Goal: Task Accomplishment & Management: Manage account settings

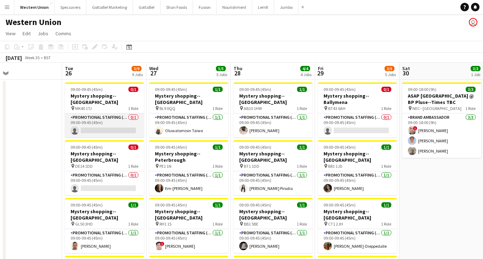
click at [116, 118] on app-card-role "Promotional Staffing (Mystery Shopper) 0/1 09:00-09:45 (45m) single-neutral-act…" at bounding box center [104, 126] width 79 height 24
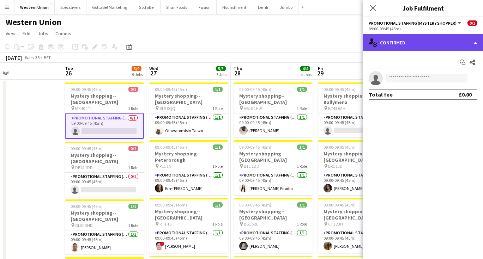
click at [420, 47] on div "single-neutral-actions-check-2 Confirmed" at bounding box center [423, 42] width 120 height 17
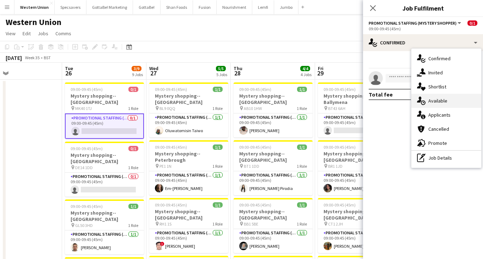
click at [435, 103] on div "single-neutral-actions-upload Available" at bounding box center [446, 101] width 70 height 14
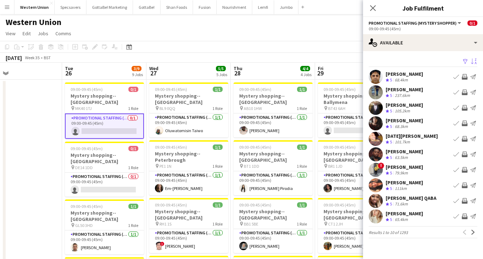
click at [475, 61] on app-icon "Sort asc" at bounding box center [474, 62] width 6 height 7
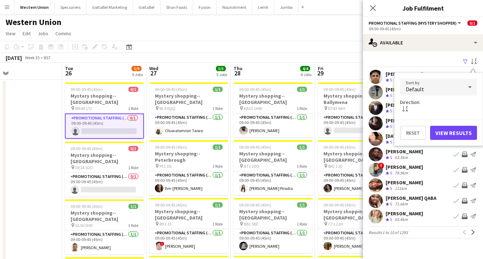
click at [458, 89] on div "Default" at bounding box center [431, 87] width 63 height 17
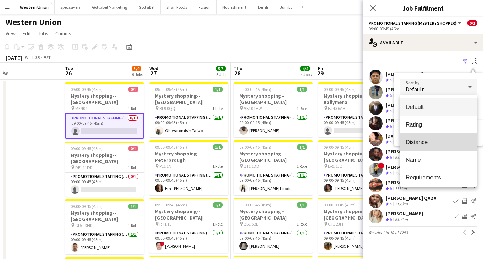
click at [443, 140] on span "Distance" at bounding box center [439, 142] width 66 height 7
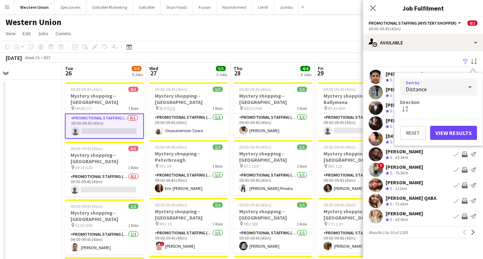
click at [450, 133] on button "View Results" at bounding box center [453, 133] width 47 height 14
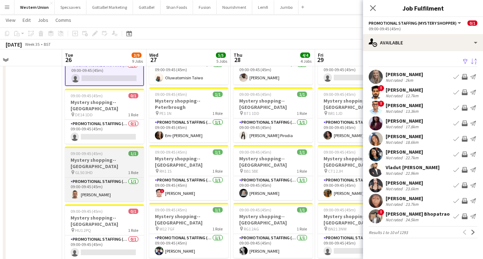
scroll to position [53, 0]
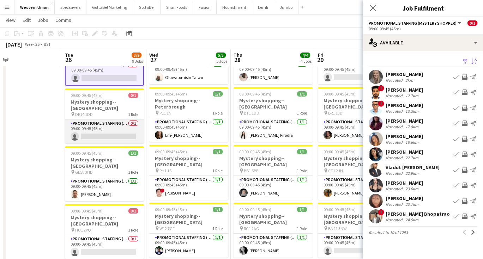
click at [103, 120] on app-card-role "Promotional Staffing (Mystery Shopper) 0/1 09:00-09:45 (45m) single-neutral-act…" at bounding box center [104, 132] width 79 height 24
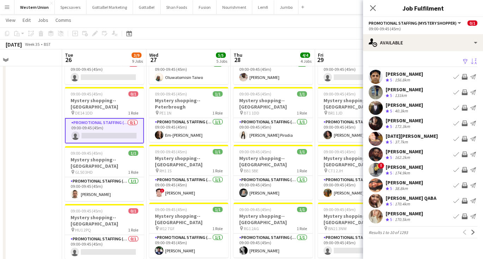
click at [473, 61] on app-icon "Sort asc" at bounding box center [474, 62] width 6 height 7
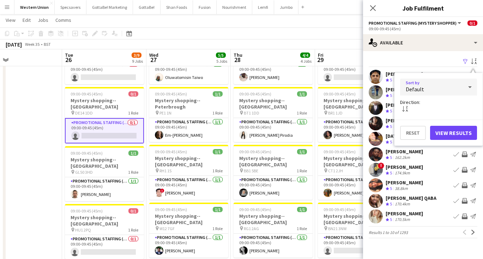
click at [435, 91] on div "Default" at bounding box center [431, 87] width 63 height 17
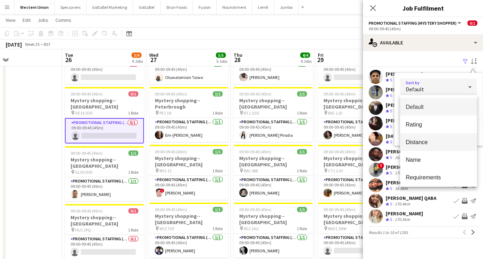
click at [424, 140] on span "Distance" at bounding box center [439, 142] width 66 height 7
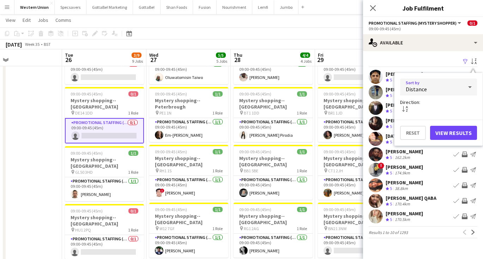
click at [466, 132] on button "View Results" at bounding box center [453, 133] width 47 height 14
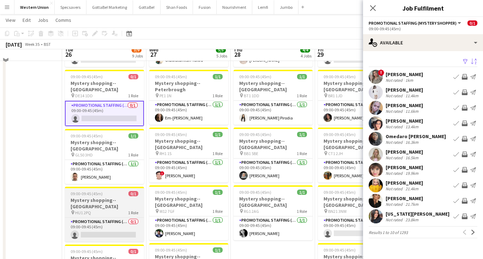
scroll to position [79, 0]
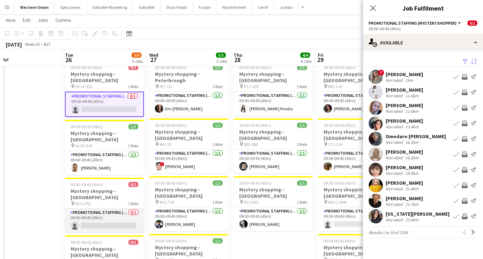
click at [119, 209] on app-card-role "Promotional Staffing (Mystery Shopper) 0/1 09:00-09:45 (45m) single-neutral-act…" at bounding box center [104, 221] width 79 height 24
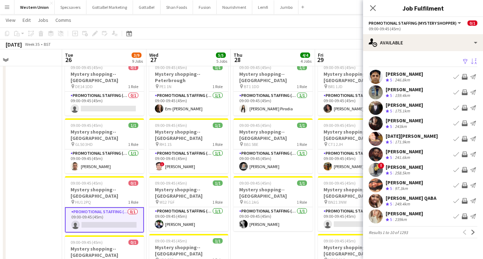
click at [473, 61] on app-icon "Sort asc" at bounding box center [474, 62] width 6 height 7
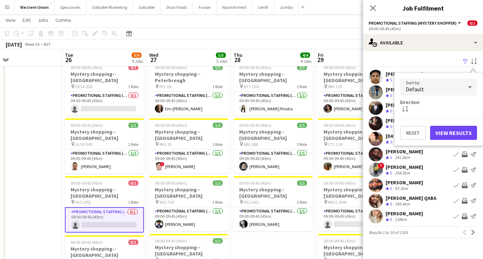
click at [446, 91] on div "Default" at bounding box center [431, 87] width 63 height 17
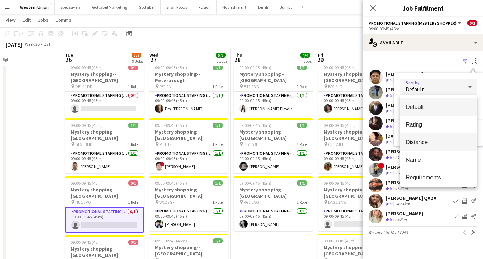
click at [444, 144] on span "Distance" at bounding box center [439, 142] width 66 height 7
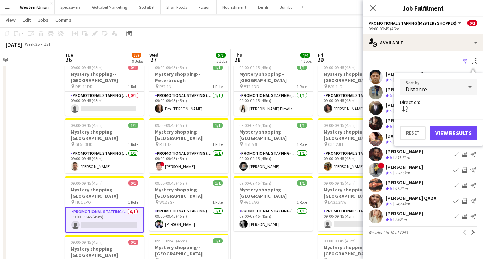
click at [452, 134] on button "View Results" at bounding box center [453, 133] width 47 height 14
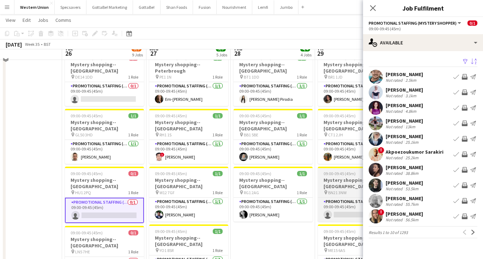
scroll to position [91, 0]
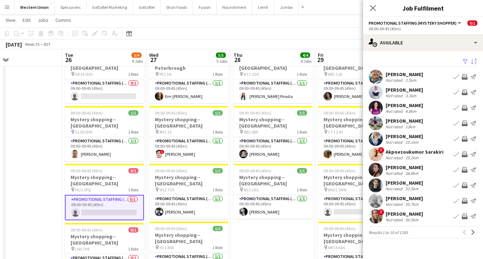
click at [411, 104] on div "[PERSON_NAME]" at bounding box center [403, 105] width 37 height 6
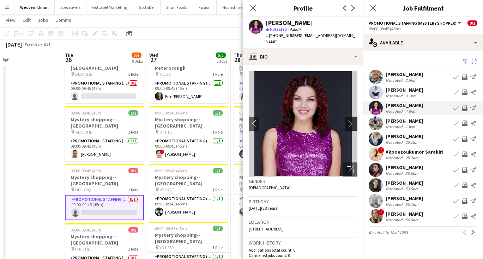
click at [351, 120] on app-icon "chevron-right" at bounding box center [352, 123] width 11 height 7
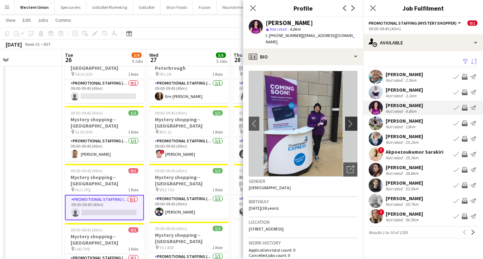
click at [351, 120] on app-icon "chevron-right" at bounding box center [352, 123] width 11 height 7
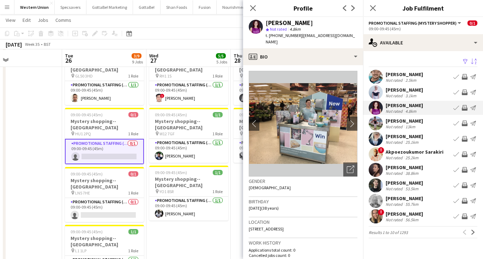
scroll to position [148, 0]
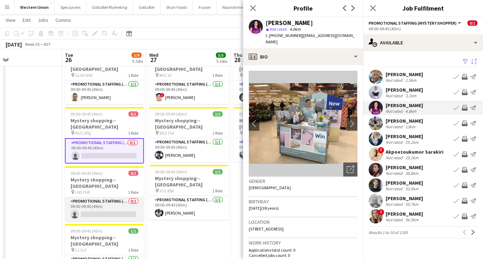
click at [109, 197] on app-card-role "Promotional Staffing (Mystery Shopper) 0/1 09:00-09:45 (45m) single-neutral-act…" at bounding box center [104, 209] width 79 height 24
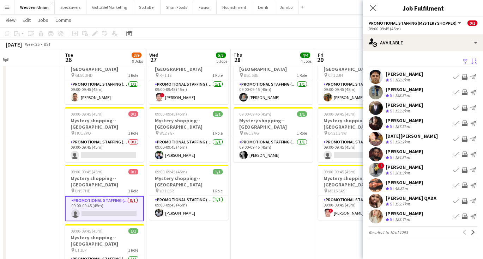
click at [471, 62] on app-icon "Sort asc" at bounding box center [474, 62] width 6 height 7
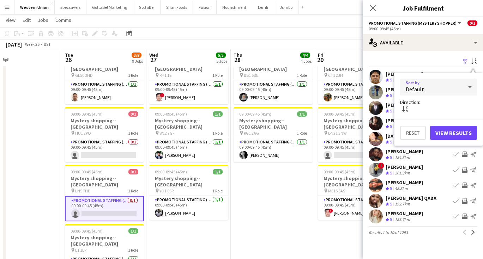
click at [452, 86] on div "Default" at bounding box center [431, 87] width 63 height 17
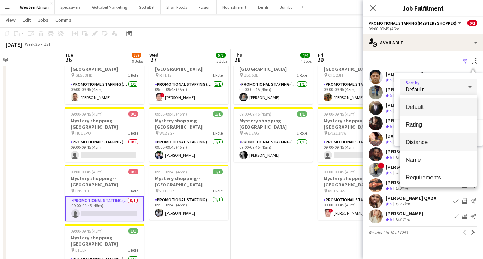
click at [431, 138] on mat-option "Distance" at bounding box center [438, 142] width 77 height 18
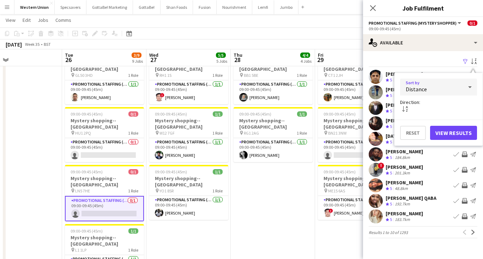
click at [452, 132] on button "View Results" at bounding box center [453, 133] width 47 height 14
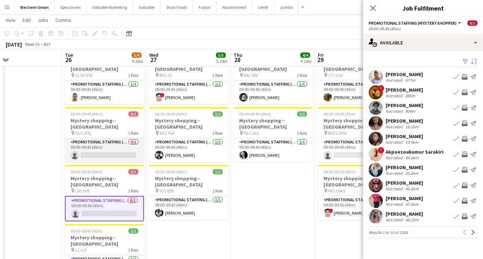
click at [113, 138] on app-card-role "Promotional Staffing (Mystery Shopper) 0/1 09:00-09:45 (45m) single-neutral-act…" at bounding box center [104, 150] width 79 height 24
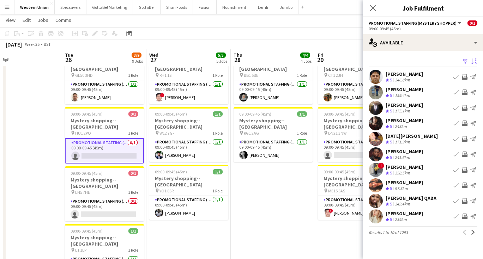
click at [474, 57] on button "Sort asc" at bounding box center [473, 61] width 8 height 8
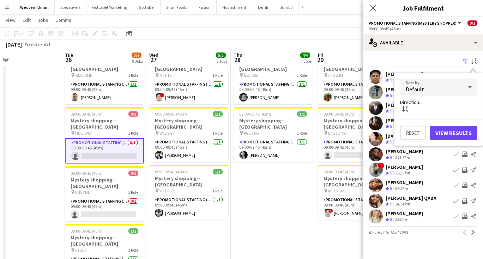
click at [451, 93] on div "Default" at bounding box center [431, 87] width 63 height 17
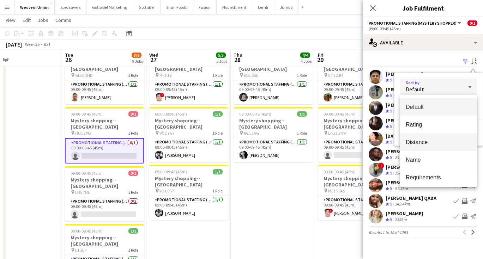
click at [434, 146] on mat-option "Distance" at bounding box center [438, 142] width 77 height 18
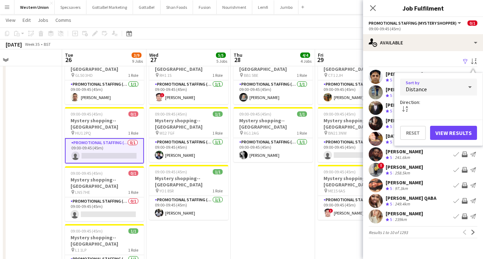
click at [457, 132] on button "View Results" at bounding box center [453, 133] width 47 height 14
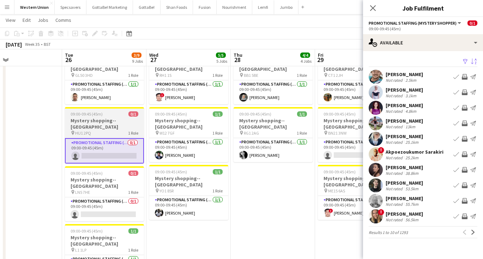
click at [96, 130] on div "pin HU1 2PQ 1 Role" at bounding box center [104, 133] width 79 height 6
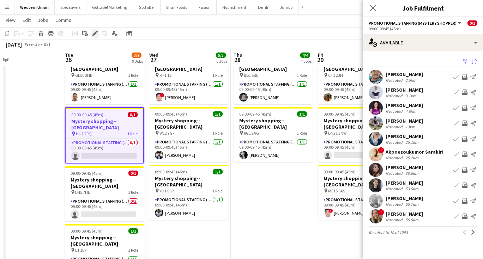
click at [93, 33] on icon "Edit" at bounding box center [95, 34] width 6 height 6
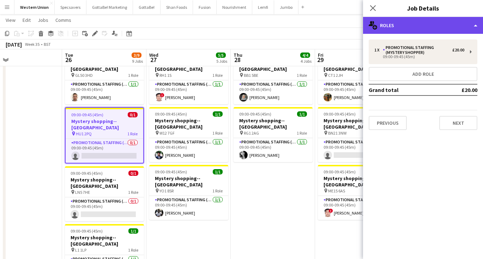
click at [426, 22] on div "multiple-users-add Roles" at bounding box center [423, 25] width 120 height 17
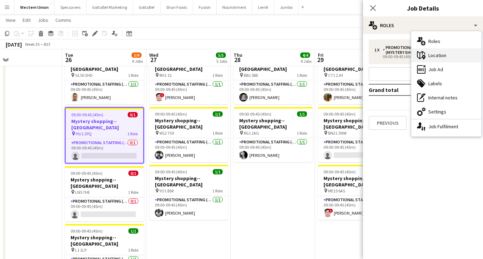
click at [437, 58] on div "maps-pin-1 Location" at bounding box center [446, 55] width 70 height 14
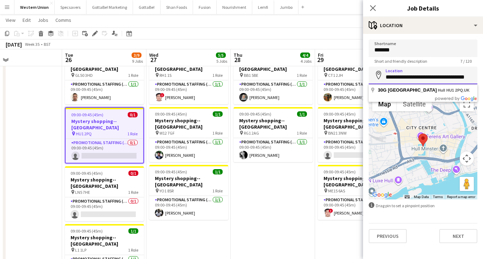
paste input "**********"
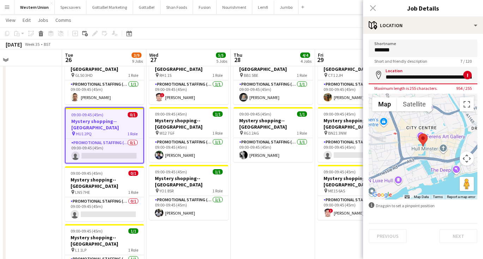
type input "**********"
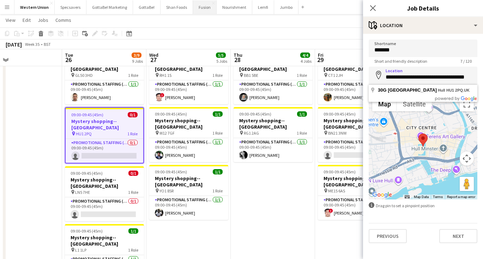
click at [199, 2] on button "Fusion Close" at bounding box center [205, 7] width 24 height 14
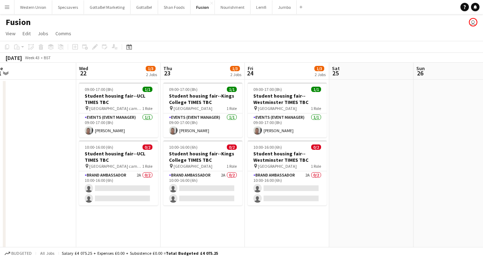
scroll to position [0, 178]
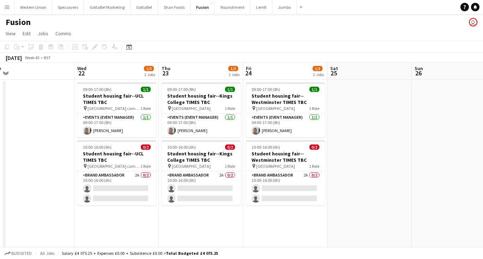
click at [378, 177] on app-date-cell at bounding box center [369, 176] width 84 height 192
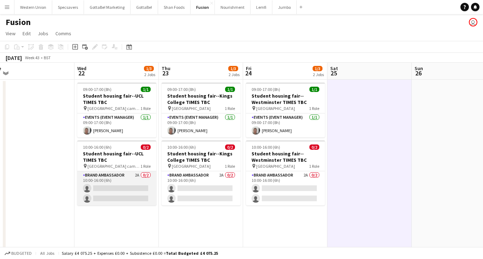
click at [109, 182] on app-card-role "Brand Ambassador 2A 0/2 10:00-16:00 (6h) single-neutral-actions single-neutral-…" at bounding box center [116, 188] width 79 height 34
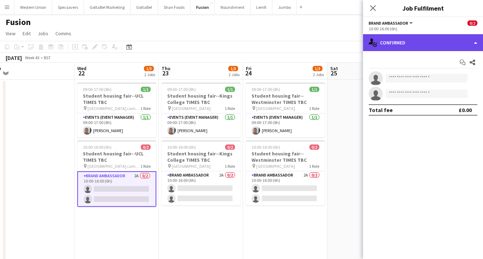
click at [427, 46] on div "single-neutral-actions-check-2 Confirmed" at bounding box center [423, 42] width 120 height 17
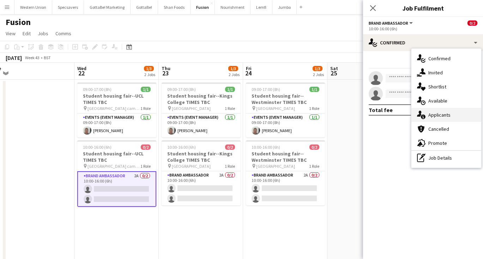
click at [445, 117] on div "single-neutral-actions-information Applicants" at bounding box center [446, 115] width 70 height 14
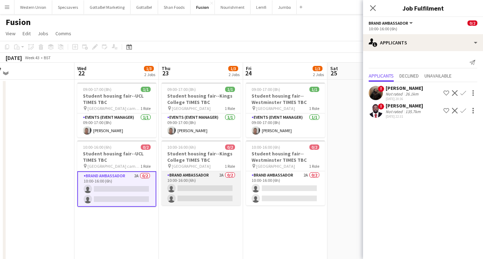
click at [208, 175] on app-card-role "Brand Ambassador 2A 0/2 10:00-16:00 (6h) single-neutral-actions single-neutral-…" at bounding box center [201, 188] width 79 height 34
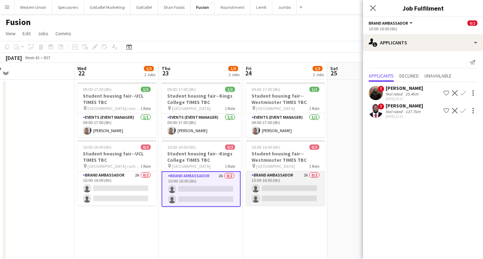
click at [284, 178] on app-card-role "Brand Ambassador 2A 0/2 10:00-16:00 (6h) single-neutral-actions single-neutral-…" at bounding box center [285, 188] width 79 height 34
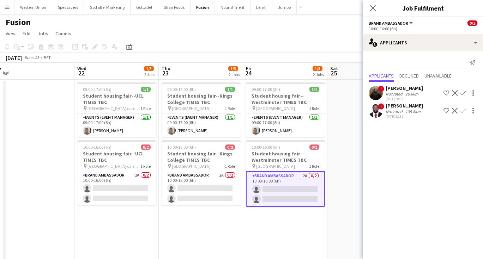
click at [336, 173] on app-date-cell at bounding box center [369, 176] width 84 height 192
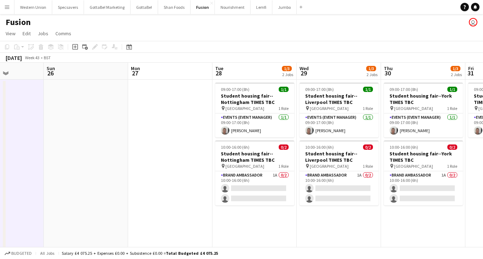
scroll to position [0, 298]
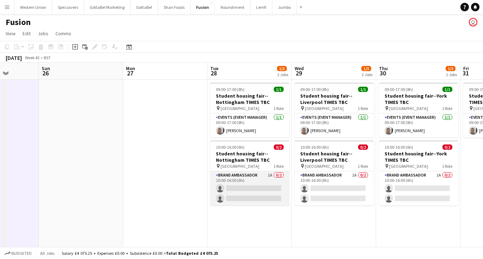
click at [256, 182] on app-card-role "Brand Ambassador 1A 0/2 10:00-16:00 (6h) single-neutral-actions single-neutral-…" at bounding box center [249, 188] width 79 height 34
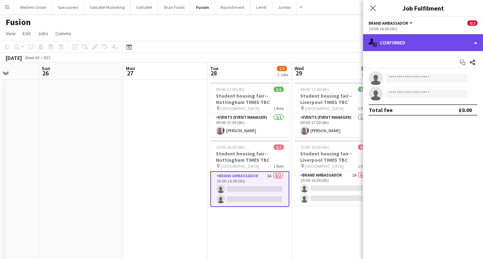
click at [402, 44] on div "single-neutral-actions-check-2 Confirmed" at bounding box center [423, 42] width 120 height 17
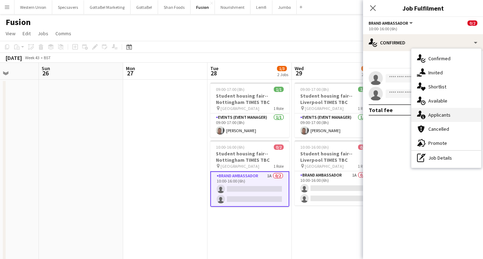
click at [428, 115] on div "single-neutral-actions-information Applicants" at bounding box center [446, 115] width 70 height 14
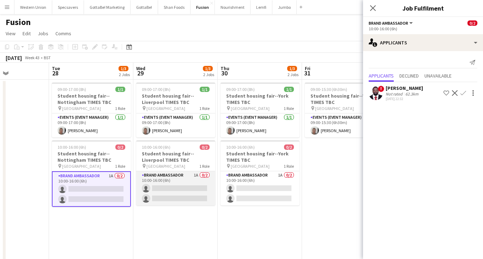
scroll to position [0, 292]
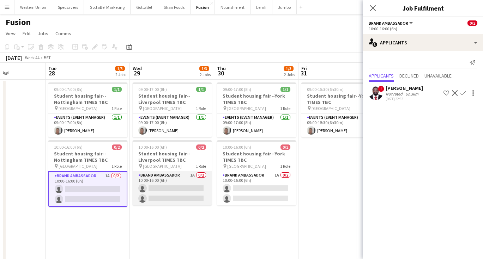
click at [165, 175] on app-card-role "Brand Ambassador 1A 0/2 10:00-16:00 (6h) single-neutral-actions single-neutral-…" at bounding box center [172, 188] width 79 height 34
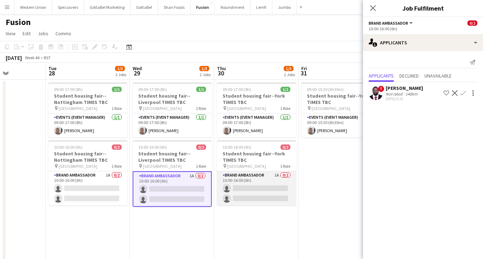
click at [242, 176] on app-card-role "Brand Ambassador 1A 0/2 10:00-16:00 (6h) single-neutral-actions single-neutral-…" at bounding box center [256, 188] width 79 height 34
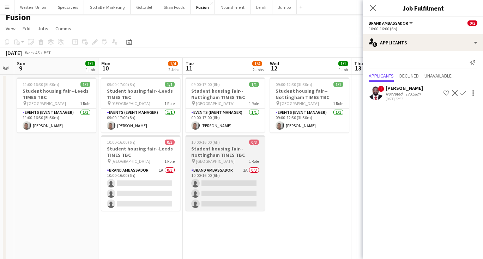
scroll to position [0, 254]
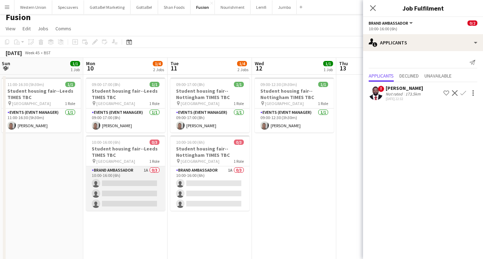
click at [115, 179] on app-card-role "Brand Ambassador 1A 0/3 10:00-16:00 (6h) single-neutral-actions single-neutral-…" at bounding box center [125, 188] width 79 height 44
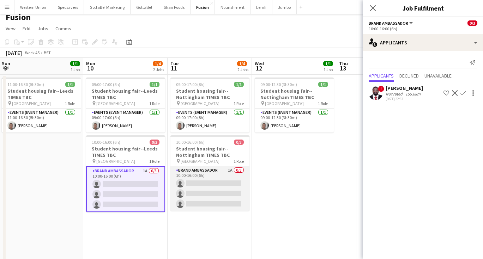
click at [221, 176] on app-card-role "Brand Ambassador 1A 0/3 10:00-16:00 (6h) single-neutral-actions single-neutral-…" at bounding box center [209, 188] width 79 height 44
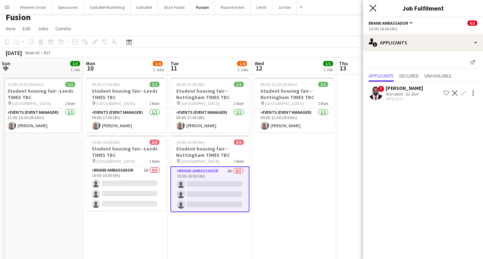
click at [372, 8] on icon "Close pop-in" at bounding box center [372, 8] width 7 height 7
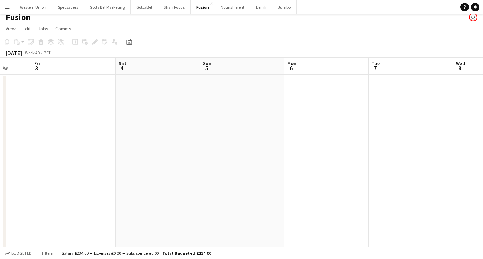
scroll to position [0, 219]
click at [35, 8] on button "Western Union Close" at bounding box center [33, 7] width 38 height 14
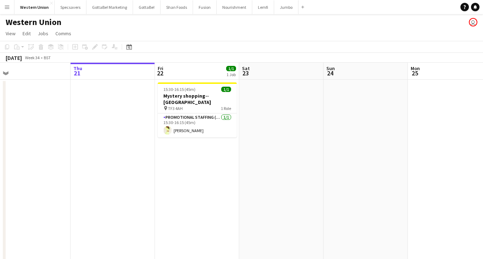
scroll to position [0, 189]
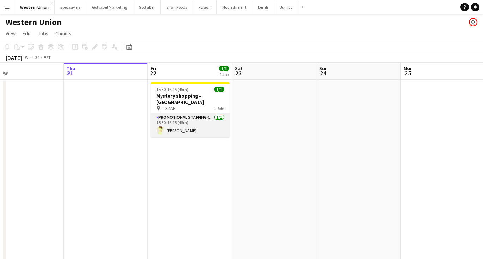
click at [175, 117] on app-card-role "Promotional Staffing (Mystery Shopper) [DATE] 15:30-16:15 (45m) [PERSON_NAME]" at bounding box center [190, 126] width 79 height 24
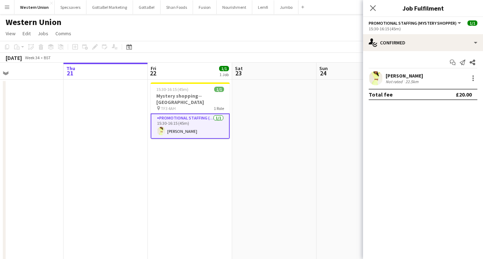
click at [416, 79] on div "22.5km" at bounding box center [412, 81] width 16 height 5
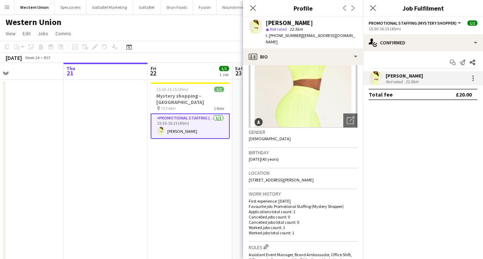
scroll to position [49, 0]
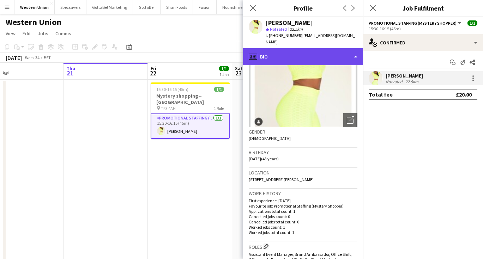
click at [301, 53] on div "profile Bio" at bounding box center [303, 56] width 120 height 17
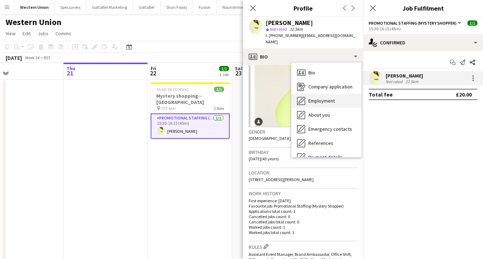
click at [316, 101] on span "Employment" at bounding box center [321, 101] width 26 height 6
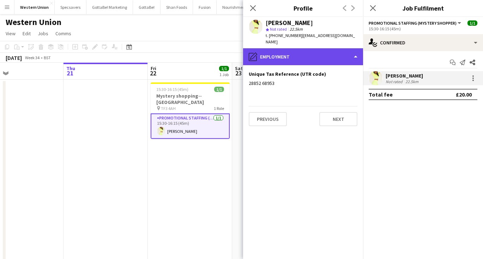
click at [308, 53] on div "pencil4 Employment" at bounding box center [303, 56] width 120 height 17
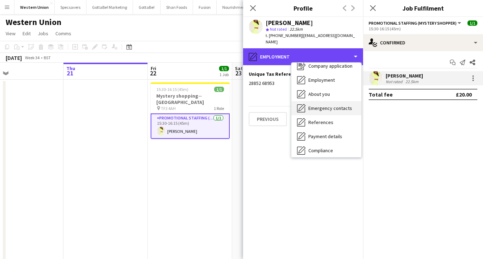
scroll to position [24, 0]
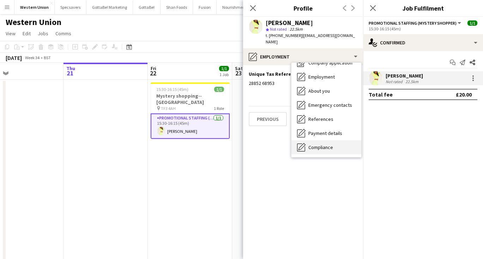
click at [333, 146] on div "Compliance Compliance" at bounding box center [326, 147] width 70 height 14
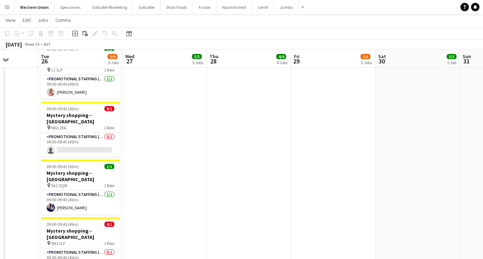
scroll to position [330, 0]
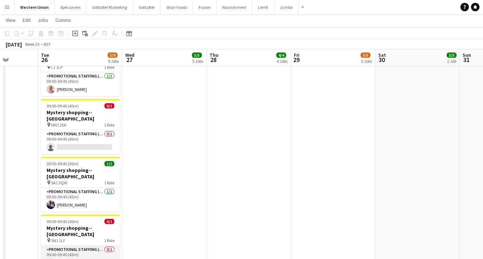
click at [98, 246] on app-card-role "Promotional Staffing (Mystery Shopper) 0/1 09:00-09:45 (45m) single-neutral-act…" at bounding box center [80, 258] width 79 height 24
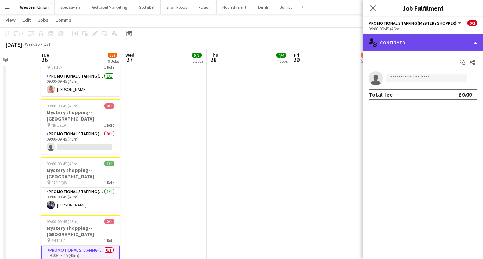
click at [424, 40] on div "single-neutral-actions-check-2 Confirmed" at bounding box center [423, 42] width 120 height 17
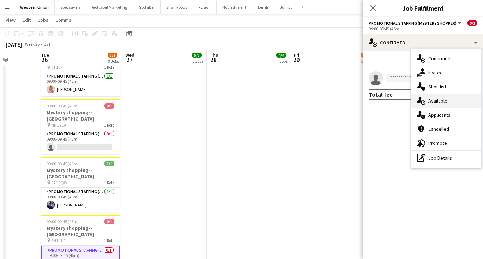
click at [440, 103] on div "single-neutral-actions-upload Available" at bounding box center [446, 101] width 70 height 14
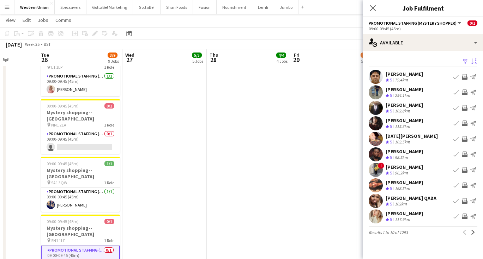
click at [473, 61] on app-icon "Sort asc" at bounding box center [474, 62] width 6 height 7
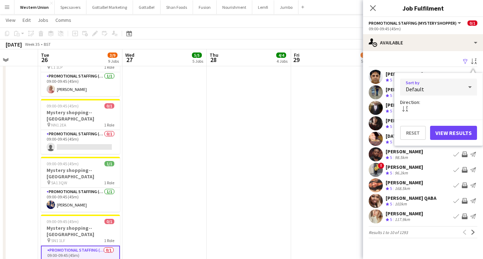
click at [457, 84] on div "Default" at bounding box center [431, 87] width 63 height 17
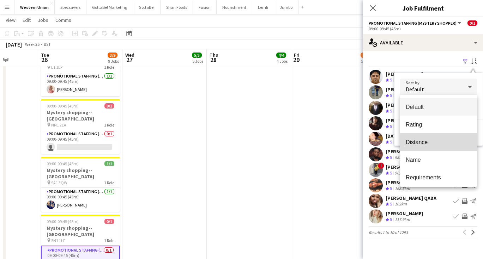
click at [425, 140] on span "Distance" at bounding box center [439, 142] width 66 height 7
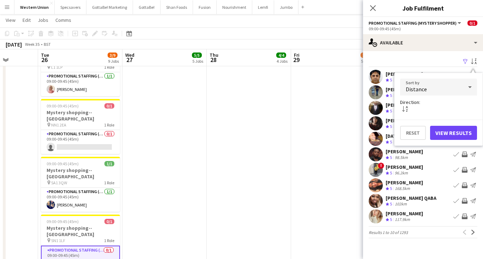
click at [456, 132] on button "View Results" at bounding box center [453, 133] width 47 height 14
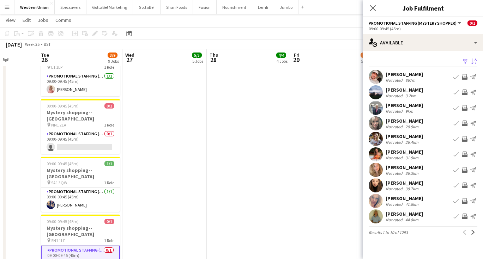
click at [319, 97] on app-date-cell "09:00-09:45 (45m) 0/1 Mystery shopping--[GEOGRAPHIC_DATA] pin BT43 6AH 1 Role P…" at bounding box center [333, 19] width 84 height 540
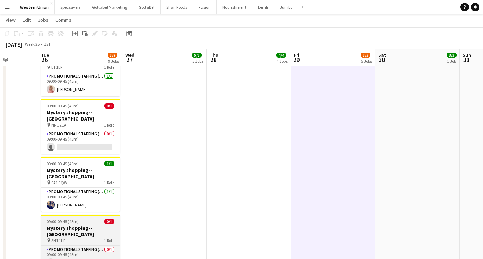
click at [73, 238] on div "pin SN1 1LF 1 Role" at bounding box center [80, 241] width 79 height 6
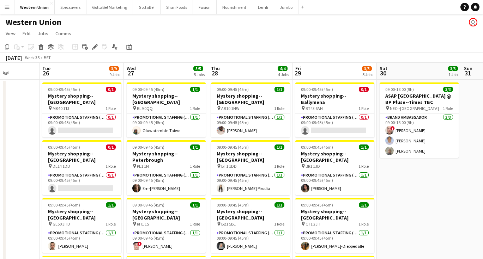
scroll to position [0, 0]
click at [69, 4] on button "Specsavers Close" at bounding box center [71, 7] width 32 height 14
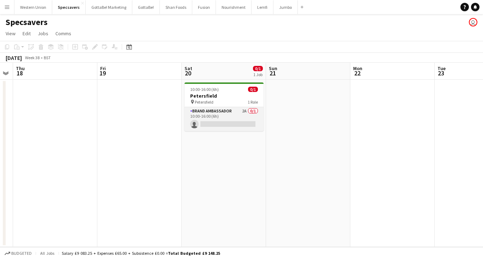
scroll to position [0, 256]
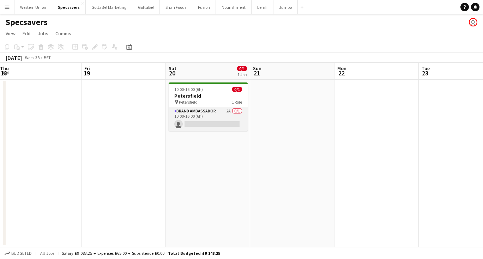
click at [220, 114] on app-card-role "Brand Ambassador 2A 0/1 10:00-16:00 (6h) single-neutral-actions" at bounding box center [208, 119] width 79 height 24
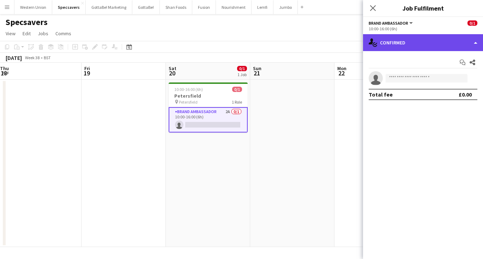
click at [414, 42] on div "single-neutral-actions-check-2 Confirmed" at bounding box center [423, 42] width 120 height 17
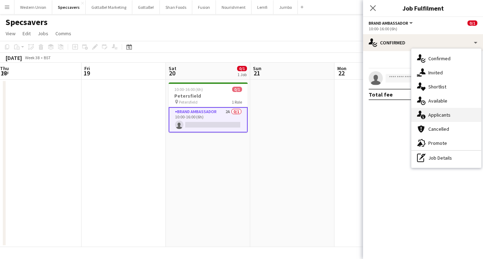
click at [446, 117] on div "single-neutral-actions-information Applicants" at bounding box center [446, 115] width 70 height 14
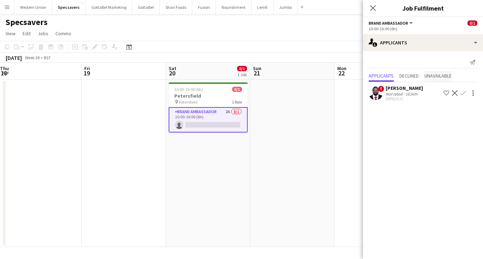
click at [437, 73] on span "Unavailable" at bounding box center [437, 75] width 27 height 5
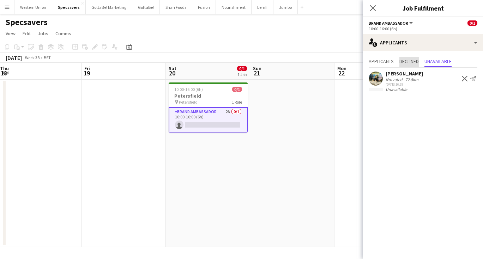
click at [416, 61] on span "Declined" at bounding box center [408, 61] width 19 height 5
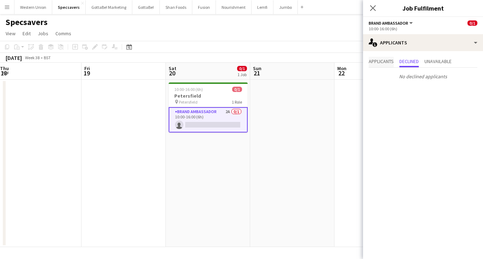
click at [379, 64] on span "Applicants" at bounding box center [381, 61] width 25 height 5
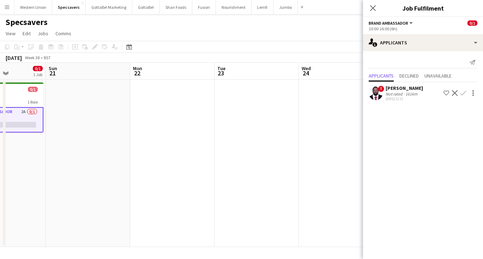
scroll to position [0, 144]
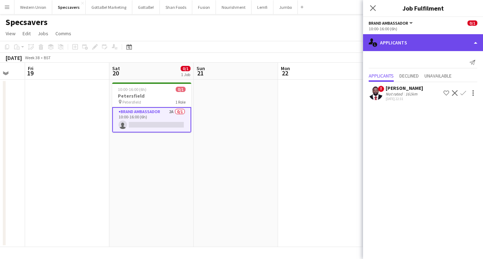
click at [424, 44] on div "single-neutral-actions-information Applicants" at bounding box center [423, 42] width 120 height 17
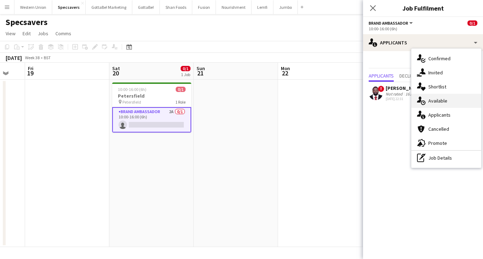
click at [442, 101] on div "single-neutral-actions-upload Available" at bounding box center [446, 101] width 70 height 14
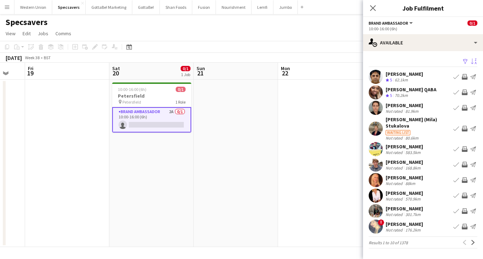
click at [472, 60] on app-icon "Sort asc" at bounding box center [474, 62] width 6 height 7
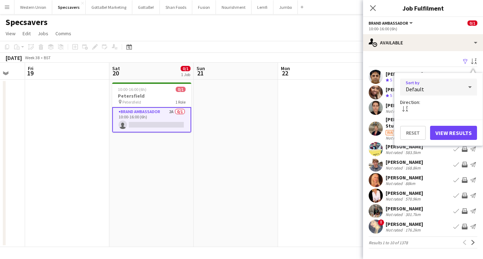
click at [435, 91] on div "Default" at bounding box center [431, 87] width 63 height 17
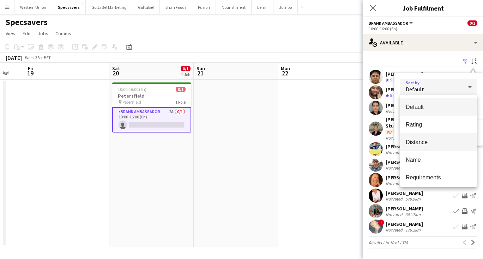
click at [424, 143] on span "Distance" at bounding box center [439, 142] width 66 height 7
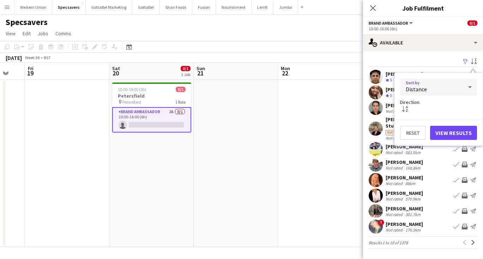
click at [464, 132] on button "View Results" at bounding box center [453, 133] width 47 height 14
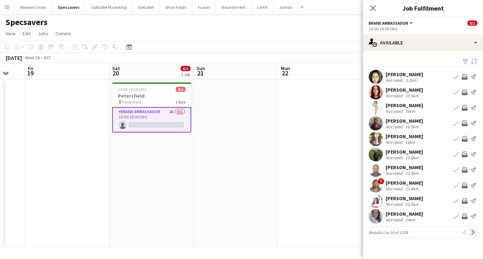
click at [473, 232] on app-icon "Next" at bounding box center [472, 232] width 5 height 5
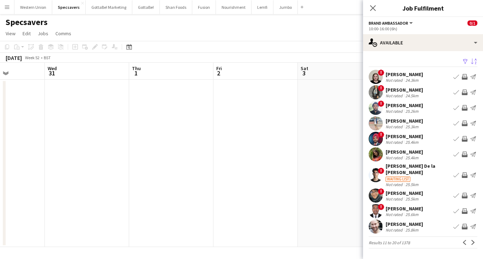
scroll to position [0, 296]
click at [371, 5] on icon "Close pop-in" at bounding box center [372, 8] width 7 height 7
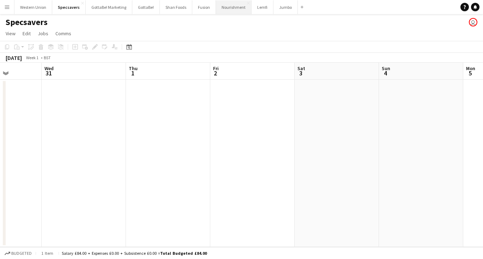
click at [224, 6] on button "Nourishment Close" at bounding box center [234, 7] width 36 height 14
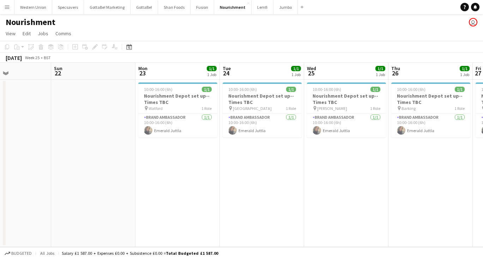
scroll to position [0, 168]
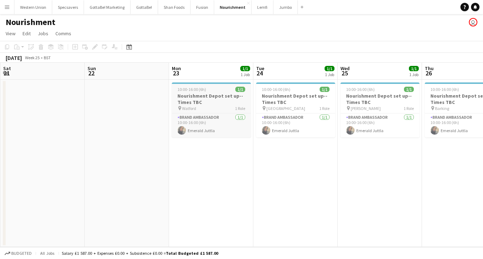
click at [204, 89] on span "10:00-16:00 (6h)" at bounding box center [191, 89] width 29 height 5
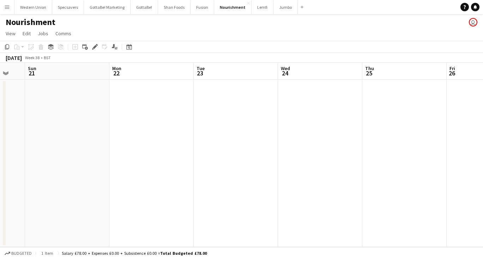
scroll to position [0, 233]
click at [213, 110] on app-date-cell at bounding box center [230, 164] width 84 height 168
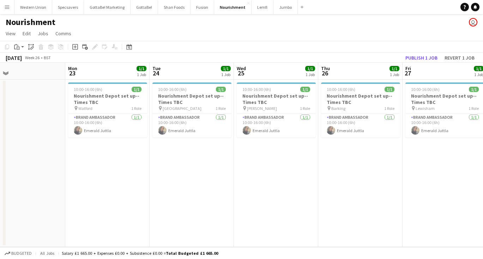
scroll to position [0, 183]
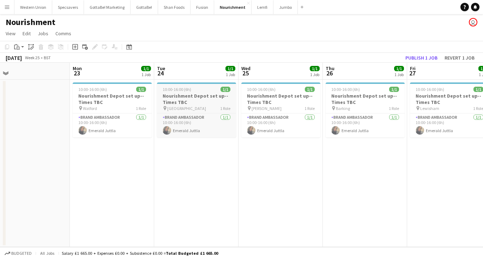
click at [190, 98] on h3 "Nourishment Depot set up--Times TBC" at bounding box center [196, 99] width 79 height 13
click at [283, 93] on h3 "Nourishment Depot set up--Times TBC" at bounding box center [280, 99] width 79 height 13
click at [376, 92] on app-job-card "10:00-16:00 (6h) 1/1 Nourishment Depot set up--Times TBC pin Barking 1 Role Bra…" at bounding box center [365, 110] width 79 height 55
click at [431, 93] on h3 "Nourishment Depot set up--Times TBC" at bounding box center [449, 99] width 79 height 13
click at [191, 99] on h3 "Nourishment Depot set up--Times TBC" at bounding box center [196, 99] width 79 height 13
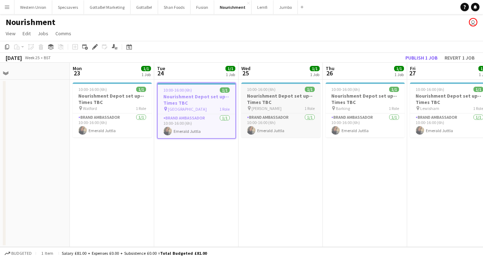
click at [271, 97] on h3 "Nourishment Depot set up--Times TBC" at bounding box center [280, 99] width 79 height 13
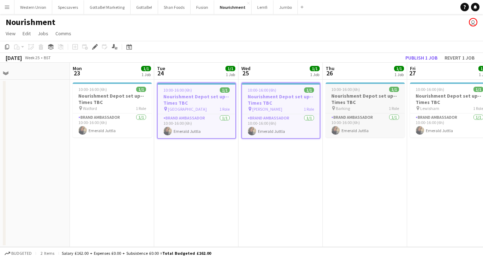
click at [372, 91] on div "10:00-16:00 (6h) 1/1" at bounding box center [365, 89] width 79 height 5
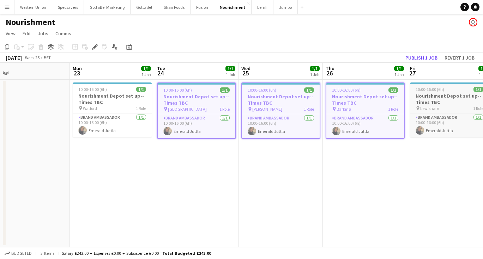
click at [440, 94] on h3 "Nourishment Depot set up--Times TBC" at bounding box center [449, 99] width 79 height 13
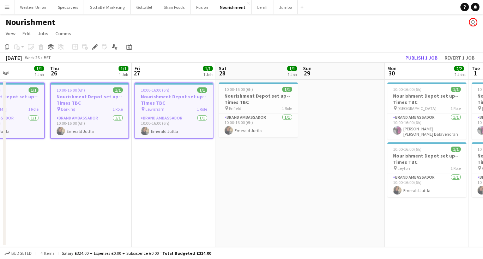
scroll to position [0, 225]
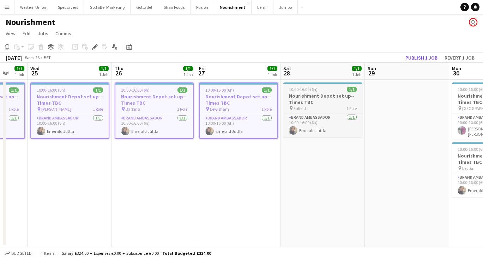
click at [324, 102] on h3 "Nourishment Depot set up--Times TBC" at bounding box center [322, 99] width 79 height 13
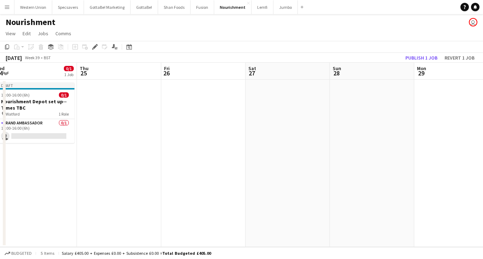
scroll to position [0, 287]
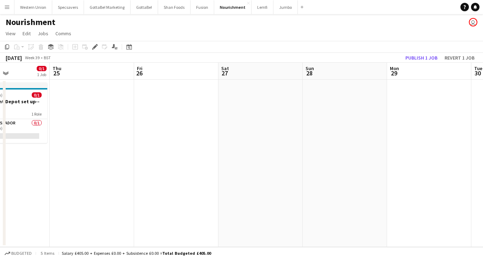
click at [116, 126] on app-date-cell at bounding box center [92, 164] width 84 height 168
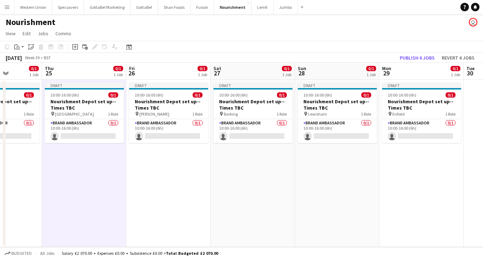
scroll to position [0, 296]
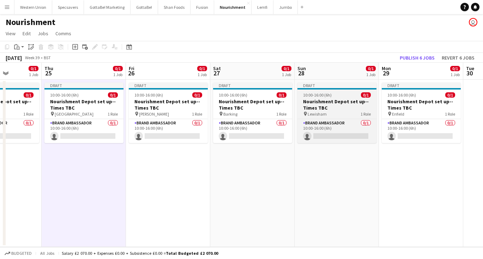
click at [347, 95] on div "10:00-16:00 (6h) 0/1" at bounding box center [336, 94] width 79 height 5
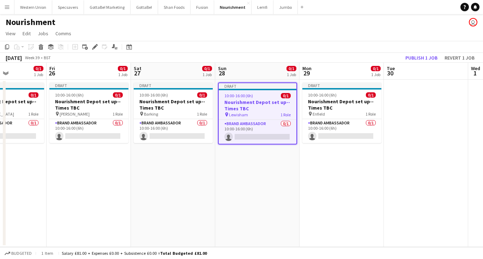
scroll to position [0, 298]
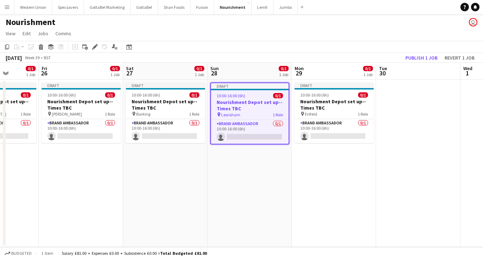
click at [436, 92] on app-date-cell at bounding box center [418, 164] width 84 height 168
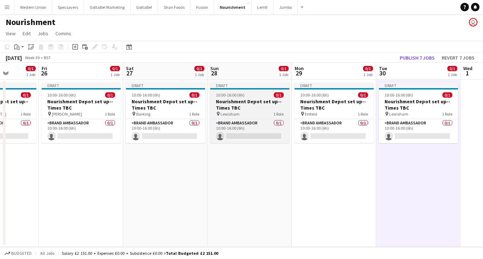
click at [248, 92] on div "10:00-16:00 (6h) 0/1" at bounding box center [249, 94] width 79 height 5
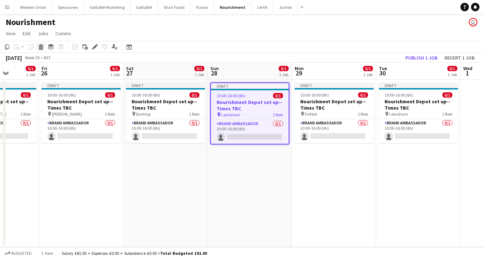
click at [40, 48] on icon "Delete" at bounding box center [41, 47] width 6 height 6
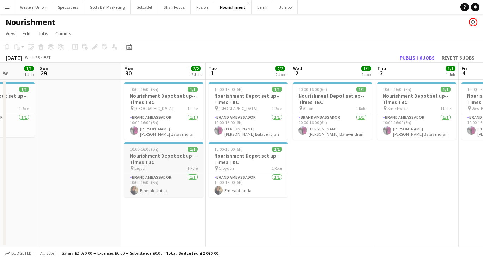
scroll to position [0, 215]
click at [159, 100] on h3 "Nourishment Depot set up--Times TBC" at bounding box center [164, 99] width 79 height 13
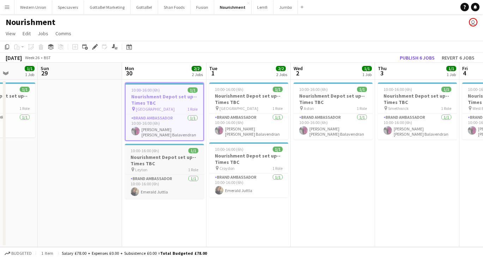
click at [164, 156] on h3 "Nourishment Depot set up--Times TBC" at bounding box center [164, 160] width 79 height 13
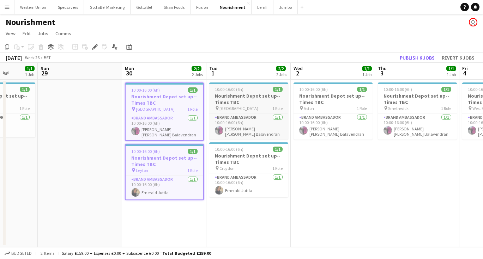
click at [244, 86] on app-job-card "10:00-16:00 (6h) 1/1 Nourishment Depot set up--Times TBC pin Birmingham 1 Role …" at bounding box center [248, 111] width 79 height 57
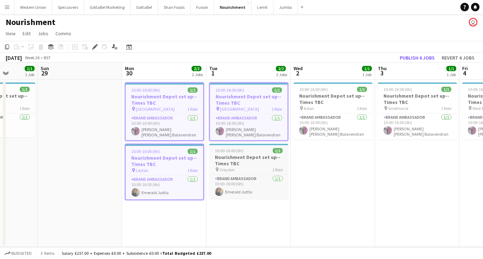
click at [245, 160] on h3 "Nourishment Depot set up--Times TBC" at bounding box center [248, 160] width 79 height 13
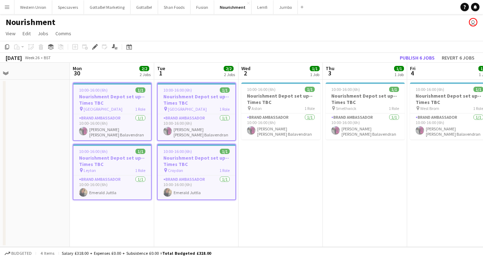
scroll to position [0, 276]
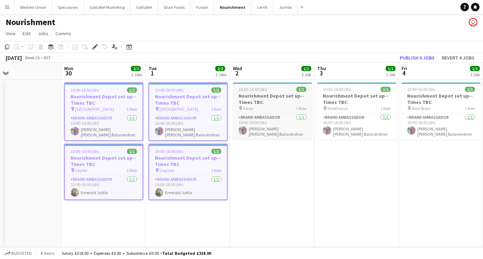
click at [266, 101] on h3 "Nourishment Depot set up--Times TBC" at bounding box center [272, 99] width 79 height 13
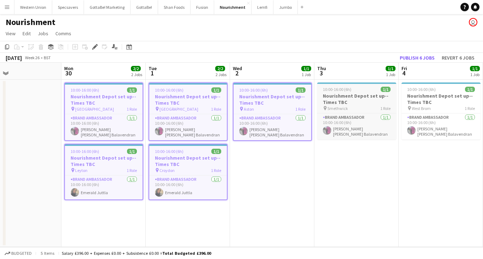
click at [344, 98] on h3 "Nourishment Depot set up--Times TBC" at bounding box center [356, 99] width 79 height 13
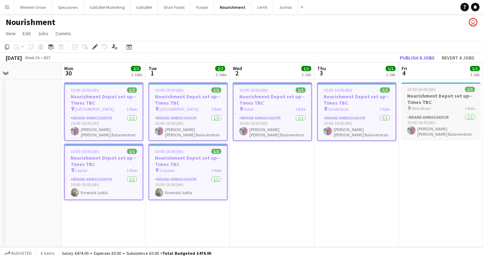
click at [433, 100] on h3 "Nourishment Depot set up--Times TBC" at bounding box center [440, 99] width 79 height 13
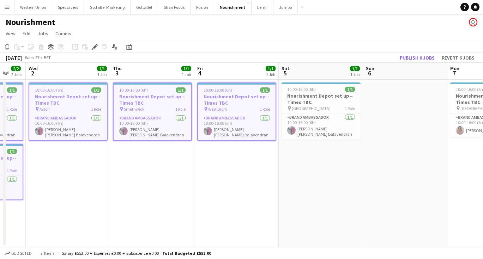
scroll to position [0, 238]
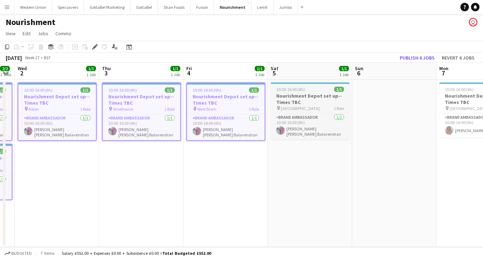
click at [314, 104] on h3 "Nourishment Depot set up--Times TBC" at bounding box center [309, 99] width 79 height 13
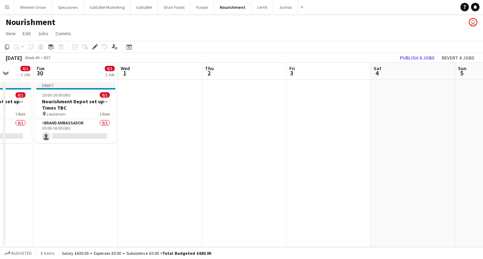
scroll to position [0, 218]
click at [166, 146] on app-date-cell at bounding box center [161, 164] width 84 height 168
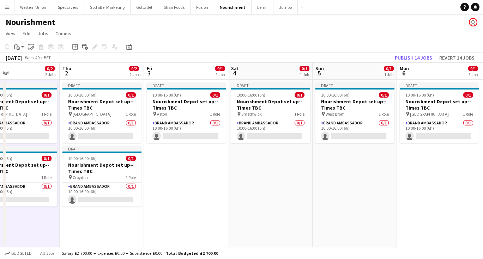
scroll to position [0, 291]
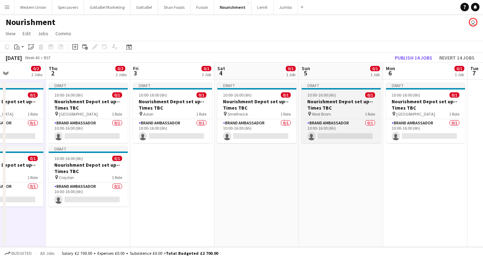
click at [324, 95] on span "10:00-16:00 (6h)" at bounding box center [321, 94] width 29 height 5
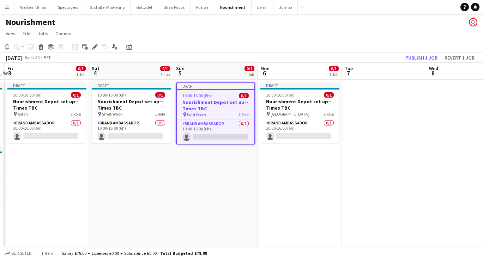
scroll to position [0, 257]
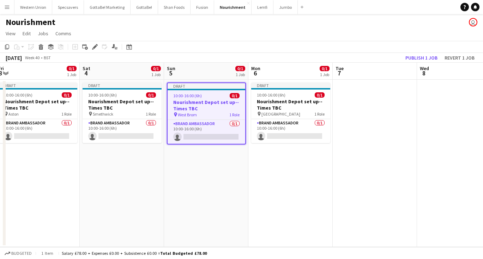
click at [370, 126] on app-date-cell at bounding box center [375, 164] width 84 height 168
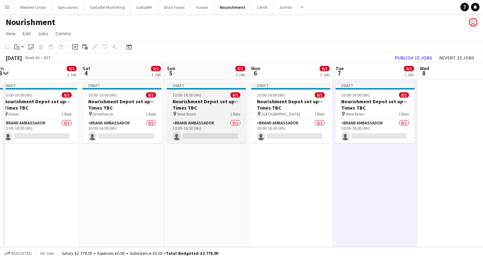
click at [192, 88] on div at bounding box center [206, 88] width 79 height 1
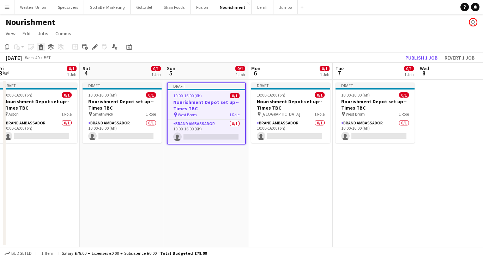
click at [40, 45] on icon at bounding box center [40, 45] width 5 height 2
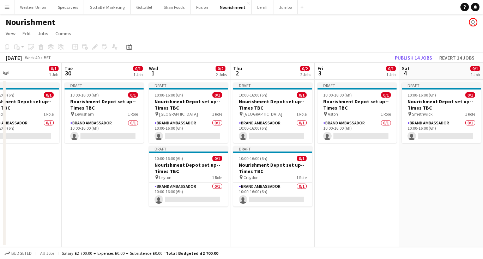
scroll to position [0, 190]
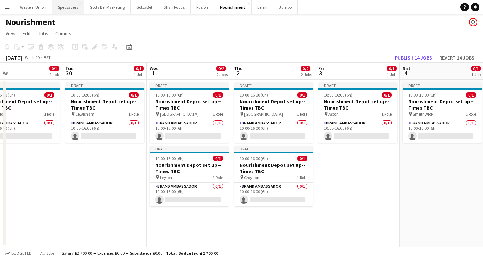
click at [67, 6] on button "Specsavers Close" at bounding box center [68, 7] width 32 height 14
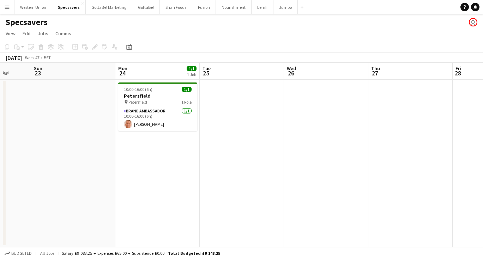
scroll to position [0, 235]
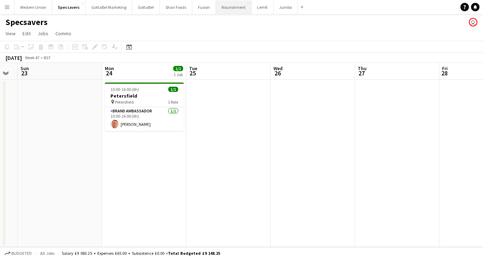
click at [230, 8] on button "Nourishment Close" at bounding box center [234, 7] width 36 height 14
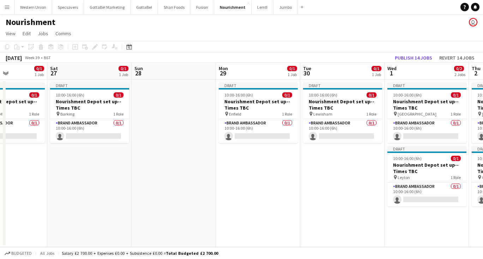
scroll to position [0, 205]
click at [407, 58] on button "Publish 14 jobs" at bounding box center [413, 57] width 43 height 9
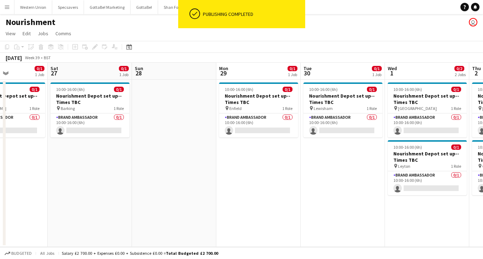
click at [243, 178] on app-date-cell "10:00-16:00 (6h) 0/1 Nourishment Depot set up--Times TBC pin Enfield 1 Role Bra…" at bounding box center [258, 164] width 84 height 168
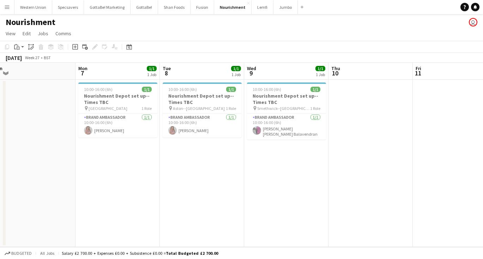
scroll to position [0, 177]
click at [102, 101] on h3 "Nourishment Depot set up--Times TBC" at bounding box center [118, 99] width 79 height 13
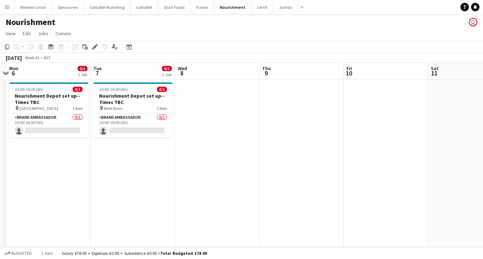
scroll to position [0, 256]
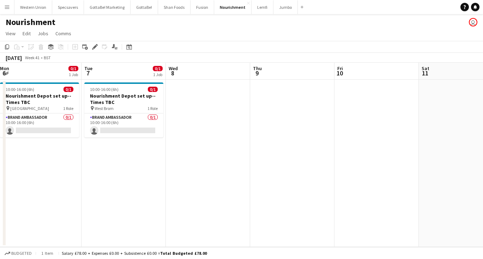
click at [309, 111] on app-date-cell at bounding box center [292, 164] width 84 height 168
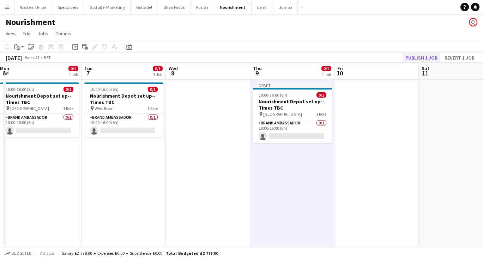
click at [410, 56] on button "Publish 1 job" at bounding box center [421, 57] width 38 height 9
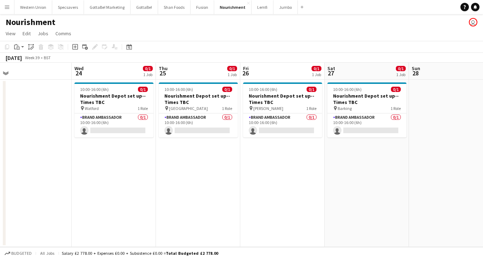
scroll to position [0, 265]
click at [7, 6] on app-icon "Menu" at bounding box center [7, 7] width 6 height 6
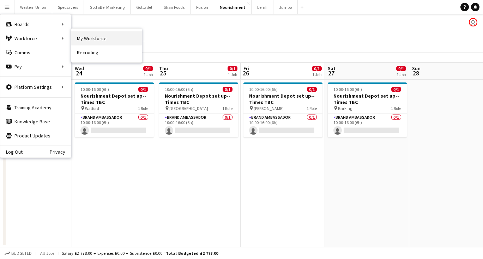
click at [85, 35] on link "My Workforce" at bounding box center [106, 38] width 71 height 14
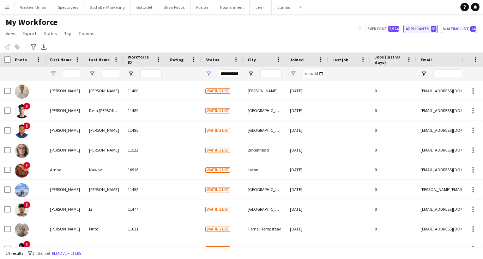
click at [426, 29] on button "Applicants 83" at bounding box center [420, 29] width 35 height 8
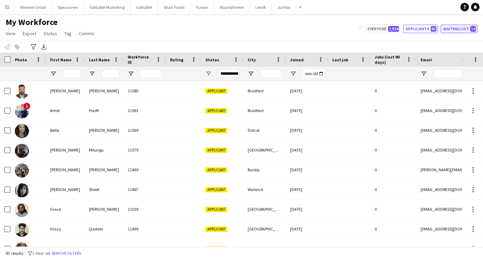
click at [452, 29] on button "Waiting list 14" at bounding box center [458, 29] width 37 height 8
type input "**********"
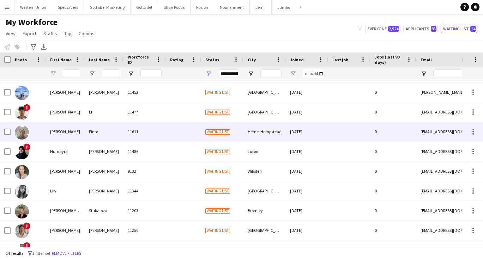
scroll to position [99, 0]
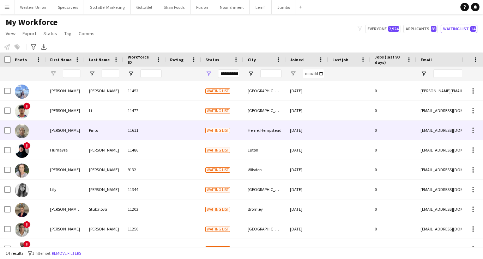
click at [141, 121] on div "11611" at bounding box center [144, 130] width 42 height 19
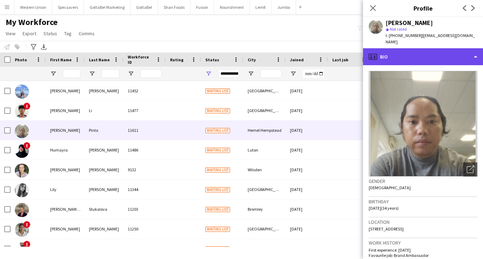
click at [442, 53] on div "profile Bio" at bounding box center [423, 56] width 120 height 17
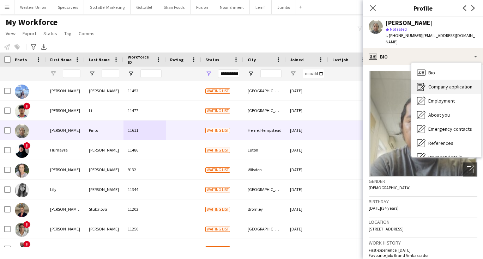
click at [439, 84] on span "Company application" at bounding box center [450, 87] width 44 height 6
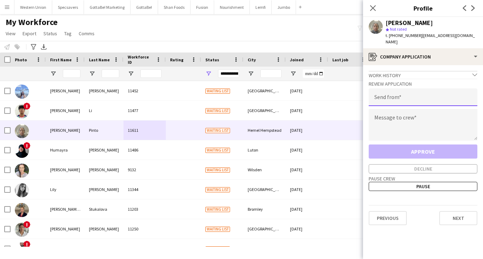
click at [408, 92] on input "email" at bounding box center [423, 98] width 109 height 18
type input "**********"
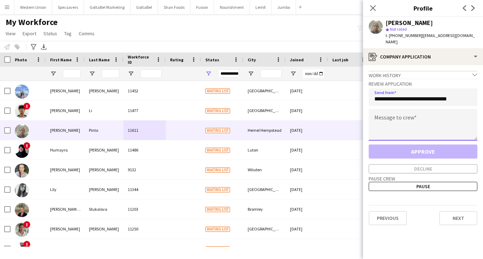
click at [397, 119] on textarea at bounding box center [423, 125] width 109 height 32
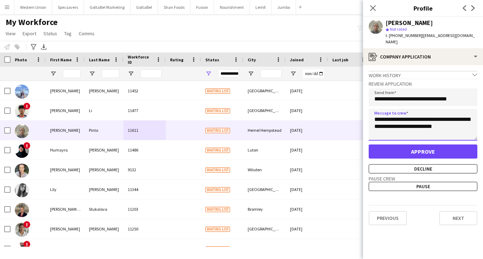
type textarea "**********"
drag, startPoint x: 420, startPoint y: 35, endPoint x: 431, endPoint y: 35, distance: 10.6
click at [431, 35] on span "| [EMAIL_ADDRESS][DOMAIN_NAME]" at bounding box center [429, 39] width 89 height 12
click at [469, 36] on div "[PERSON_NAME] star Not rated t. [PHONE_NUMBER] | [EMAIL_ADDRESS][DOMAIN_NAME]" at bounding box center [423, 32] width 120 height 31
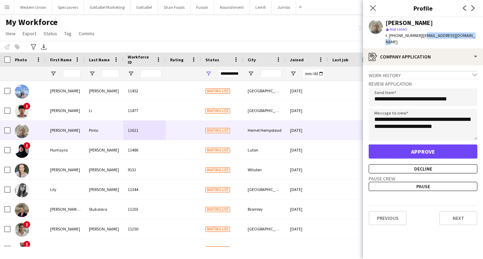
drag, startPoint x: 468, startPoint y: 36, endPoint x: 420, endPoint y: 36, distance: 48.3
click at [420, 36] on span "| [EMAIL_ADDRESS][DOMAIN_NAME]" at bounding box center [429, 39] width 89 height 12
click at [472, 37] on div "[PERSON_NAME] star Not rated t. [PHONE_NUMBER] | [EMAIL_ADDRESS][DOMAIN_NAME]" at bounding box center [423, 32] width 120 height 31
drag, startPoint x: 468, startPoint y: 36, endPoint x: 419, endPoint y: 37, distance: 48.7
click at [419, 37] on span "| [EMAIL_ADDRESS][DOMAIN_NAME]" at bounding box center [429, 39] width 89 height 12
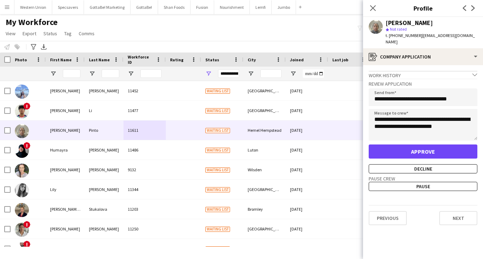
copy span "[EMAIL_ADDRESS][DOMAIN_NAME]"
click at [431, 145] on button "Approve" at bounding box center [423, 152] width 109 height 14
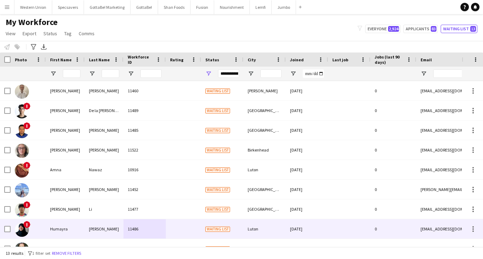
scroll to position [0, 0]
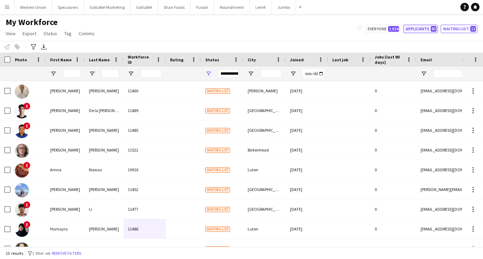
click at [434, 29] on span "83" at bounding box center [434, 29] width 6 height 6
type input "**********"
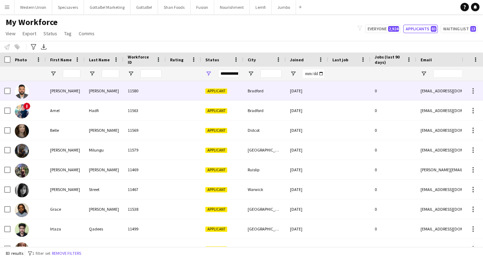
click at [65, 91] on div "[PERSON_NAME]" at bounding box center [65, 90] width 39 height 19
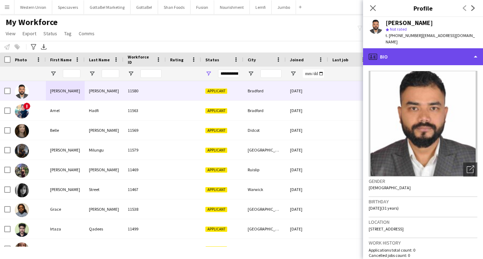
click at [414, 48] on div "profile Bio" at bounding box center [423, 56] width 120 height 17
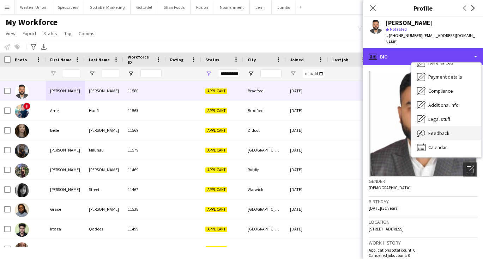
scroll to position [80, 0]
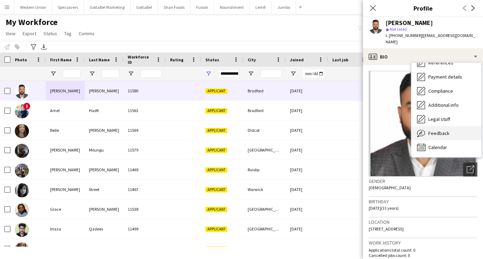
click at [434, 130] on span "Feedback" at bounding box center [438, 133] width 21 height 6
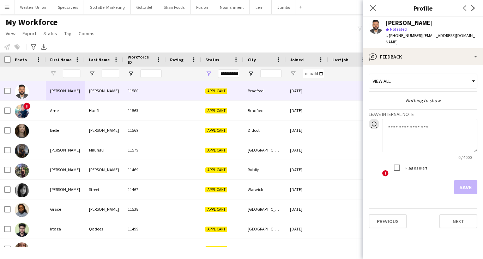
click at [402, 119] on textarea at bounding box center [429, 136] width 95 height 34
type textarea "**********"
click at [466, 187] on button "Save" at bounding box center [465, 187] width 23 height 14
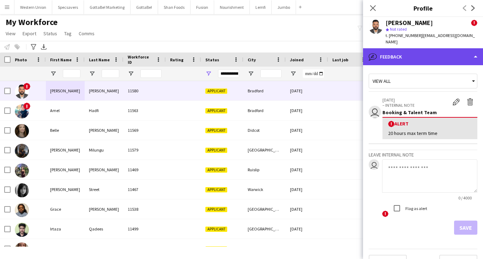
click at [403, 54] on div "bubble-pencil Feedback" at bounding box center [423, 56] width 120 height 17
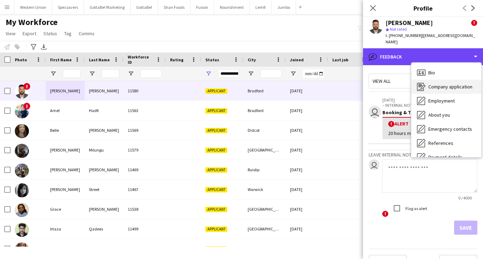
scroll to position [0, 0]
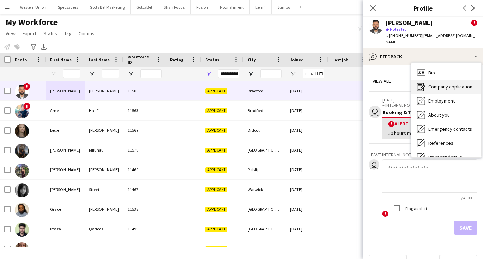
click at [433, 84] on span "Company application" at bounding box center [450, 87] width 44 height 6
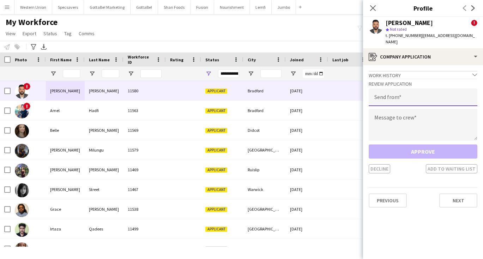
click at [402, 93] on input "email" at bounding box center [423, 98] width 109 height 18
type input "**********"
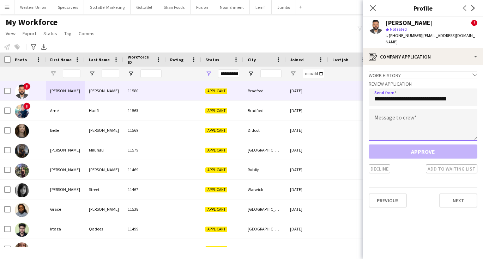
click at [396, 115] on textarea at bounding box center [423, 125] width 109 height 32
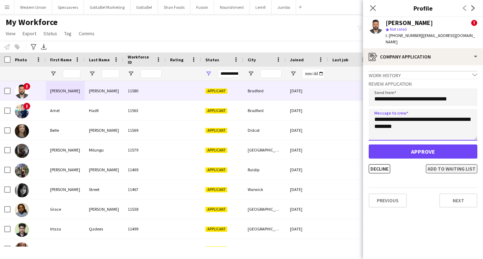
type textarea "**********"
click at [444, 164] on button "Add to waiting list" at bounding box center [451, 168] width 51 height 9
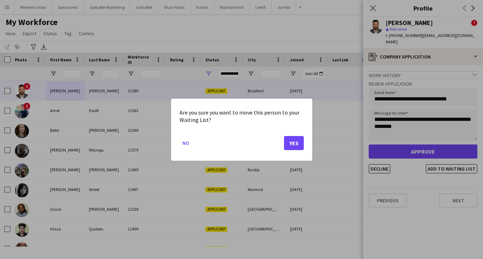
click at [290, 143] on button "Yes" at bounding box center [294, 143] width 20 height 14
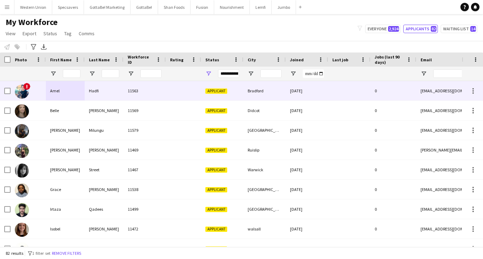
click at [81, 91] on div "Amel" at bounding box center [65, 90] width 39 height 19
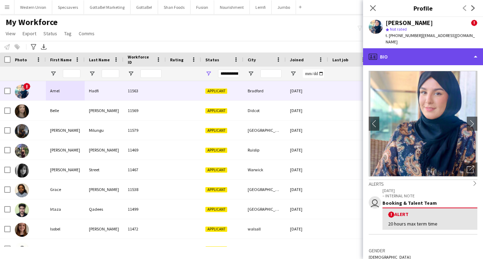
click at [416, 48] on div "profile Bio" at bounding box center [423, 56] width 120 height 17
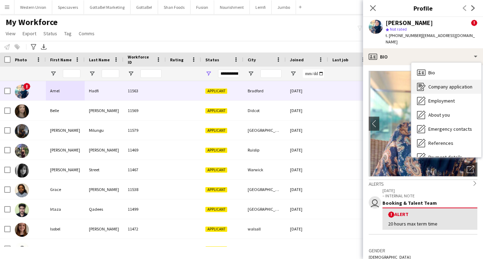
click at [430, 84] on span "Company application" at bounding box center [450, 87] width 44 height 6
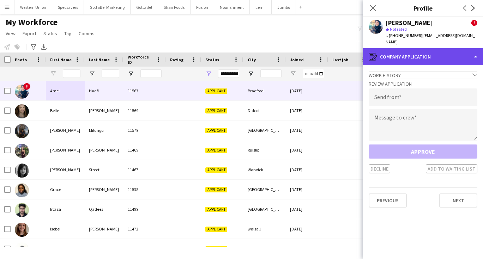
click at [425, 48] on div "register Company application" at bounding box center [423, 56] width 120 height 17
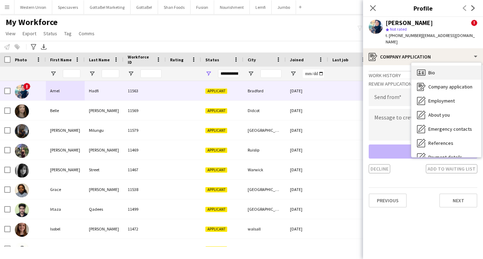
click at [435, 66] on div "Bio Bio" at bounding box center [446, 73] width 70 height 14
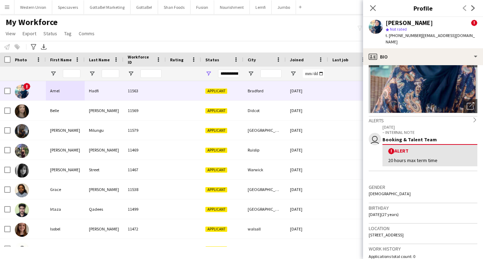
scroll to position [66, 0]
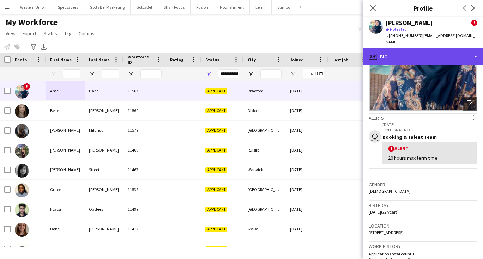
click at [444, 49] on div "profile Bio" at bounding box center [423, 56] width 120 height 17
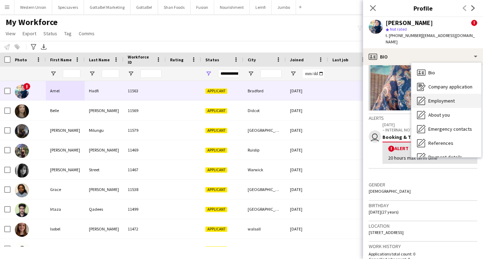
click at [450, 97] on div "Employment Employment" at bounding box center [446, 101] width 70 height 14
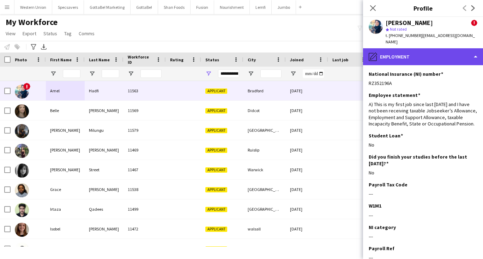
click at [435, 49] on div "pencil4 Employment" at bounding box center [423, 56] width 120 height 17
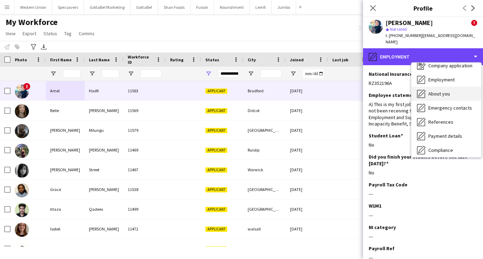
scroll to position [23, 0]
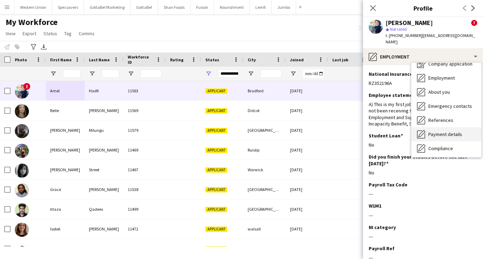
click at [454, 131] on span "Payment details" at bounding box center [445, 134] width 34 height 6
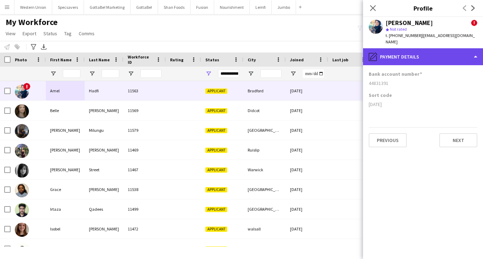
click at [397, 54] on div "pencil4 Payment details" at bounding box center [423, 56] width 120 height 17
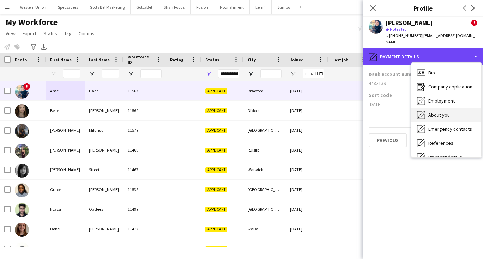
scroll to position [0, 0]
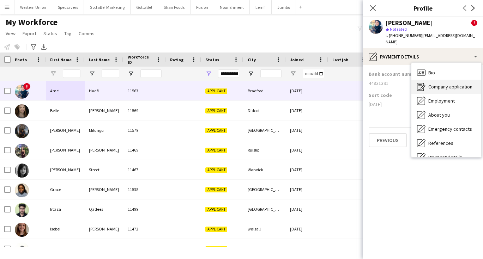
click at [438, 84] on span "Company application" at bounding box center [450, 87] width 44 height 6
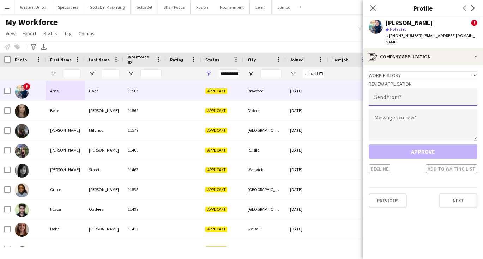
click at [439, 93] on input "email" at bounding box center [423, 98] width 109 height 18
type input "**********"
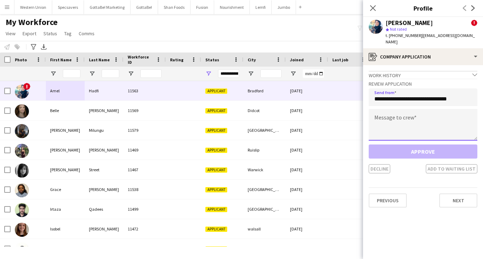
click at [422, 115] on textarea at bounding box center [423, 125] width 109 height 32
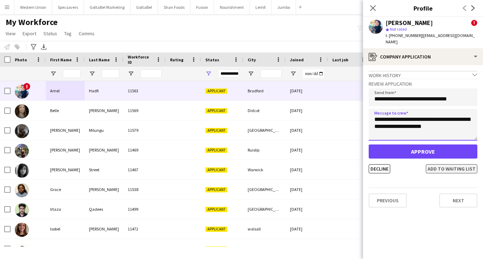
type textarea "**********"
click at [442, 164] on button "Add to waiting list" at bounding box center [451, 168] width 51 height 9
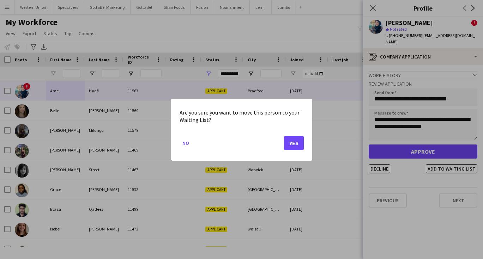
click at [292, 144] on button "Yes" at bounding box center [294, 143] width 20 height 14
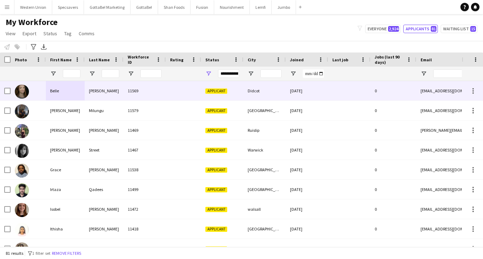
click at [96, 92] on div "[PERSON_NAME]" at bounding box center [104, 90] width 39 height 19
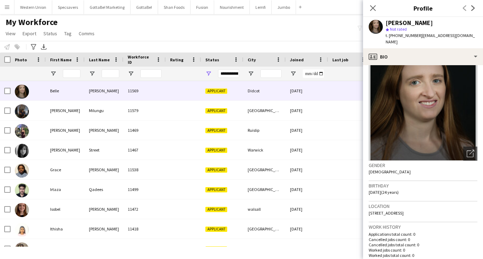
scroll to position [20, 0]
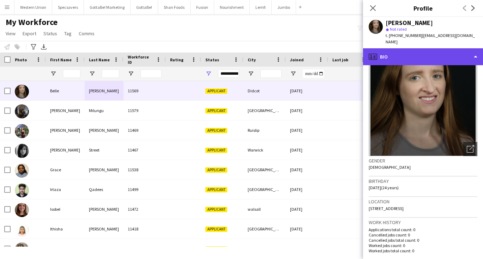
click at [424, 54] on div "profile Bio" at bounding box center [423, 56] width 120 height 17
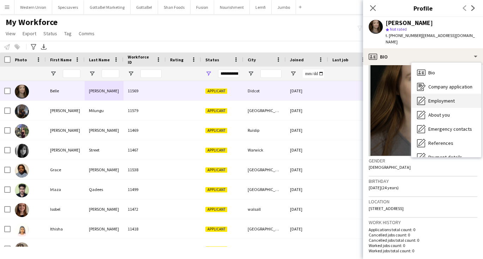
click at [440, 99] on div "Employment Employment" at bounding box center [446, 101] width 70 height 14
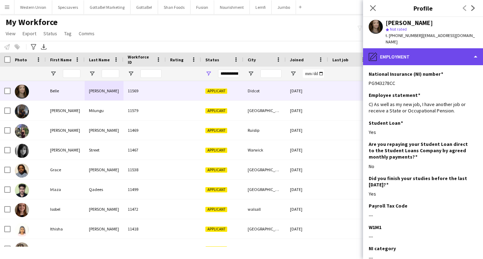
click at [417, 48] on div "pencil4 Employment" at bounding box center [423, 56] width 120 height 17
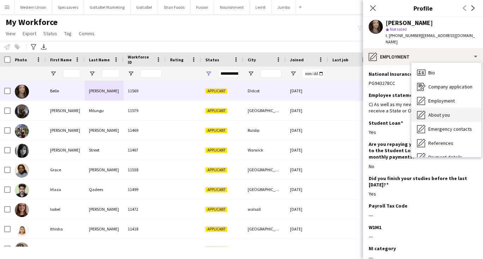
click at [451, 108] on div "About you About you" at bounding box center [446, 115] width 70 height 14
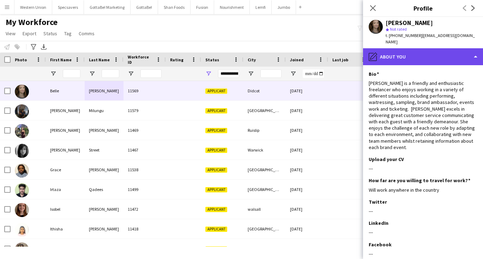
click at [436, 50] on div "pencil4 About you" at bounding box center [423, 56] width 120 height 17
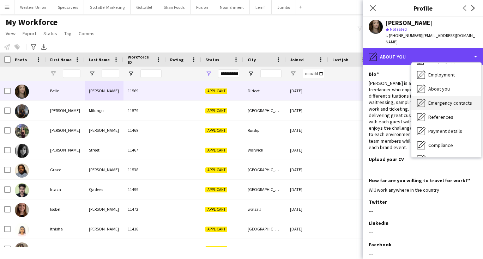
scroll to position [36, 0]
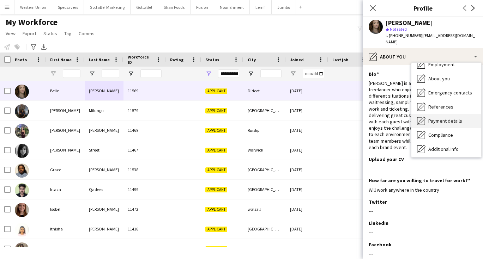
click at [448, 118] on span "Payment details" at bounding box center [445, 121] width 34 height 6
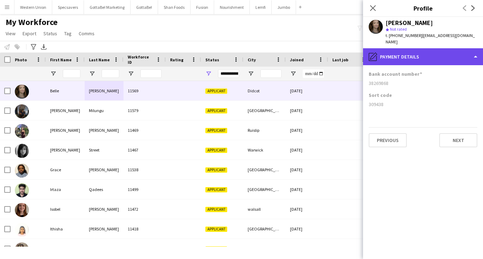
click at [392, 50] on div "pencil4 Payment details" at bounding box center [423, 56] width 120 height 17
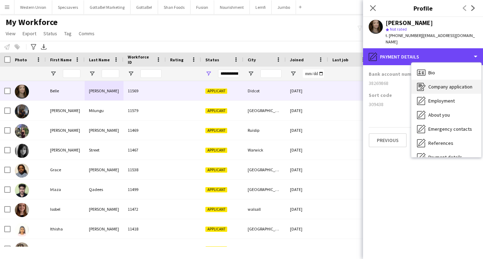
scroll to position [0, 0]
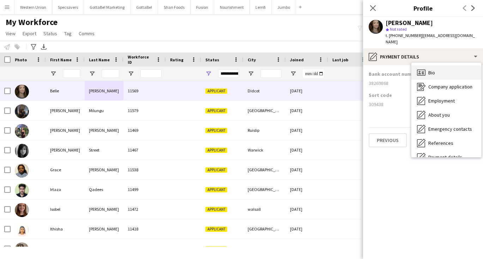
click at [430, 70] on div "Bio Bio" at bounding box center [446, 73] width 70 height 14
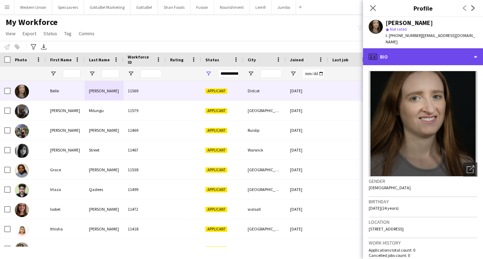
click at [417, 55] on div "profile Bio" at bounding box center [423, 56] width 120 height 17
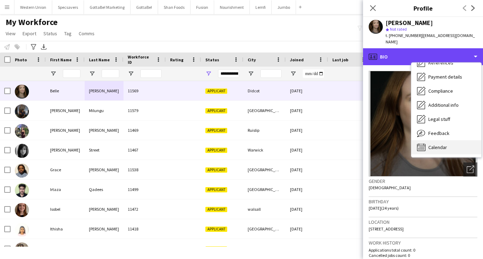
scroll to position [80, 0]
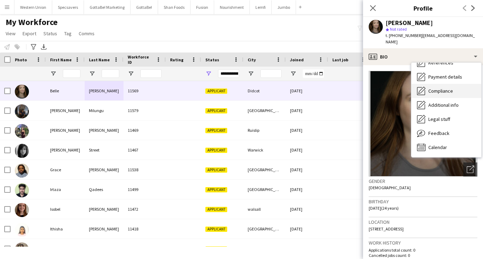
click at [441, 88] on span "Compliance" at bounding box center [440, 91] width 25 height 6
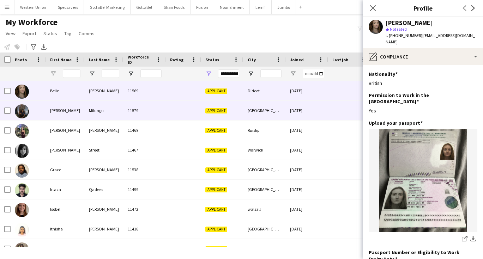
click at [130, 115] on div "11579" at bounding box center [144, 110] width 42 height 19
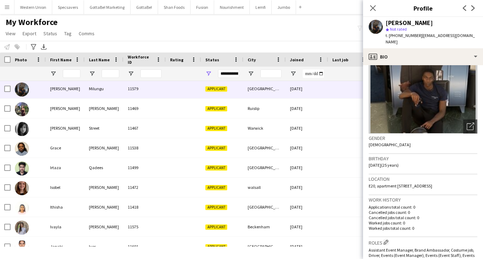
scroll to position [43, 0]
drag, startPoint x: 378, startPoint y: 178, endPoint x: 391, endPoint y: 185, distance: 14.7
click at [391, 185] on span "E20, apartment [STREET_ADDRESS]" at bounding box center [400, 185] width 63 height 5
copy span "apartment [STREET_ADDRESS]"
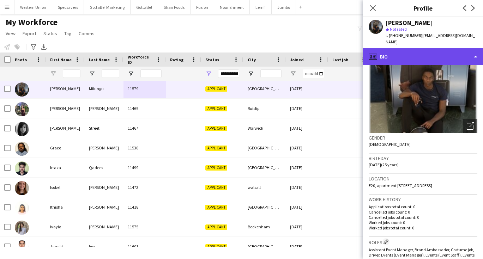
click at [405, 54] on div "profile Bio" at bounding box center [423, 56] width 120 height 17
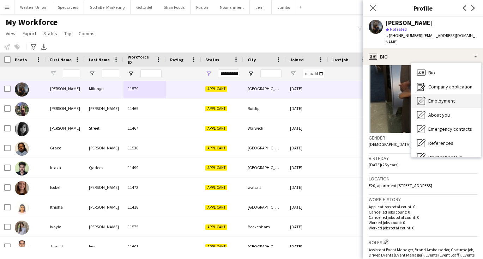
click at [442, 94] on div "Employment Employment" at bounding box center [446, 101] width 70 height 14
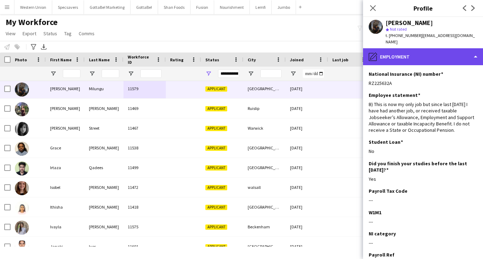
click at [409, 48] on div "pencil4 Employment" at bounding box center [423, 56] width 120 height 17
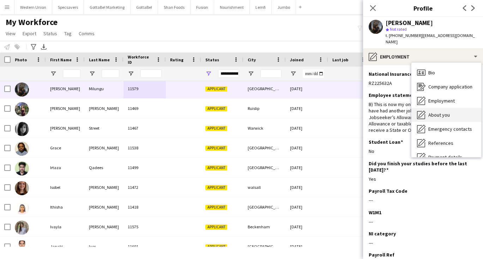
click at [439, 112] on span "About you" at bounding box center [439, 115] width 22 height 6
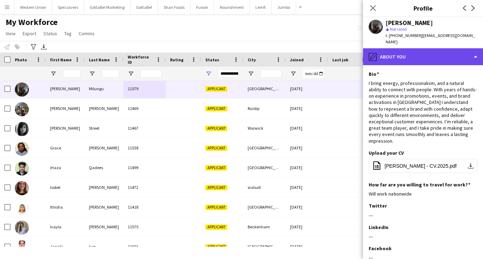
click at [428, 53] on div "pencil4 About you" at bounding box center [423, 56] width 120 height 17
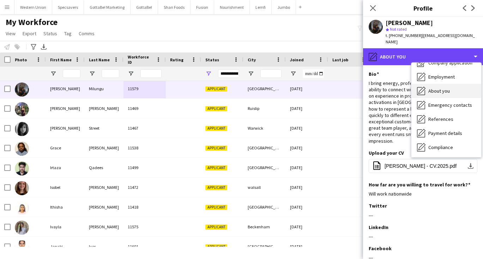
scroll to position [24, 0]
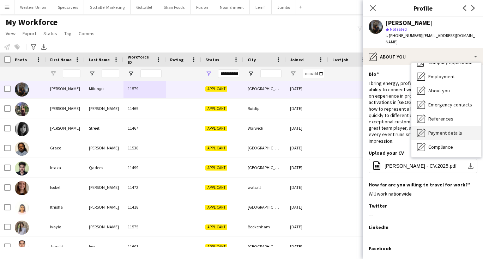
click at [449, 130] on span "Payment details" at bounding box center [445, 133] width 34 height 6
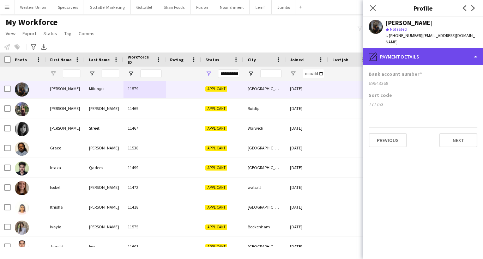
click at [396, 57] on div "pencil4 Payment details" at bounding box center [423, 56] width 120 height 17
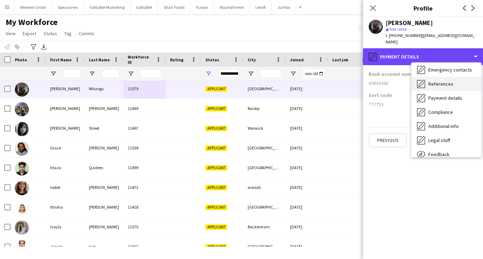
scroll to position [77, 0]
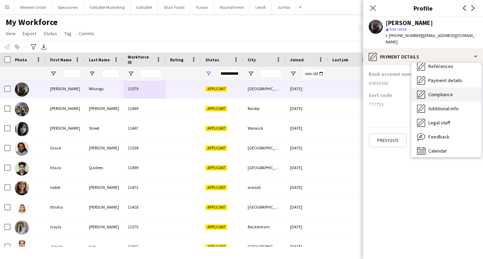
click at [436, 91] on span "Compliance" at bounding box center [440, 94] width 25 height 6
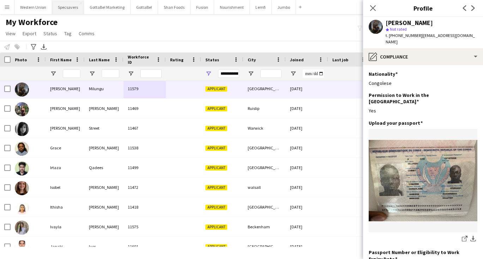
click at [74, 10] on button "Specsavers Close" at bounding box center [68, 7] width 32 height 14
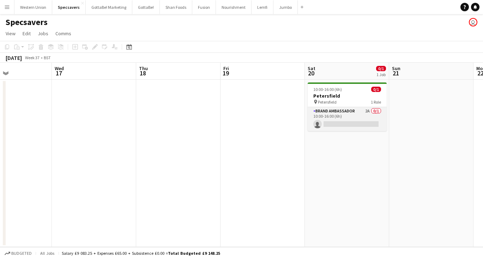
scroll to position [0, 221]
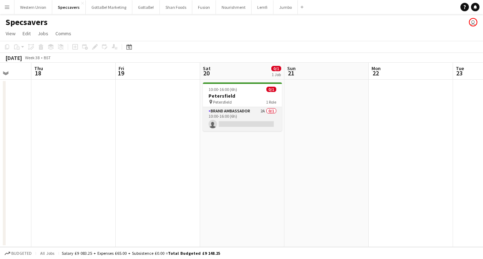
click at [258, 122] on app-card-role "Brand Ambassador 2A 0/1 10:00-16:00 (6h) single-neutral-actions" at bounding box center [242, 119] width 79 height 24
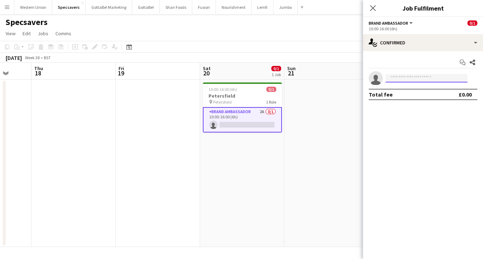
click at [416, 77] on input at bounding box center [426, 78] width 82 height 8
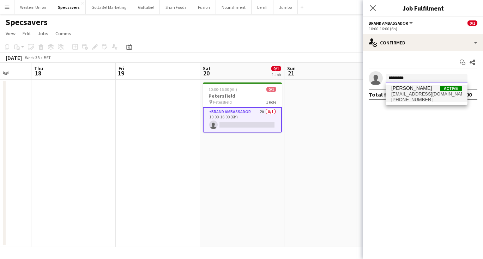
type input "*********"
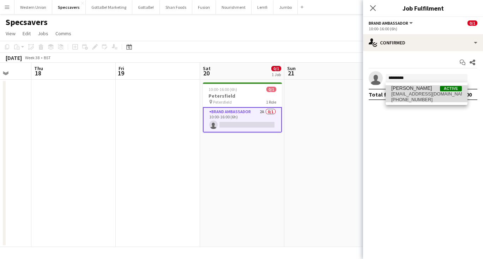
click at [412, 97] on span "[PHONE_NUMBER]" at bounding box center [426, 100] width 71 height 6
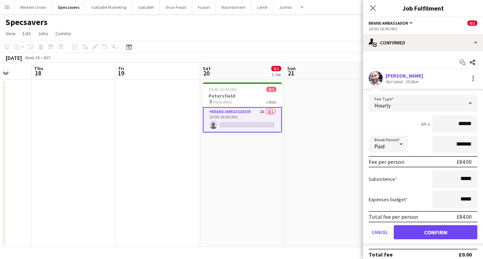
click at [424, 230] on button "Confirm" at bounding box center [436, 232] width 84 height 14
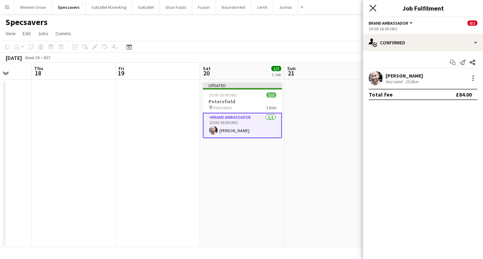
click at [375, 6] on icon "Close pop-in" at bounding box center [372, 8] width 7 height 7
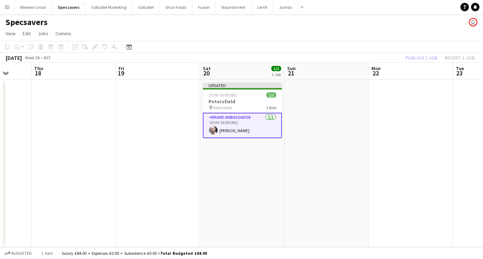
click at [310, 137] on app-date-cell at bounding box center [326, 164] width 84 height 168
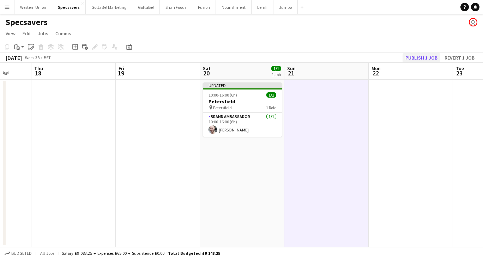
click at [423, 56] on button "Publish 1 job" at bounding box center [421, 57] width 38 height 9
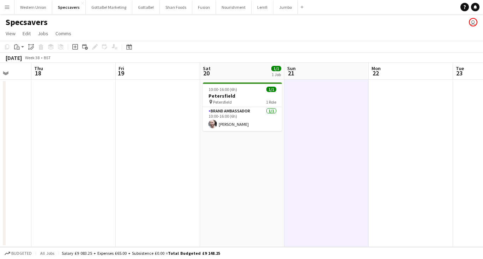
click at [9, 12] on button "Menu" at bounding box center [7, 7] width 14 height 14
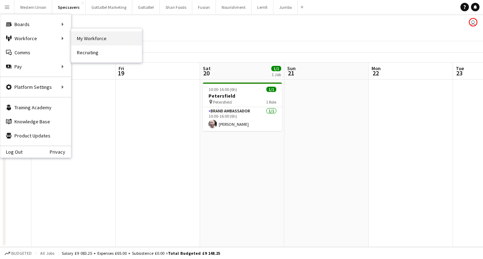
click at [94, 38] on link "My Workforce" at bounding box center [106, 38] width 71 height 14
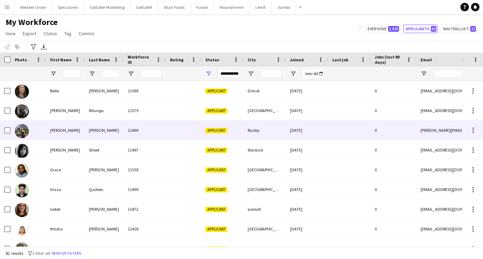
click at [182, 131] on div at bounding box center [183, 130] width 35 height 19
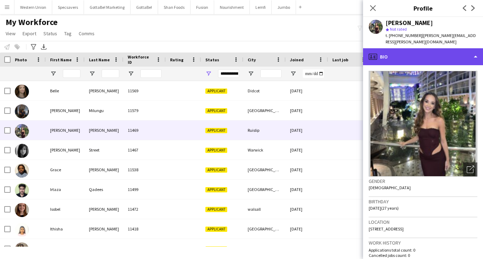
click at [431, 49] on div "profile Bio" at bounding box center [423, 56] width 120 height 17
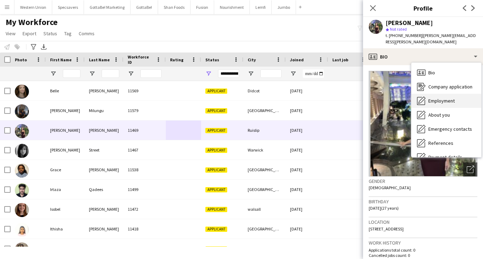
click at [435, 98] on span "Employment" at bounding box center [441, 101] width 26 height 6
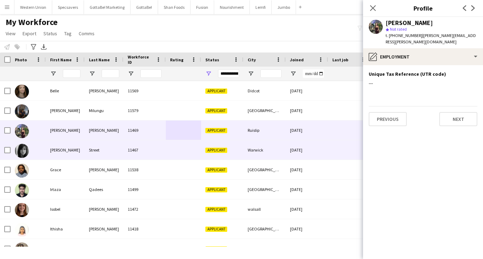
click at [66, 147] on div "[PERSON_NAME]" at bounding box center [65, 149] width 39 height 19
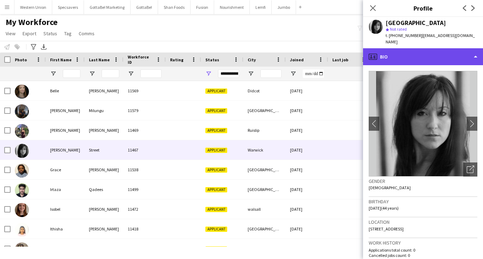
click at [444, 53] on div "profile Bio" at bounding box center [423, 56] width 120 height 17
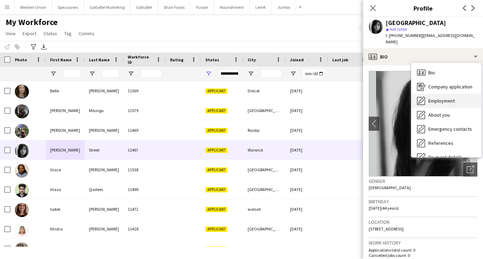
click at [445, 98] on span "Employment" at bounding box center [441, 101] width 26 height 6
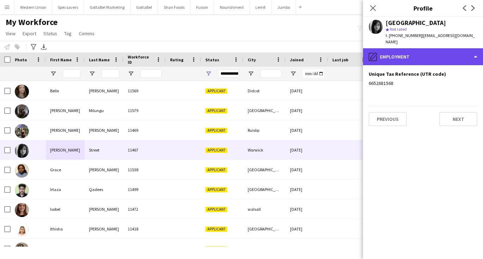
click at [423, 56] on div "pencil4 Employment" at bounding box center [423, 56] width 120 height 17
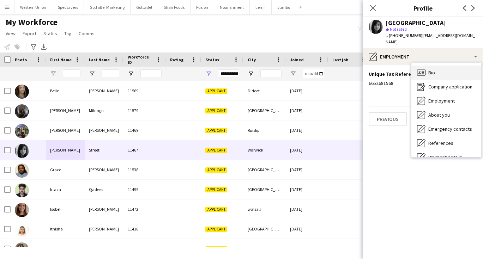
click at [432, 69] on span "Bio" at bounding box center [431, 72] width 7 height 6
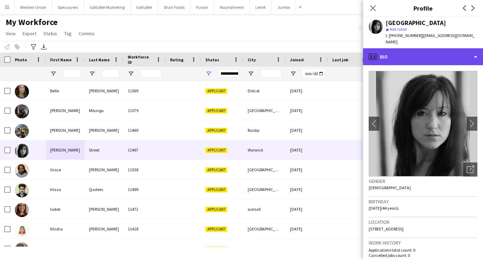
click at [407, 48] on div "profile Bio" at bounding box center [423, 56] width 120 height 17
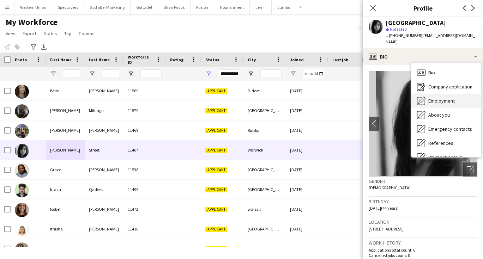
click at [426, 95] on div "Employment Employment" at bounding box center [446, 101] width 70 height 14
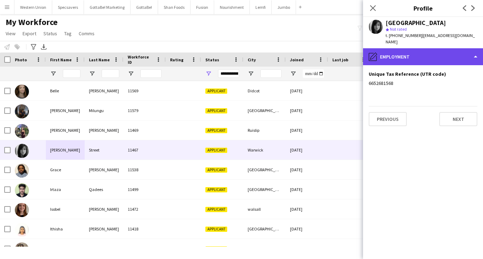
click at [414, 48] on div "pencil4 Employment" at bounding box center [423, 56] width 120 height 17
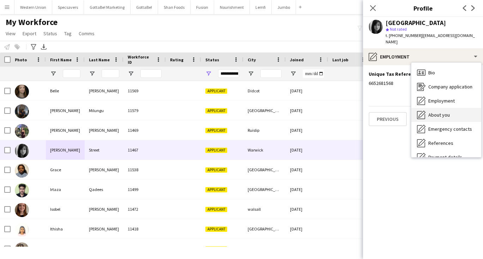
click at [438, 113] on div "About you About you" at bounding box center [446, 115] width 70 height 14
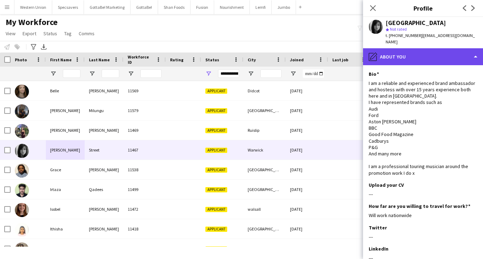
click at [426, 48] on div "pencil4 About you" at bounding box center [423, 56] width 120 height 17
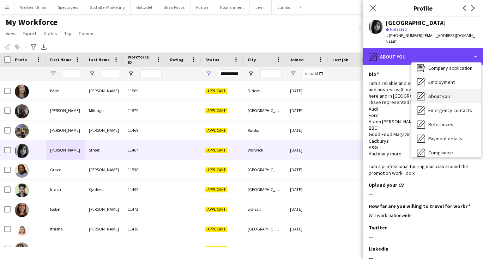
scroll to position [22, 0]
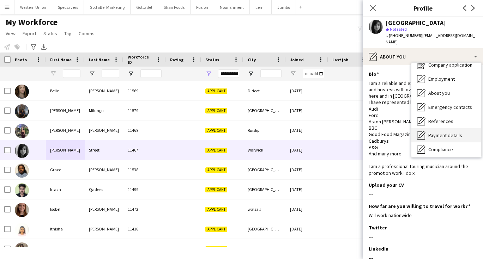
click at [454, 128] on div "Payment details Payment details" at bounding box center [446, 135] width 70 height 14
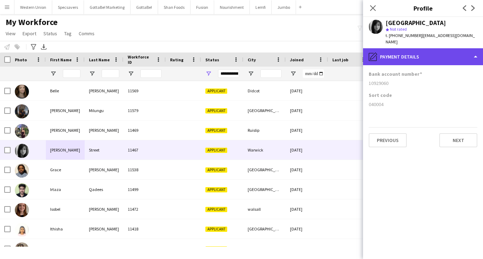
click at [395, 58] on div "pencil4 Payment details" at bounding box center [423, 56] width 120 height 17
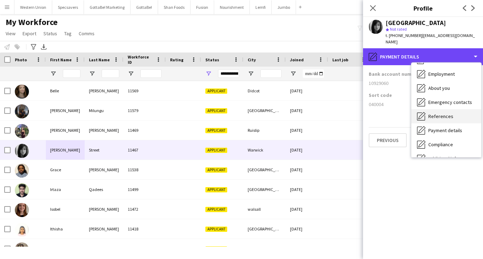
scroll to position [29, 0]
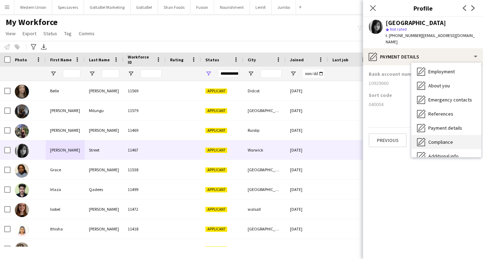
click at [432, 139] on span "Compliance" at bounding box center [440, 142] width 25 height 6
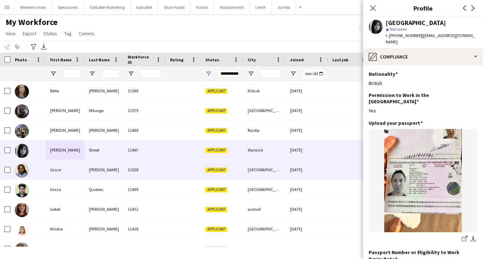
click at [134, 168] on div "11538" at bounding box center [144, 169] width 42 height 19
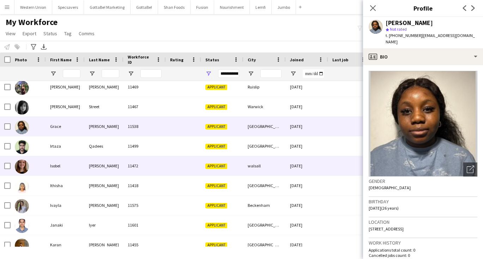
scroll to position [35, 0]
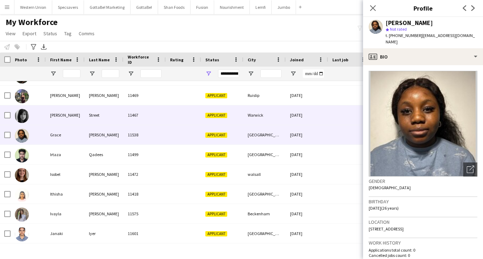
click at [165, 121] on div "11467" at bounding box center [144, 114] width 42 height 19
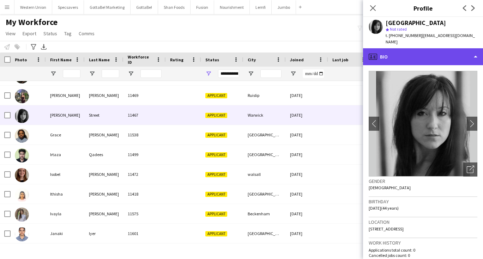
click at [406, 48] on div "profile Bio" at bounding box center [423, 56] width 120 height 17
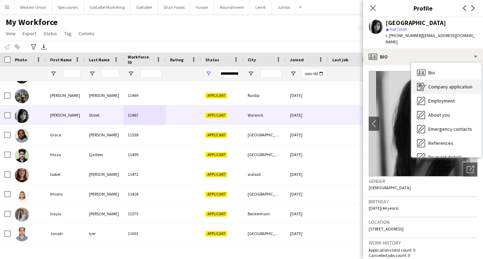
click at [431, 84] on span "Company application" at bounding box center [450, 87] width 44 height 6
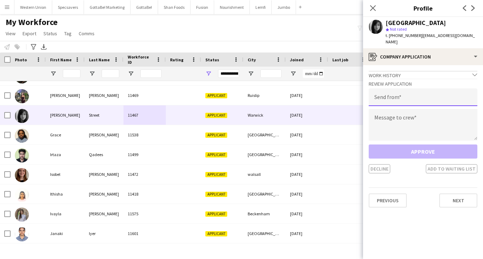
click at [391, 98] on input "email" at bounding box center [423, 98] width 109 height 18
type input "**********"
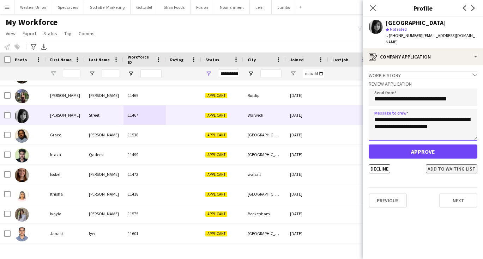
type textarea "**********"
click at [442, 164] on button "Add to waiting list" at bounding box center [451, 168] width 51 height 9
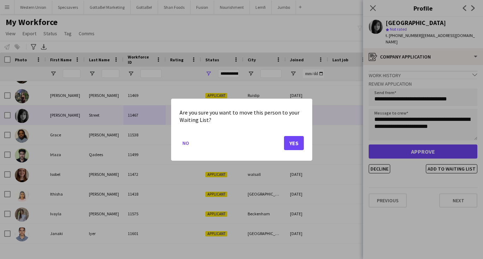
click at [296, 142] on button "Yes" at bounding box center [294, 143] width 20 height 14
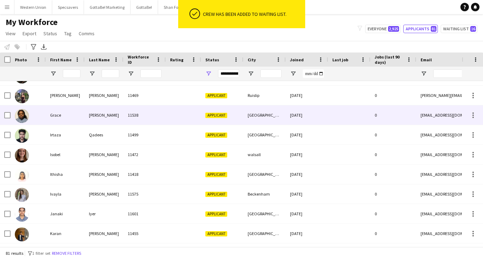
click at [190, 119] on div at bounding box center [183, 114] width 35 height 19
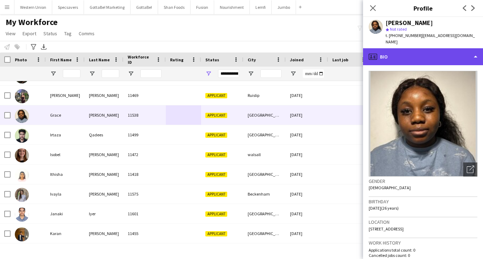
click at [431, 48] on div "profile Bio" at bounding box center [423, 56] width 120 height 17
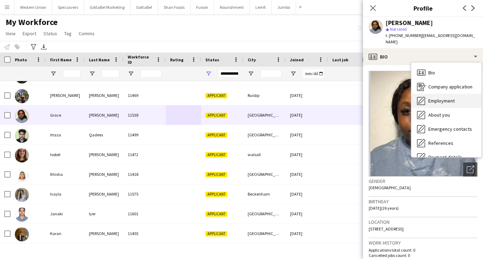
click at [436, 98] on span "Employment" at bounding box center [441, 101] width 26 height 6
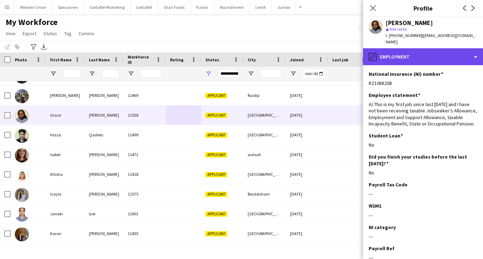
click at [425, 48] on div "pencil4 Employment" at bounding box center [423, 56] width 120 height 17
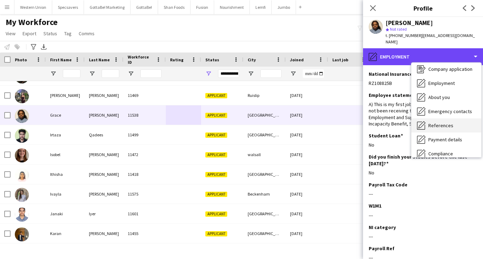
scroll to position [21, 0]
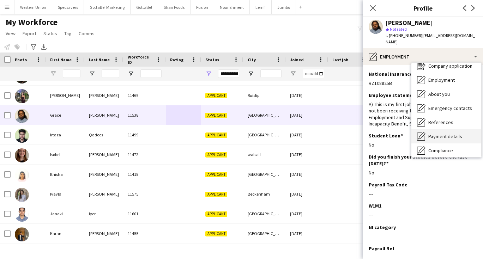
click at [451, 129] on div "Payment details Payment details" at bounding box center [446, 136] width 70 height 14
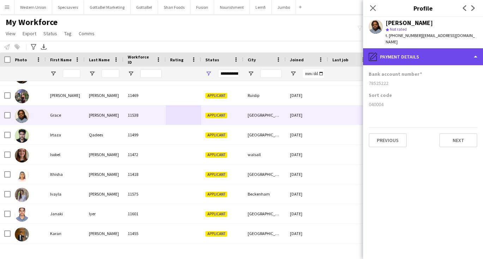
click at [401, 55] on div "pencil4 Payment details" at bounding box center [423, 56] width 120 height 17
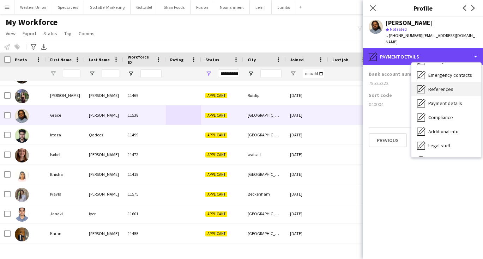
scroll to position [57, 0]
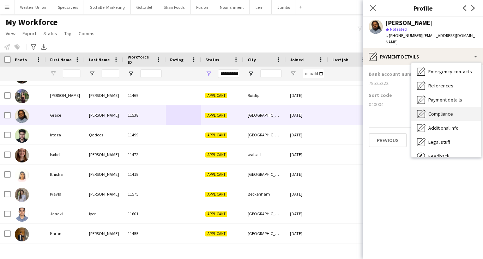
click at [430, 112] on div "Compliance Compliance" at bounding box center [446, 114] width 70 height 14
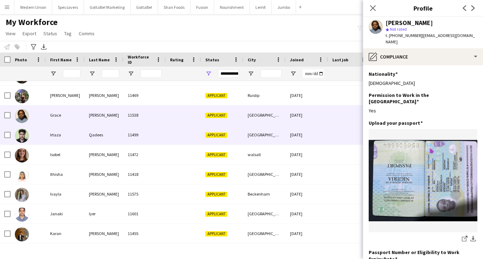
click at [150, 139] on div "11499" at bounding box center [144, 134] width 42 height 19
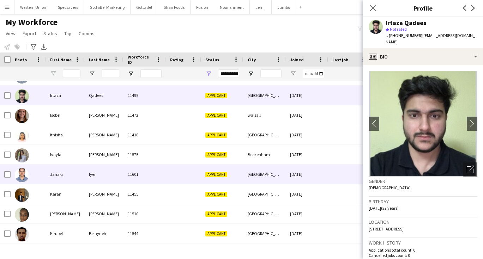
scroll to position [77, 0]
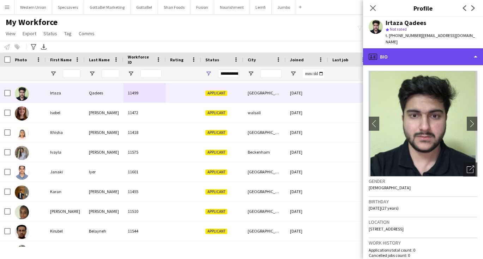
click at [429, 55] on div "profile Bio" at bounding box center [423, 56] width 120 height 17
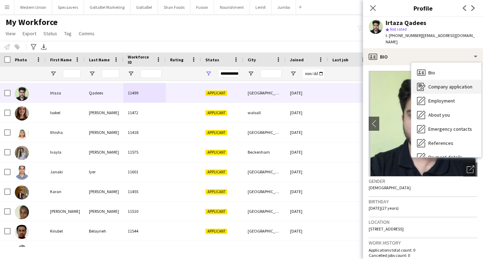
click at [438, 84] on span "Company application" at bounding box center [450, 87] width 44 height 6
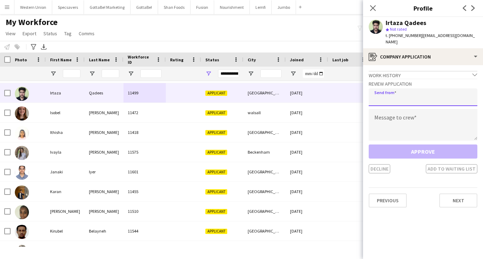
click at [404, 93] on input "email" at bounding box center [423, 98] width 109 height 18
type input "**********"
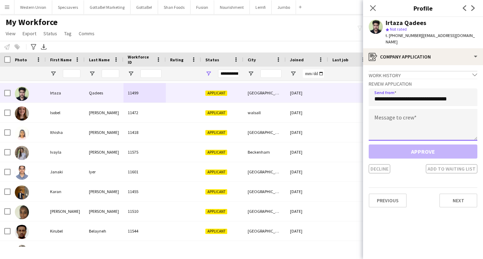
click at [405, 113] on textarea at bounding box center [423, 125] width 109 height 32
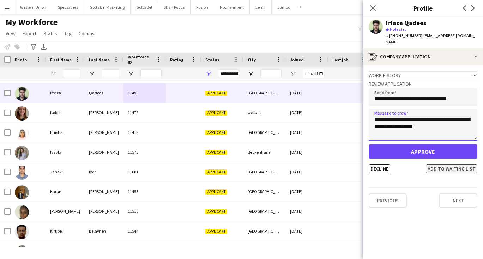
type textarea "**********"
click at [446, 164] on button "Add to waiting list" at bounding box center [451, 168] width 51 height 9
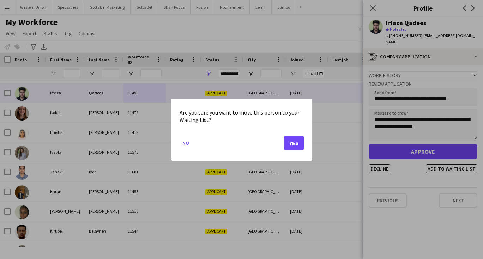
click at [292, 138] on button "Yes" at bounding box center [294, 143] width 20 height 14
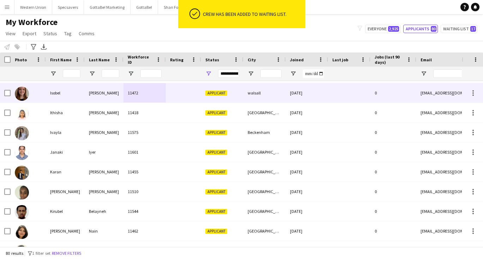
click at [122, 97] on div "[PERSON_NAME]" at bounding box center [104, 92] width 39 height 19
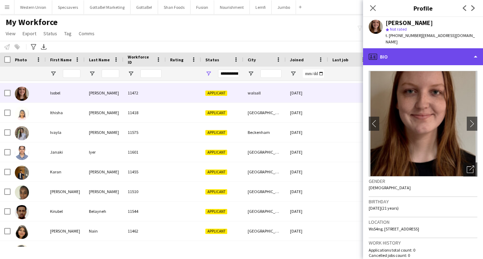
click at [423, 50] on div "profile Bio" at bounding box center [423, 56] width 120 height 17
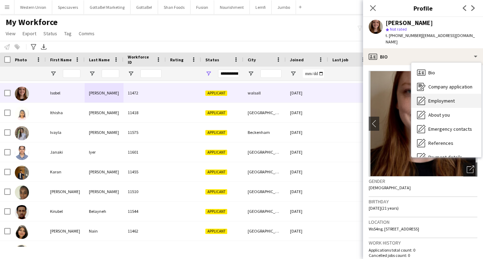
click at [436, 98] on span "Employment" at bounding box center [441, 101] width 26 height 6
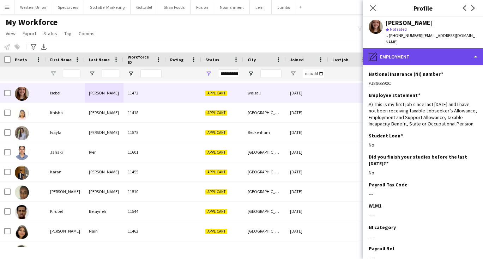
click at [408, 50] on div "pencil4 Employment" at bounding box center [423, 56] width 120 height 17
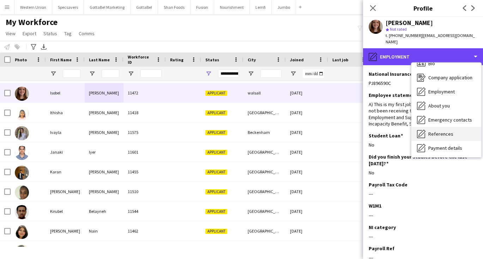
scroll to position [14, 0]
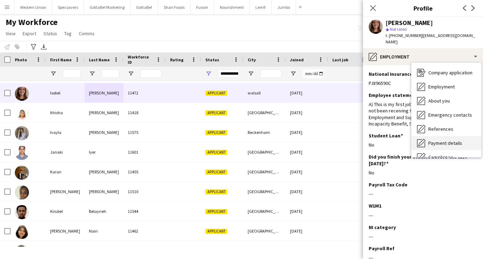
click at [442, 140] on span "Payment details" at bounding box center [445, 143] width 34 height 6
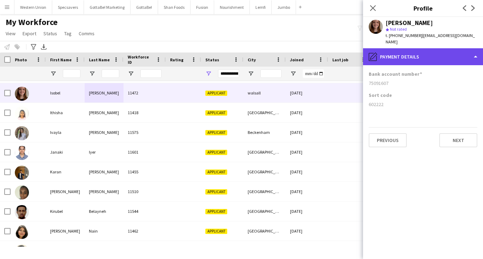
click at [399, 52] on div "pencil4 Payment details" at bounding box center [423, 56] width 120 height 17
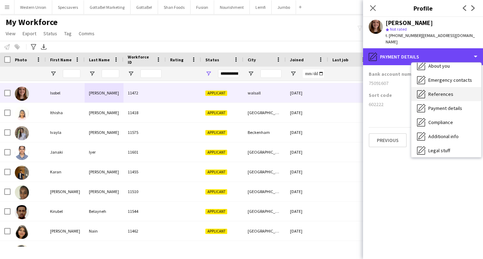
scroll to position [51, 0]
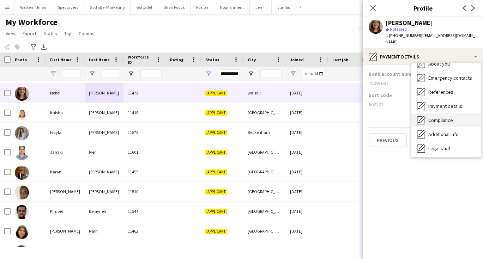
click at [438, 117] on span "Compliance" at bounding box center [440, 120] width 25 height 6
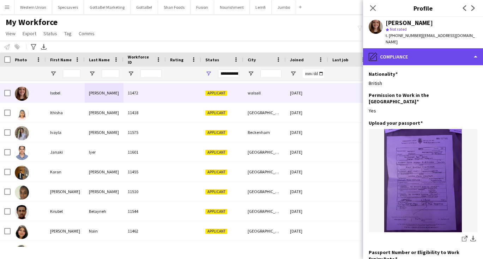
click at [444, 53] on div "pencil4 Compliance" at bounding box center [423, 56] width 120 height 17
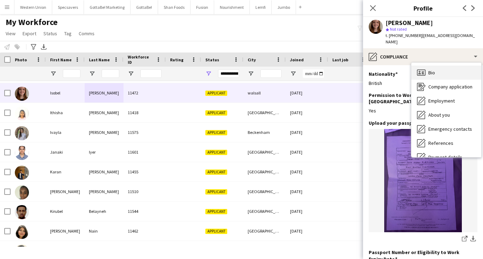
scroll to position [0, 0]
click at [439, 66] on div "Bio Bio" at bounding box center [446, 73] width 70 height 14
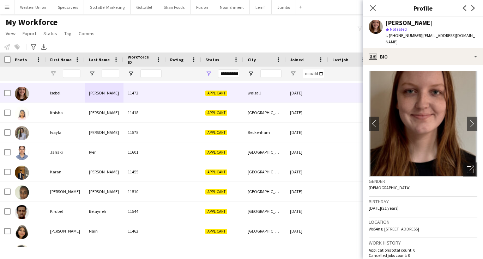
click at [288, 42] on div "Notify workforce Add to tag Select at least one crew to tag him or her. Advance…" at bounding box center [241, 47] width 483 height 12
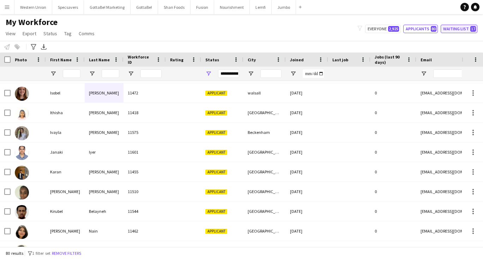
click at [454, 30] on button "Waiting list 17" at bounding box center [458, 29] width 37 height 8
type input "**********"
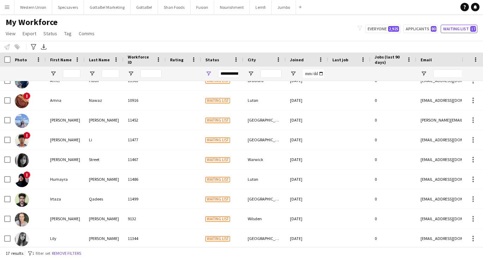
scroll to position [115, 0]
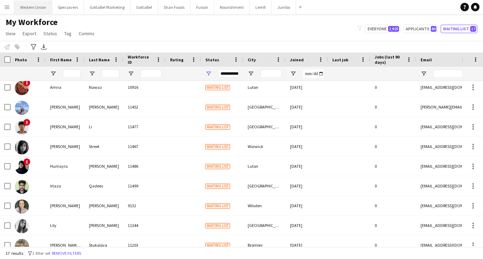
click at [40, 9] on button "Western Union Close" at bounding box center [33, 7] width 38 height 14
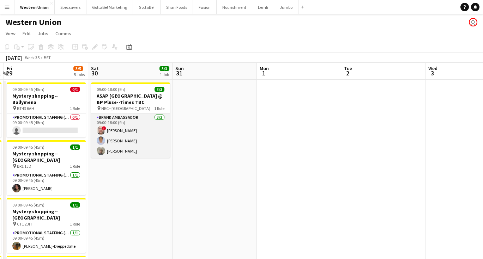
click at [117, 152] on app-card-role "Brand Ambassador [DATE] 09:00-18:00 (9h) ! [PERSON_NAME] [PERSON_NAME] [PERSON_…" at bounding box center [130, 136] width 79 height 44
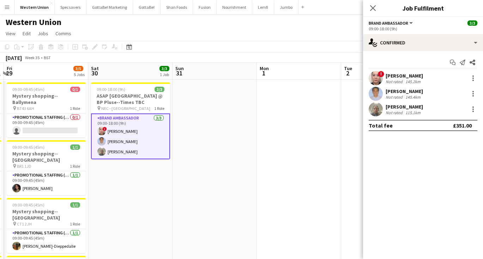
click at [398, 107] on div "[PERSON_NAME]" at bounding box center [403, 107] width 37 height 6
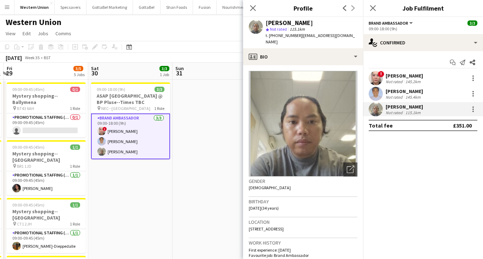
click at [9, 8] on app-icon "Menu" at bounding box center [7, 7] width 6 height 6
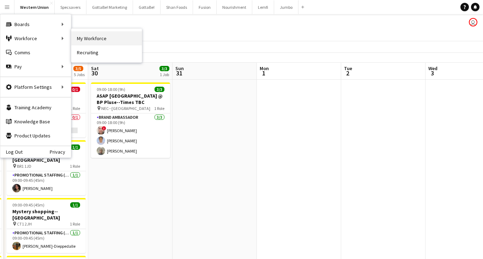
click at [99, 44] on link "My Workforce" at bounding box center [106, 38] width 71 height 14
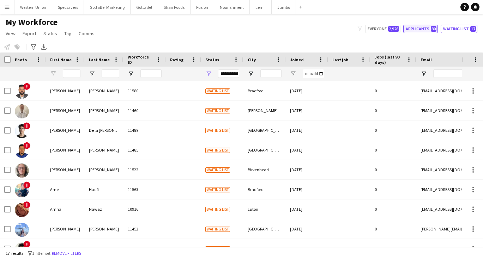
click at [417, 31] on button "Applicants 80" at bounding box center [420, 29] width 35 height 8
type input "**********"
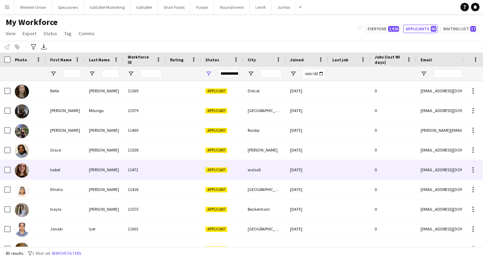
click at [132, 163] on div "11472" at bounding box center [144, 169] width 42 height 19
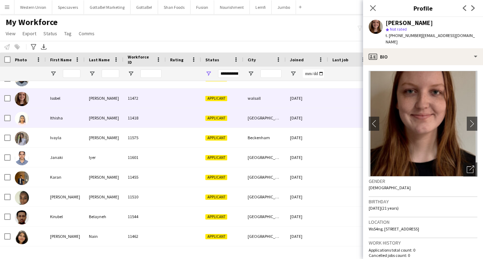
scroll to position [72, 0]
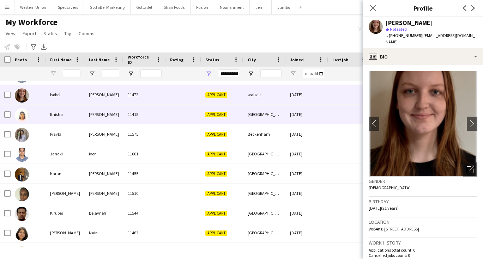
click at [88, 122] on div "[PERSON_NAME]" at bounding box center [104, 114] width 39 height 19
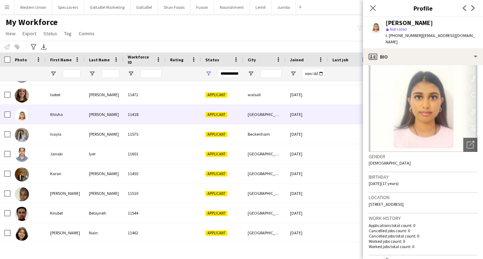
scroll to position [36, 0]
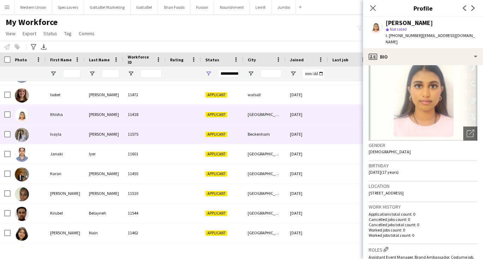
click at [88, 136] on div "[PERSON_NAME]" at bounding box center [104, 133] width 39 height 19
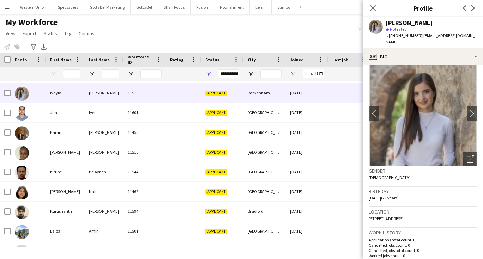
scroll to position [11, 0]
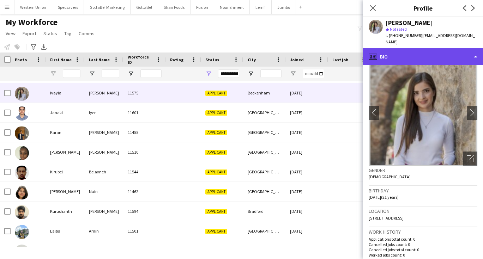
click at [413, 48] on div "profile Bio" at bounding box center [423, 56] width 120 height 17
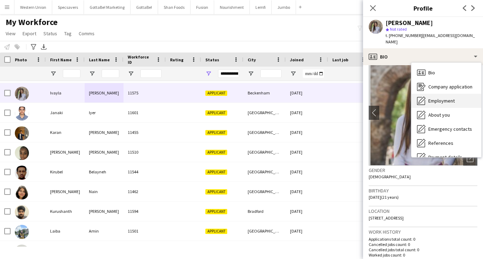
click at [435, 99] on div "Employment Employment" at bounding box center [446, 101] width 70 height 14
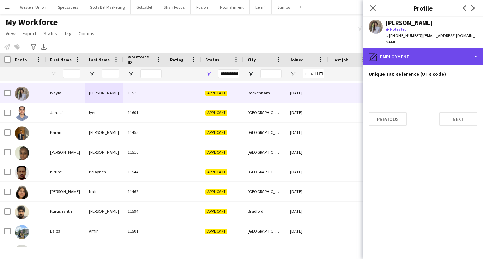
click at [406, 49] on div "pencil4 Employment" at bounding box center [423, 56] width 120 height 17
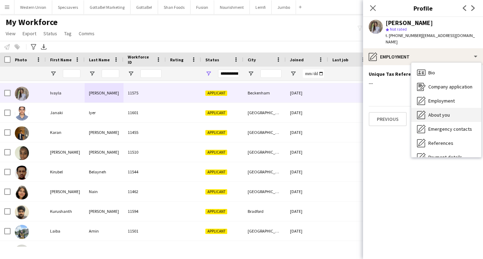
click at [434, 112] on span "About you" at bounding box center [439, 115] width 22 height 6
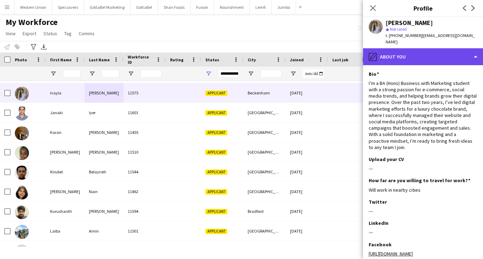
click at [431, 48] on div "pencil4 About you" at bounding box center [423, 56] width 120 height 17
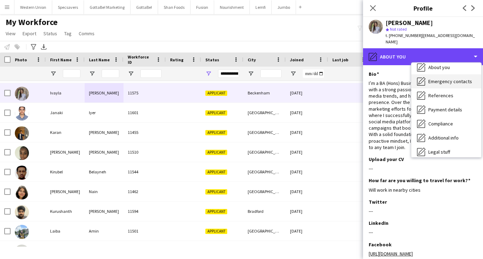
scroll to position [54, 0]
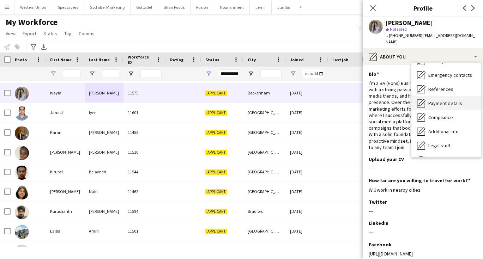
click at [441, 100] on div "Payment details Payment details" at bounding box center [446, 103] width 70 height 14
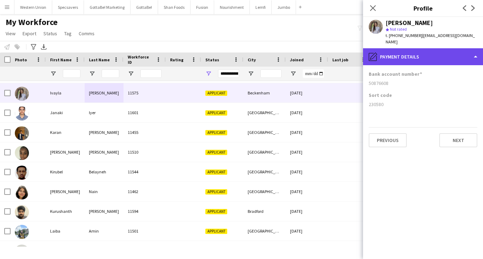
click at [410, 53] on div "pencil4 Payment details" at bounding box center [423, 56] width 120 height 17
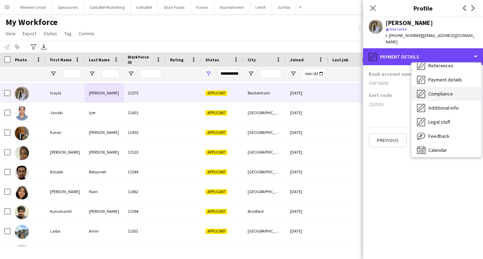
scroll to position [78, 0]
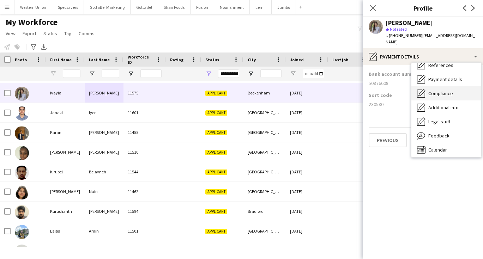
click at [444, 90] on span "Compliance" at bounding box center [440, 93] width 25 height 6
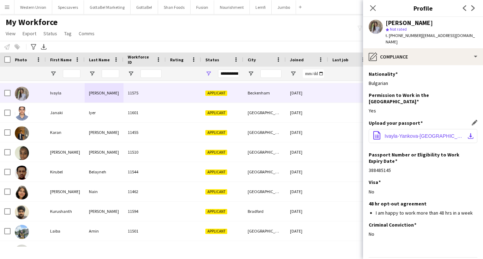
click at [410, 133] on span "Ivayla-Yankova-[GEOGRAPHIC_DATA]-2.pdf" at bounding box center [424, 136] width 80 height 6
click at [416, 71] on div "Nationality Edit this field Bulgarian" at bounding box center [423, 81] width 109 height 21
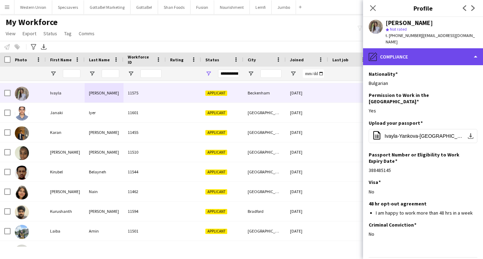
click at [409, 48] on div "pencil4 Compliance" at bounding box center [423, 56] width 120 height 17
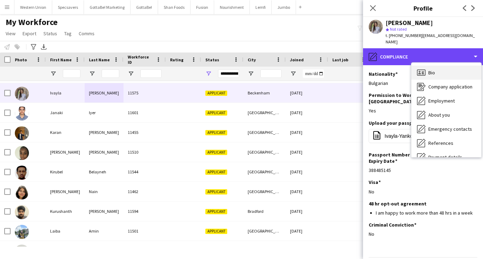
scroll to position [0, 0]
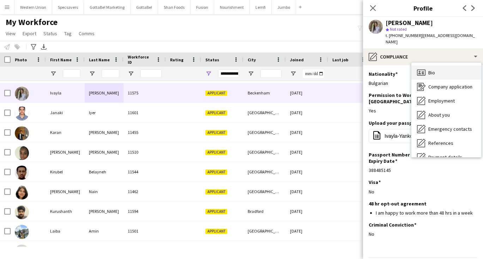
click at [428, 69] on span "Bio" at bounding box center [431, 72] width 7 height 6
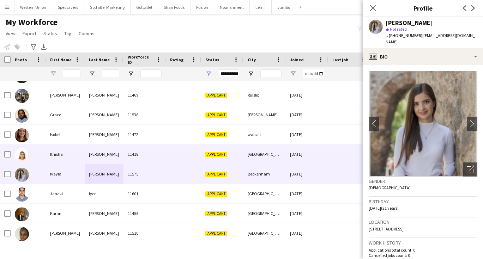
scroll to position [13, 0]
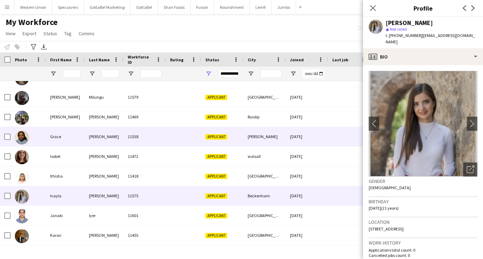
click at [111, 131] on div "[PERSON_NAME]" at bounding box center [104, 136] width 39 height 19
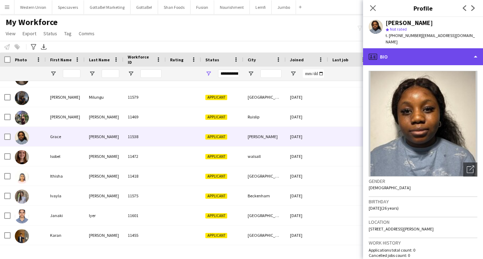
click at [413, 51] on div "profile Bio" at bounding box center [423, 56] width 120 height 17
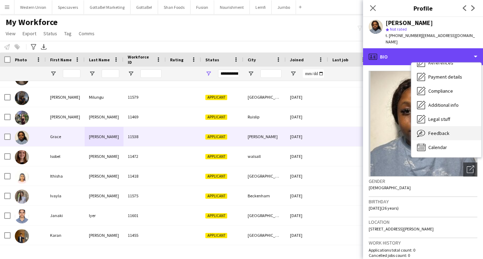
scroll to position [80, 0]
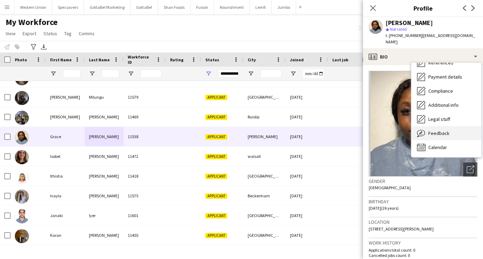
click at [440, 130] on span "Feedback" at bounding box center [438, 133] width 21 height 6
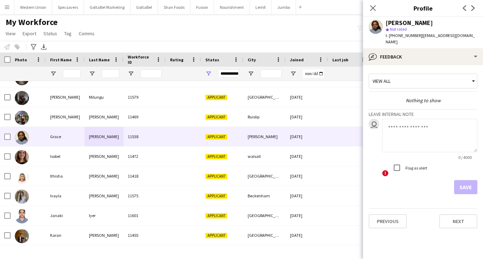
click at [407, 133] on textarea at bounding box center [429, 136] width 95 height 34
type textarea "**********"
click at [462, 181] on button "Save" at bounding box center [465, 187] width 23 height 14
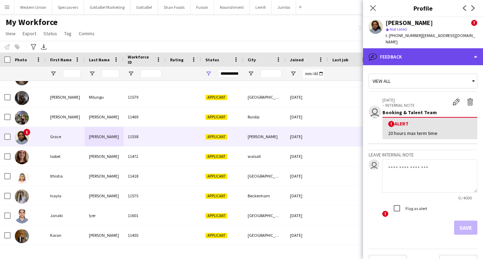
click at [422, 48] on div "bubble-pencil Feedback" at bounding box center [423, 56] width 120 height 17
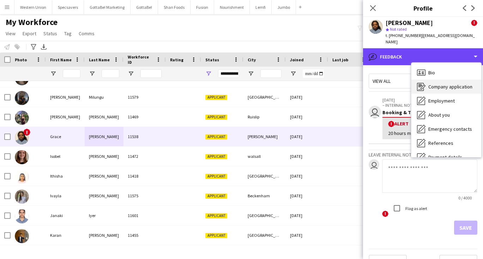
scroll to position [0, 0]
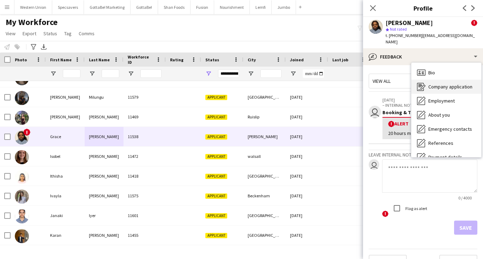
click at [434, 84] on span "Company application" at bounding box center [450, 87] width 44 height 6
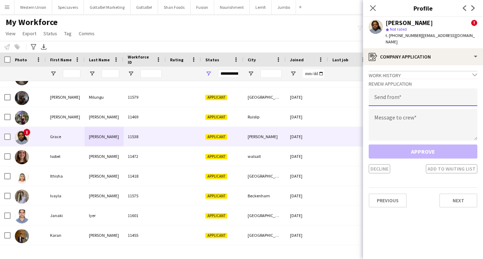
click at [390, 94] on input "email" at bounding box center [423, 98] width 109 height 18
type input "**********"
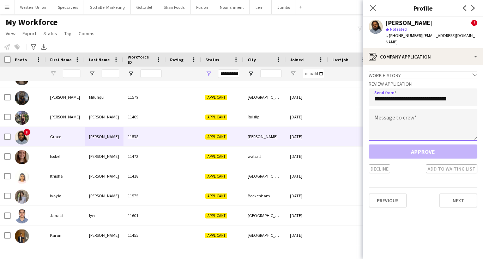
click at [401, 117] on textarea at bounding box center [423, 125] width 109 height 32
type textarea "*"
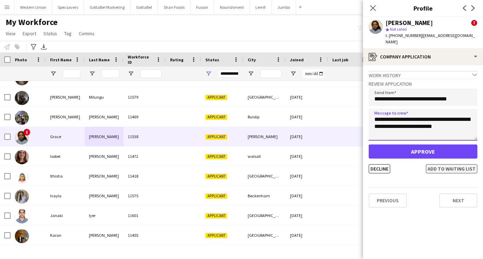
type textarea "**********"
click at [443, 164] on button "Add to waiting list" at bounding box center [451, 168] width 51 height 9
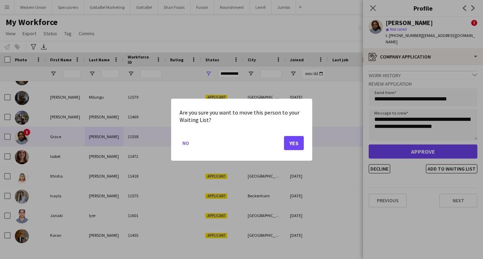
click at [299, 140] on button "Yes" at bounding box center [294, 143] width 20 height 14
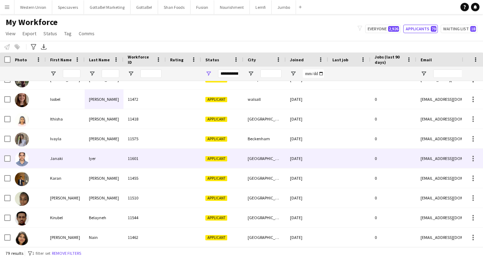
scroll to position [52, 0]
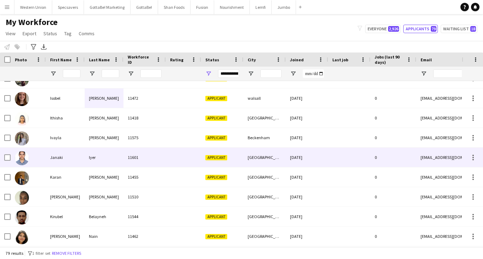
click at [69, 158] on div "Janaki" at bounding box center [65, 157] width 39 height 19
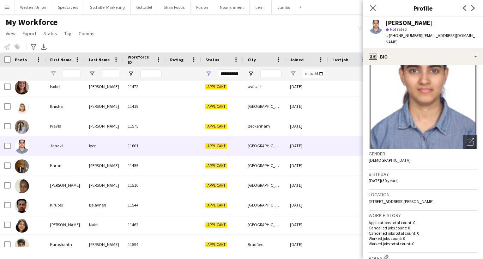
scroll to position [30, 0]
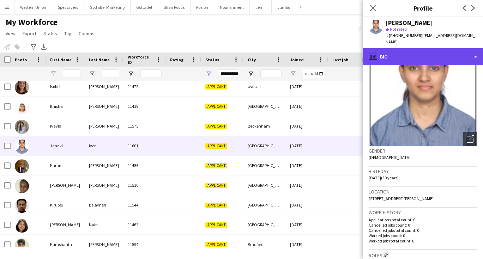
click at [420, 48] on div "profile Bio" at bounding box center [423, 56] width 120 height 17
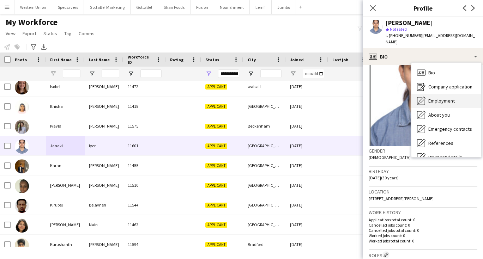
click at [436, 98] on span "Employment" at bounding box center [441, 101] width 26 height 6
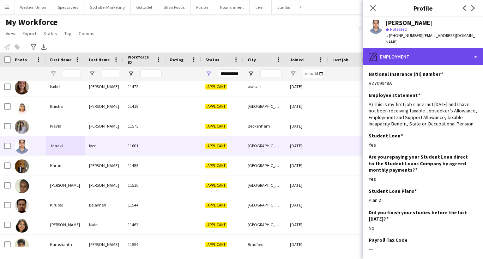
click at [412, 50] on div "pencil4 Employment" at bounding box center [423, 56] width 120 height 17
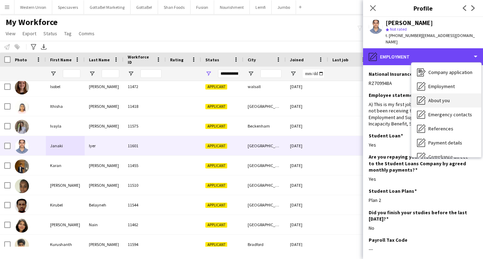
scroll to position [14, 0]
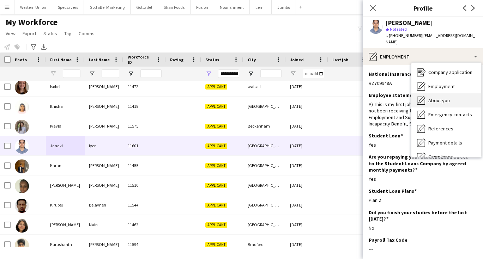
click at [443, 97] on span "About you" at bounding box center [439, 100] width 22 height 6
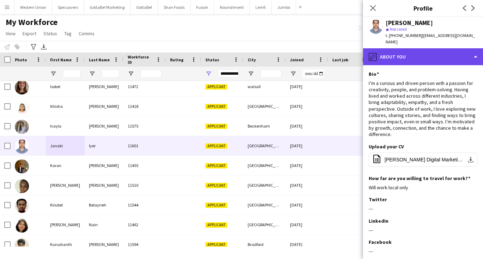
click at [425, 48] on div "pencil4 About you" at bounding box center [423, 56] width 120 height 17
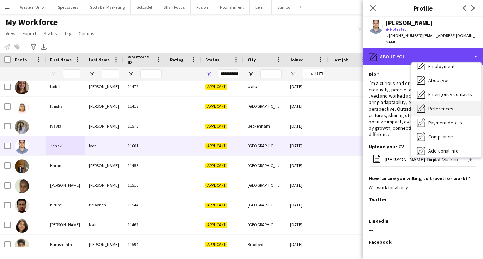
scroll to position [37, 0]
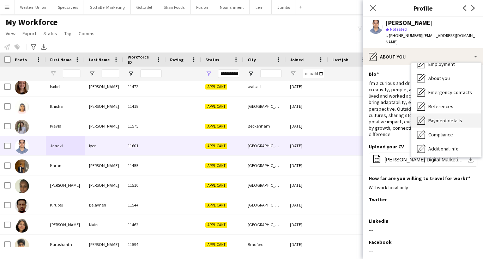
click at [454, 117] on span "Payment details" at bounding box center [445, 120] width 34 height 6
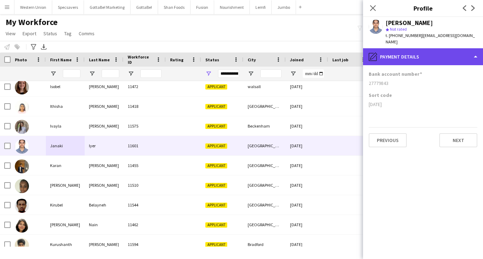
click at [421, 53] on div "pencil4 Payment details" at bounding box center [423, 56] width 120 height 17
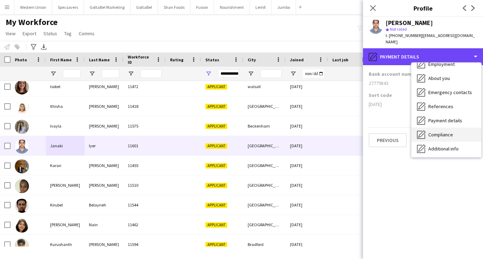
scroll to position [38, 0]
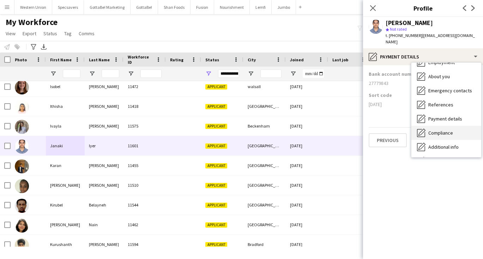
click at [444, 126] on div "Compliance Compliance" at bounding box center [446, 133] width 70 height 14
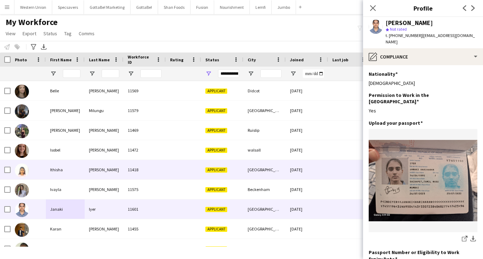
scroll to position [0, 0]
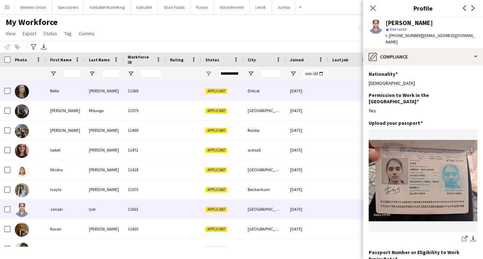
click at [115, 94] on div "[PERSON_NAME]" at bounding box center [104, 90] width 39 height 19
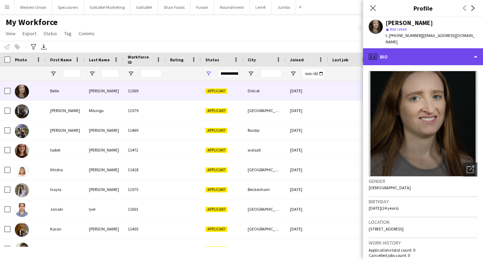
click at [437, 54] on div "profile Bio" at bounding box center [423, 56] width 120 height 17
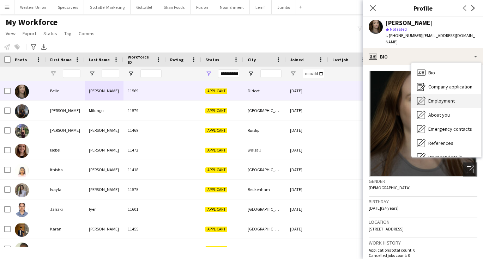
click at [439, 98] on span "Employment" at bounding box center [441, 101] width 26 height 6
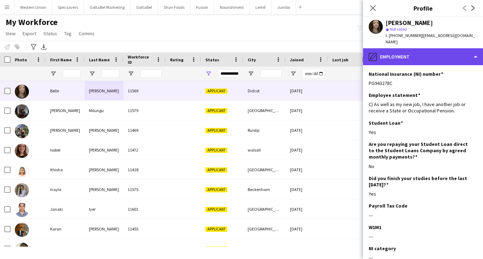
click at [431, 54] on div "pencil4 Employment" at bounding box center [423, 56] width 120 height 17
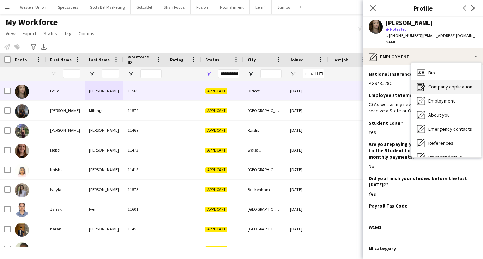
click at [437, 83] on div "Company application Company application" at bounding box center [446, 87] width 70 height 14
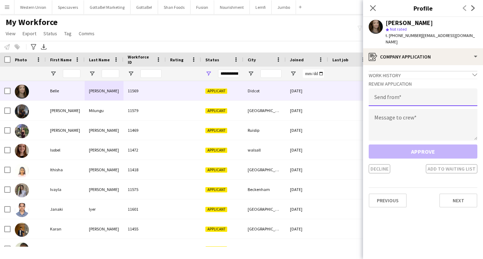
click at [393, 95] on input "email" at bounding box center [423, 98] width 109 height 18
type input "**********"
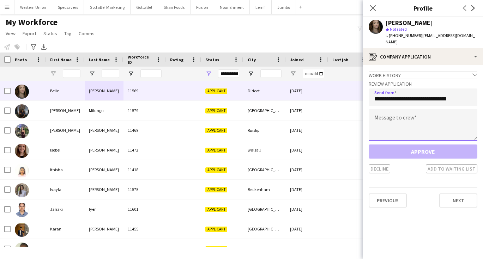
click at [386, 123] on textarea at bounding box center [423, 125] width 109 height 32
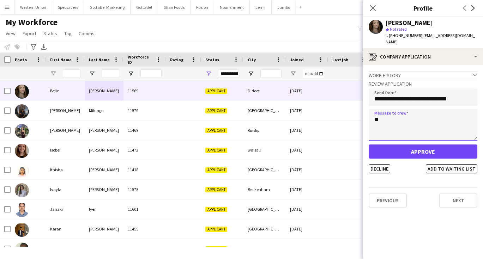
type textarea "*"
type textarea "**********"
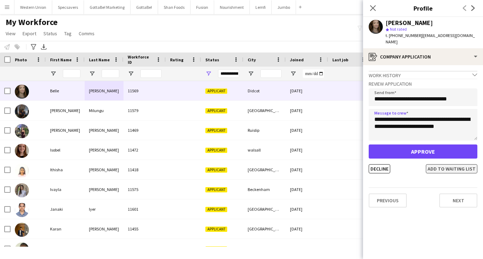
click at [447, 164] on button "Add to waiting list" at bounding box center [451, 168] width 51 height 9
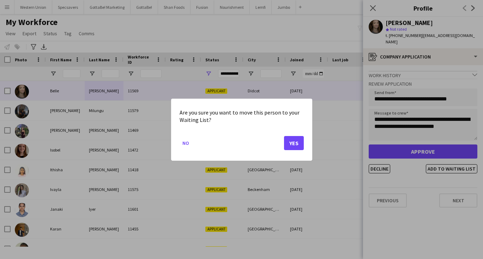
click at [292, 139] on button "Yes" at bounding box center [294, 143] width 20 height 14
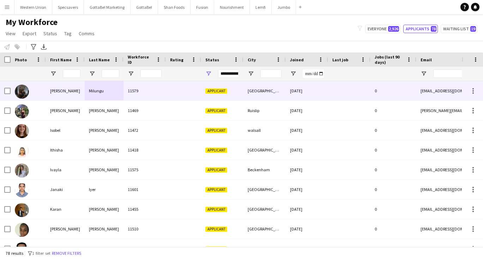
click at [54, 91] on div "[PERSON_NAME]" at bounding box center [65, 90] width 39 height 19
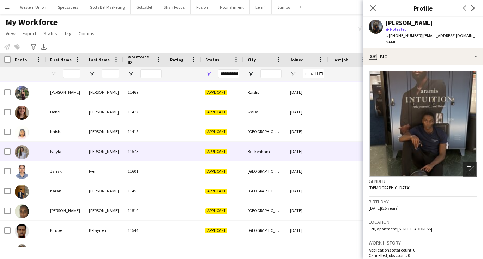
scroll to position [18, 0]
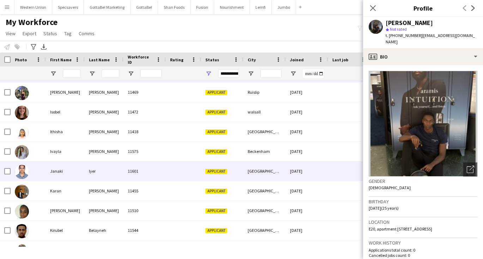
click at [113, 170] on div "Iyer" at bounding box center [104, 171] width 39 height 19
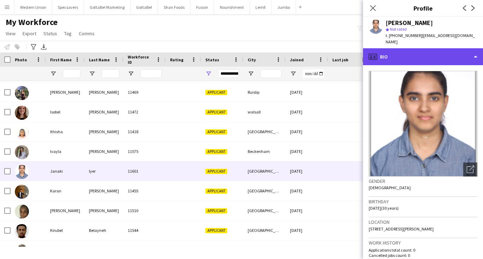
click at [431, 49] on div "profile Bio" at bounding box center [423, 56] width 120 height 17
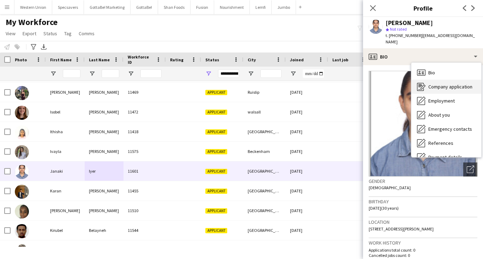
click at [429, 83] on div "Company application Company application" at bounding box center [446, 87] width 70 height 14
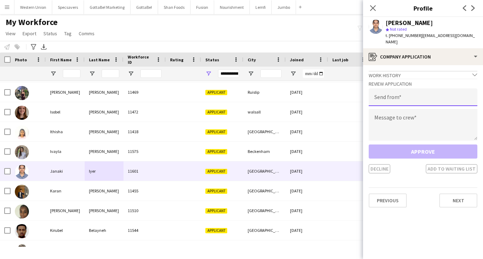
click at [389, 95] on input "email" at bounding box center [423, 98] width 109 height 18
type input "**********"
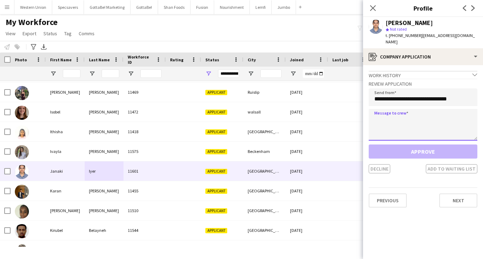
click at [375, 119] on textarea at bounding box center [423, 125] width 109 height 32
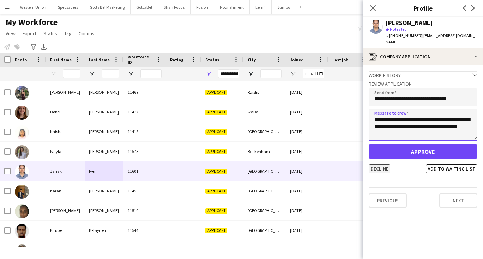
type textarea "**********"
click at [383, 166] on button "Decline" at bounding box center [380, 168] width 22 height 9
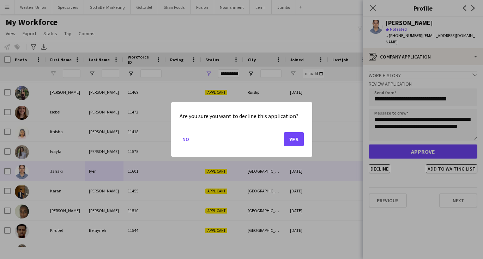
click at [291, 139] on button "Yes" at bounding box center [294, 139] width 20 height 14
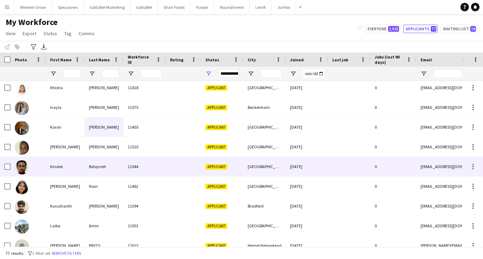
scroll to position [62, 0]
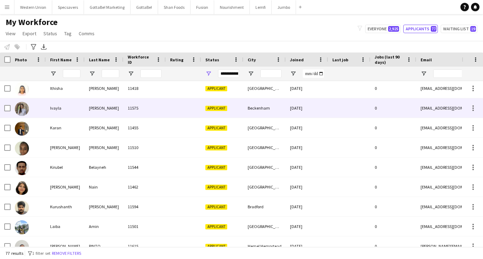
click at [93, 111] on div "[PERSON_NAME]" at bounding box center [104, 107] width 39 height 19
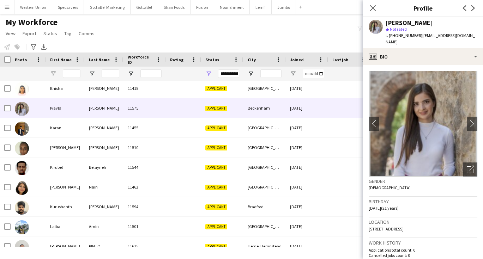
scroll to position [0, 0]
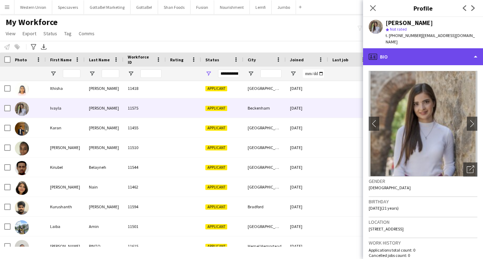
click at [419, 49] on div "profile Bio" at bounding box center [423, 56] width 120 height 17
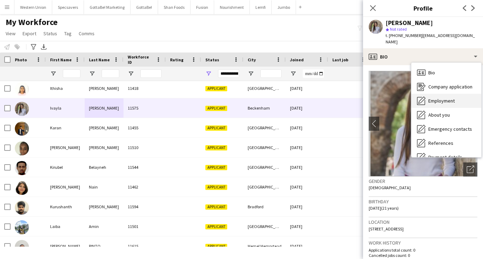
click at [443, 98] on span "Employment" at bounding box center [441, 101] width 26 height 6
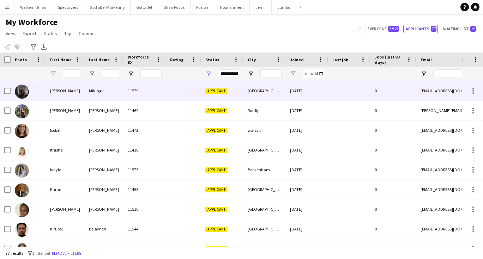
click at [135, 94] on div "11579" at bounding box center [144, 90] width 42 height 19
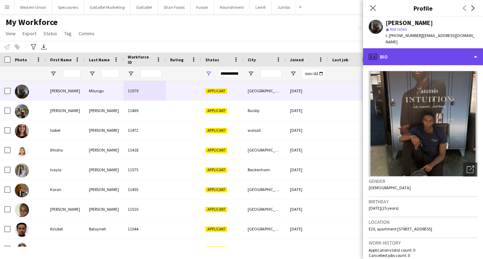
click at [407, 51] on div "profile Bio" at bounding box center [423, 56] width 120 height 17
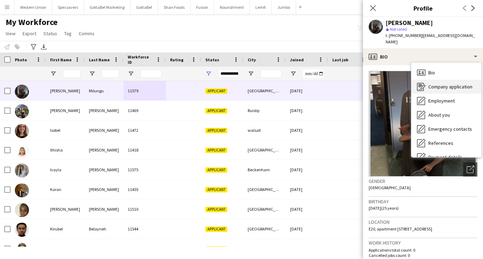
click at [430, 84] on span "Company application" at bounding box center [450, 87] width 44 height 6
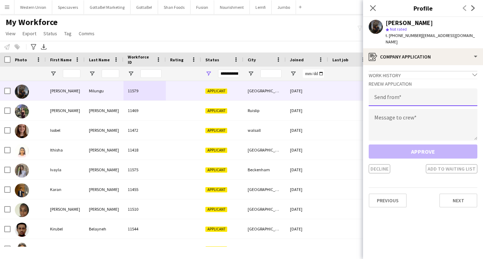
click at [394, 90] on input "email" at bounding box center [423, 98] width 109 height 18
type input "**********"
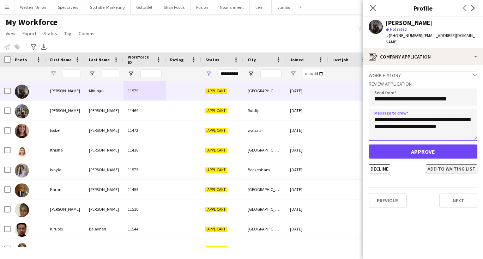
type textarea "**********"
click at [439, 165] on button "Add to waiting list" at bounding box center [451, 168] width 51 height 9
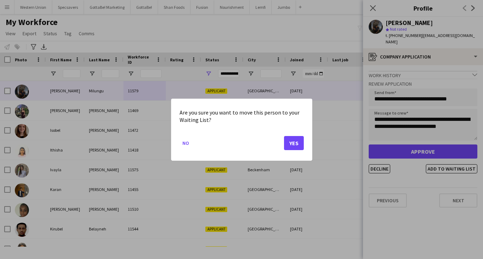
click at [288, 141] on button "Yes" at bounding box center [294, 143] width 20 height 14
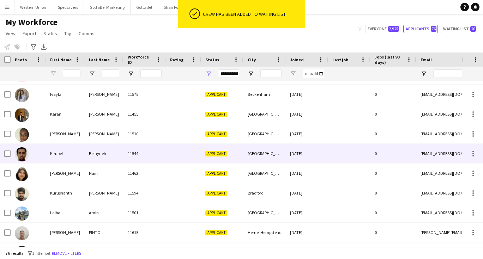
scroll to position [56, 0]
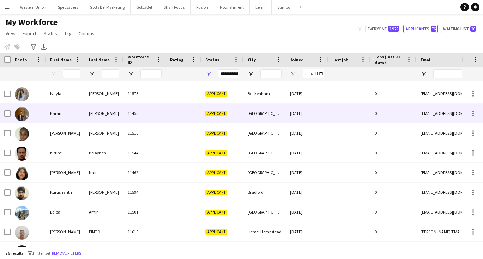
click at [176, 115] on div at bounding box center [183, 113] width 35 height 19
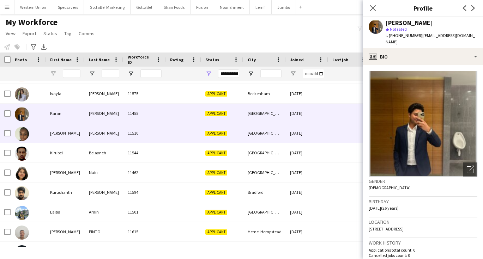
click at [90, 135] on div "[PERSON_NAME]" at bounding box center [104, 132] width 39 height 19
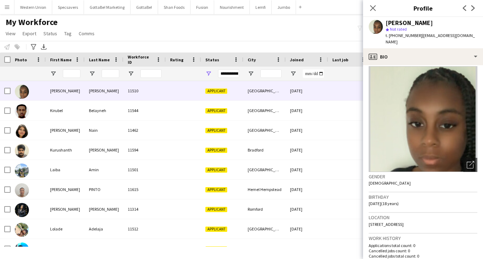
scroll to position [5, 0]
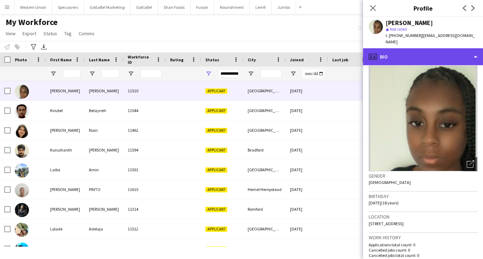
click at [433, 53] on div "profile Bio" at bounding box center [423, 56] width 120 height 17
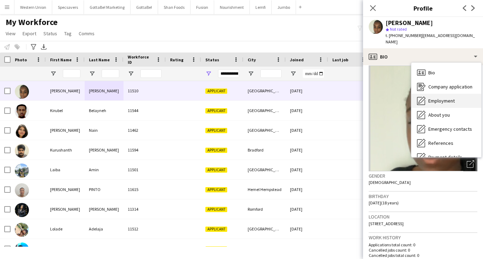
click at [439, 98] on span "Employment" at bounding box center [441, 101] width 26 height 6
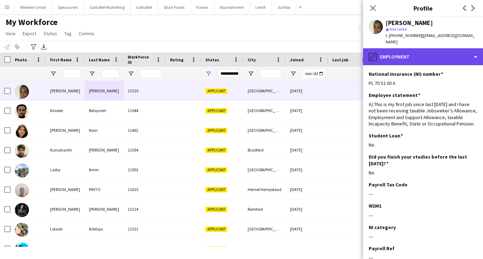
click at [409, 51] on div "pencil4 Employment" at bounding box center [423, 56] width 120 height 17
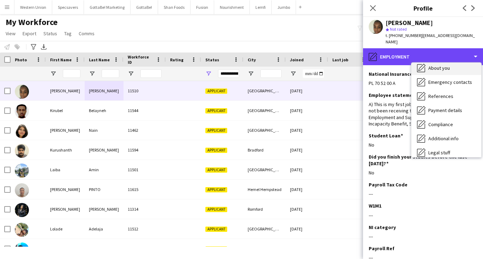
scroll to position [49, 0]
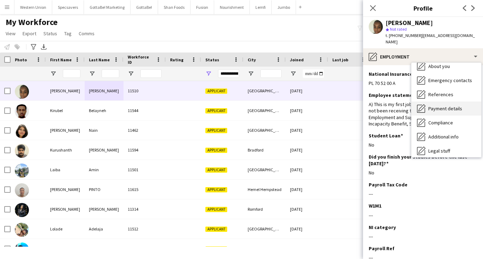
click at [432, 105] on span "Payment details" at bounding box center [445, 108] width 34 height 6
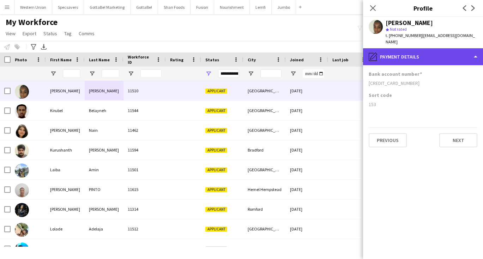
click at [458, 52] on div "pencil4 Payment details" at bounding box center [423, 56] width 120 height 17
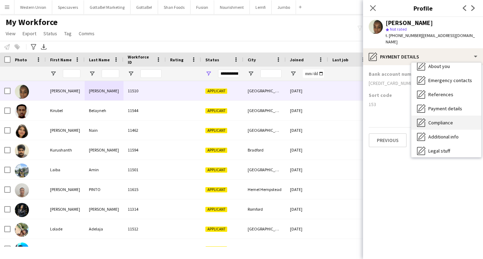
click at [450, 120] on span "Compliance" at bounding box center [440, 123] width 25 height 6
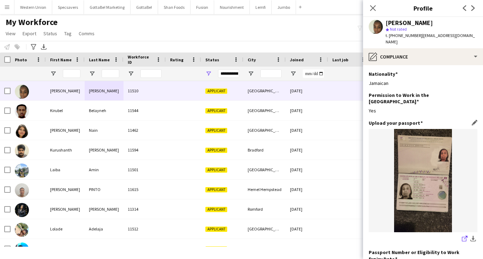
click at [464, 236] on app-icon "share-external-link-1" at bounding box center [465, 239] width 6 height 7
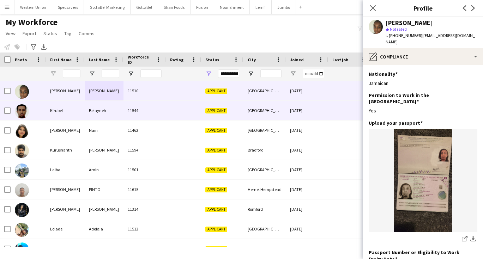
click at [48, 112] on div "Kirubel" at bounding box center [65, 110] width 39 height 19
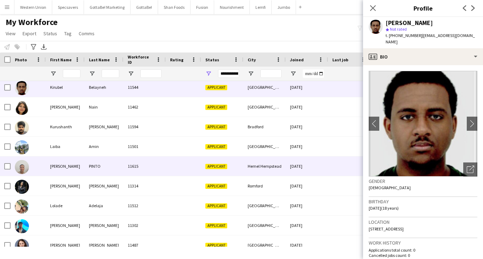
scroll to position [121, 0]
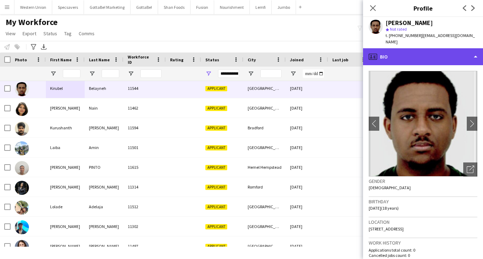
click at [414, 48] on div "profile Bio" at bounding box center [423, 56] width 120 height 17
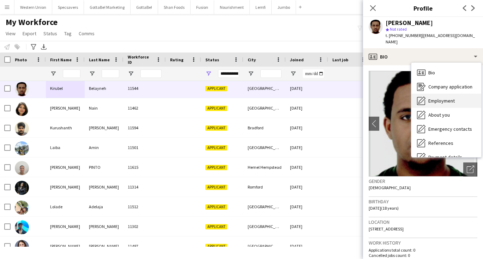
click at [426, 94] on div "Employment Employment" at bounding box center [446, 101] width 70 height 14
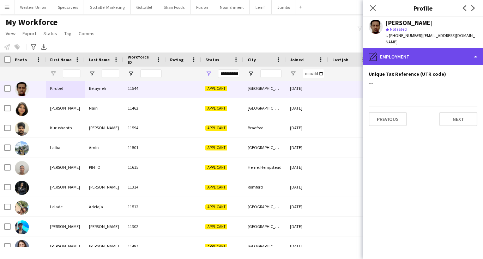
click at [405, 49] on div "pencil4 Employment" at bounding box center [423, 56] width 120 height 17
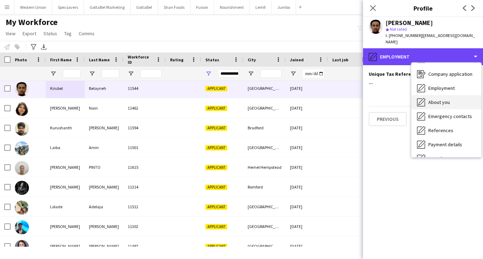
scroll to position [17, 0]
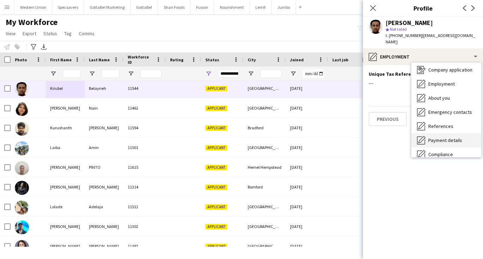
click at [437, 133] on div "Payment details Payment details" at bounding box center [446, 140] width 70 height 14
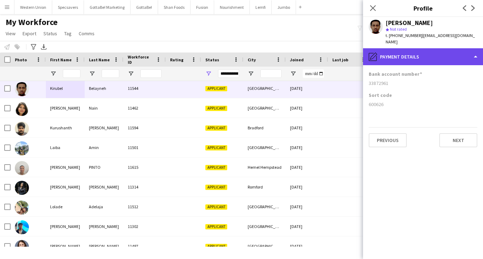
click at [427, 48] on div "pencil4 Payment details" at bounding box center [423, 56] width 120 height 17
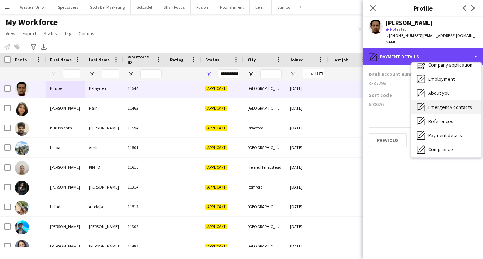
scroll to position [29, 0]
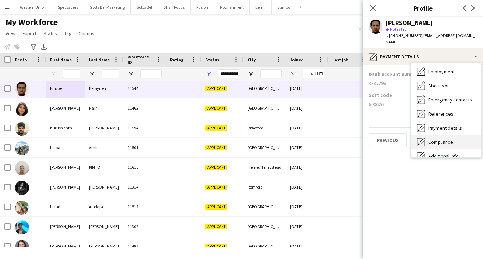
click at [443, 139] on span "Compliance" at bounding box center [440, 142] width 25 height 6
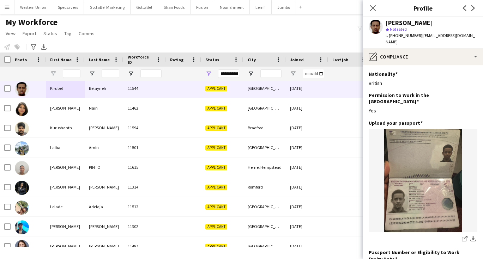
drag, startPoint x: 460, startPoint y: 37, endPoint x: 419, endPoint y: 37, distance: 40.6
click at [419, 37] on span "| kirubel.aks@gmail.com" at bounding box center [429, 39] width 89 height 12
copy span "[EMAIL_ADDRESS][DOMAIN_NAME]"
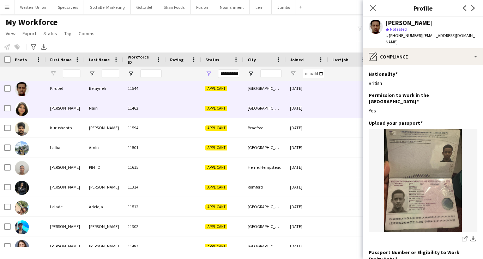
click at [68, 103] on div "[PERSON_NAME]" at bounding box center [65, 107] width 39 height 19
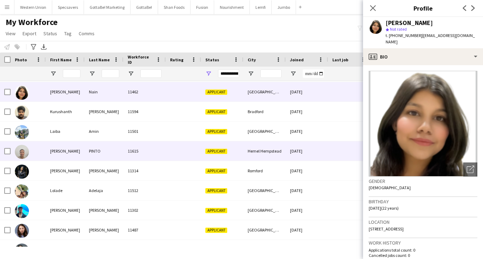
scroll to position [138, 0]
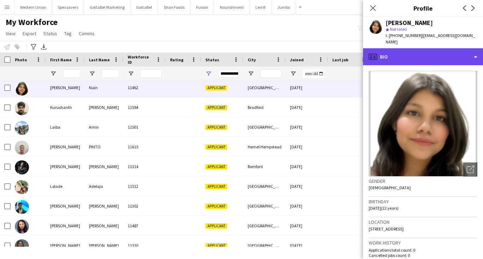
click at [399, 55] on div "profile Bio" at bounding box center [423, 56] width 120 height 17
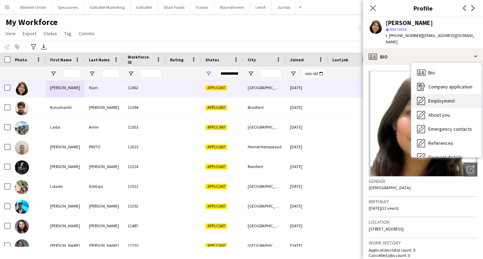
click at [438, 98] on span "Employment" at bounding box center [441, 101] width 26 height 6
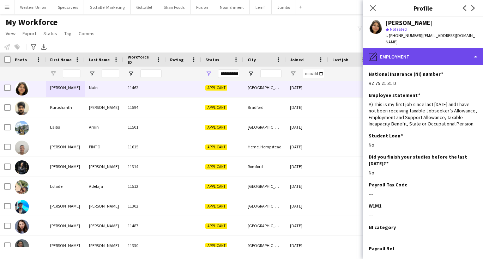
click at [425, 54] on div "pencil4 Employment" at bounding box center [423, 56] width 120 height 17
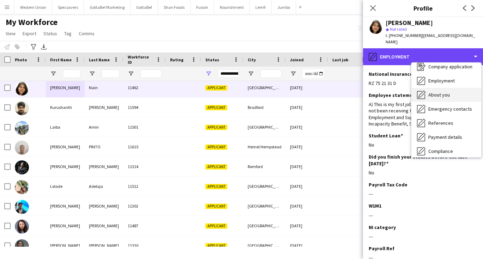
scroll to position [20, 0]
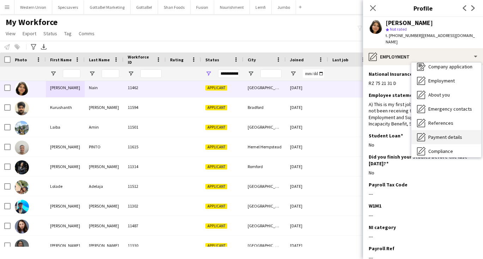
click at [439, 130] on div "Payment details Payment details" at bounding box center [446, 137] width 70 height 14
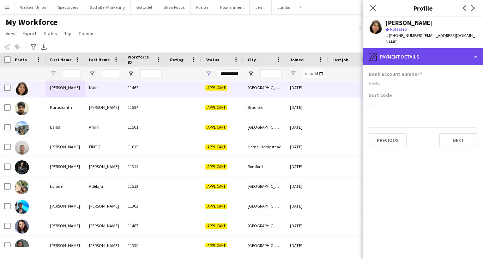
click at [439, 52] on div "pencil4 Payment details" at bounding box center [423, 56] width 120 height 17
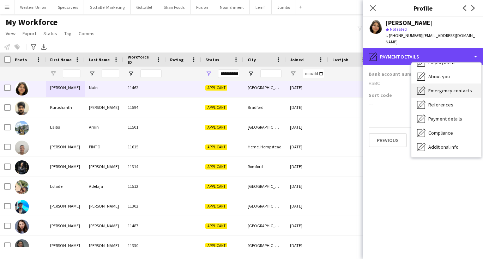
scroll to position [39, 0]
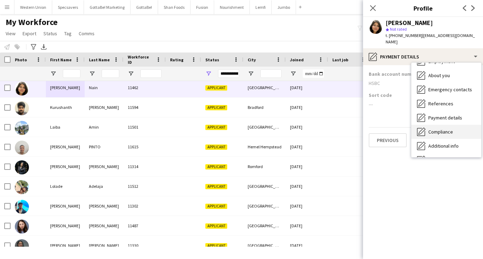
click at [449, 129] on span "Compliance" at bounding box center [440, 132] width 25 height 6
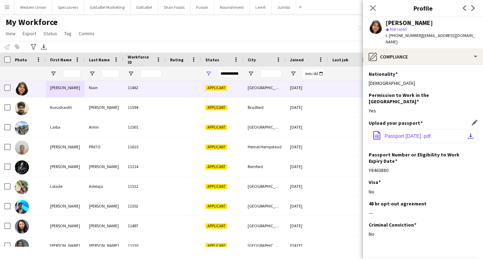
click at [449, 129] on button "office-file-sheet Passport Sep 2023 .pdf download-bottom" at bounding box center [423, 136] width 109 height 14
click at [427, 183] on div "Visa Edit this field No" at bounding box center [423, 189] width 109 height 21
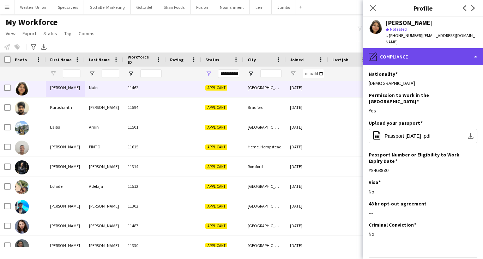
click at [412, 49] on div "pencil4 Compliance" at bounding box center [423, 56] width 120 height 17
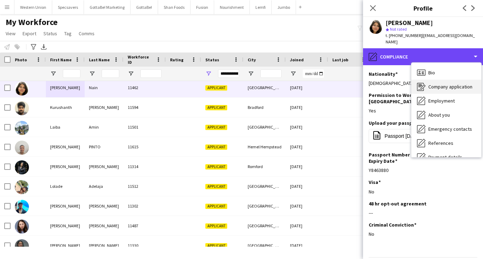
scroll to position [0, 0]
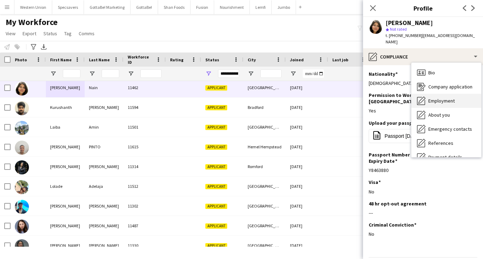
click at [435, 94] on div "Employment Employment" at bounding box center [446, 101] width 70 height 14
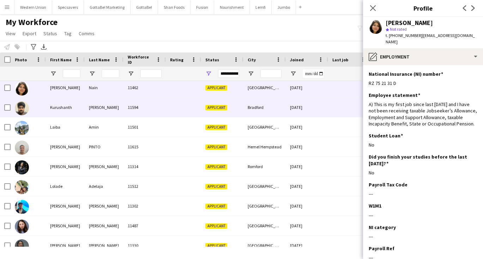
click at [95, 107] on div "[PERSON_NAME]" at bounding box center [104, 107] width 39 height 19
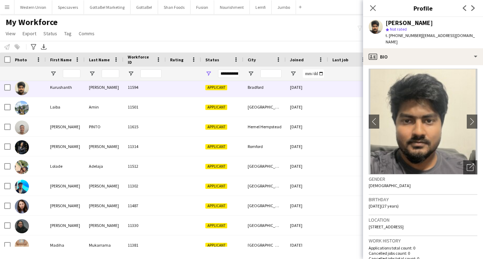
scroll to position [2, 0]
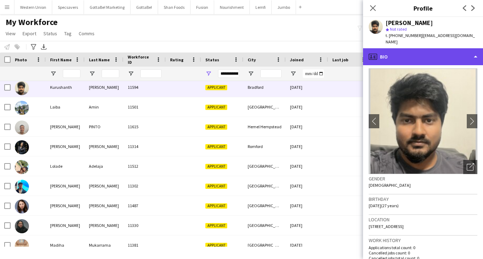
click at [404, 48] on div "profile Bio" at bounding box center [423, 56] width 120 height 17
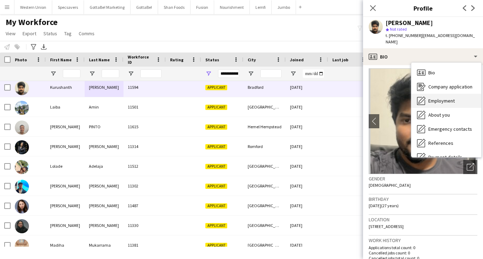
click at [426, 94] on div "Employment Employment" at bounding box center [446, 101] width 70 height 14
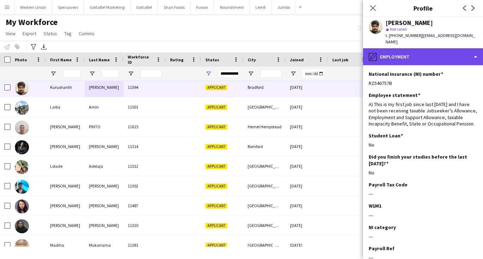
click at [419, 55] on div "pencil4 Employment" at bounding box center [423, 56] width 120 height 17
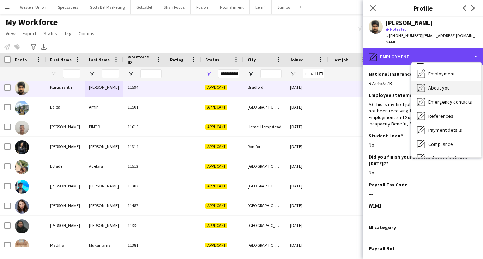
scroll to position [28, 0]
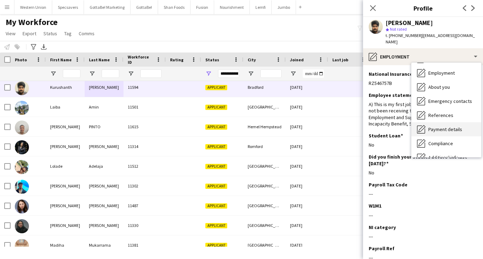
click at [439, 126] on span "Payment details" at bounding box center [445, 129] width 34 height 6
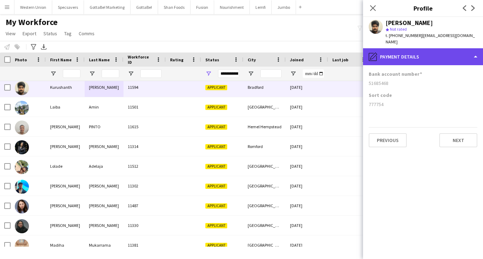
click at [407, 56] on div "pencil4 Payment details" at bounding box center [423, 56] width 120 height 17
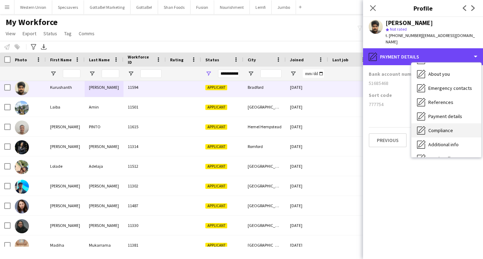
scroll to position [49, 0]
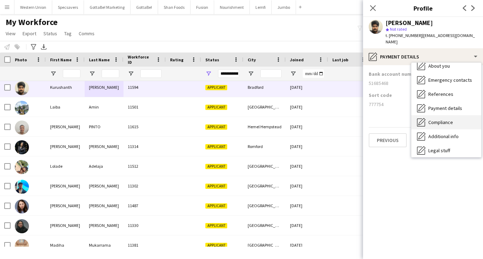
click at [450, 119] on span "Compliance" at bounding box center [440, 122] width 25 height 6
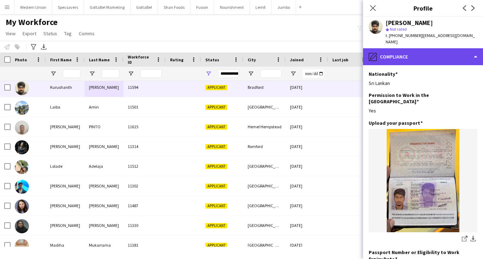
click at [421, 51] on div "pencil4 Compliance" at bounding box center [423, 56] width 120 height 17
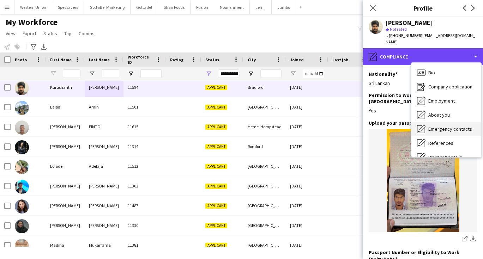
scroll to position [0, 0]
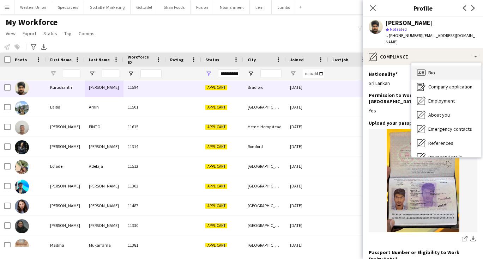
click at [434, 69] on span "Bio" at bounding box center [431, 72] width 7 height 6
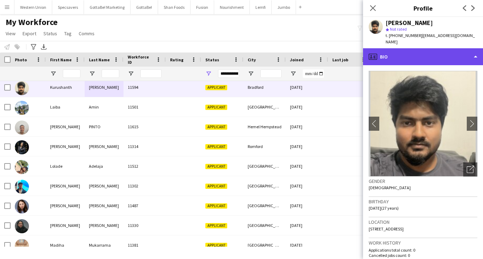
click at [435, 48] on div "profile Bio" at bounding box center [423, 56] width 120 height 17
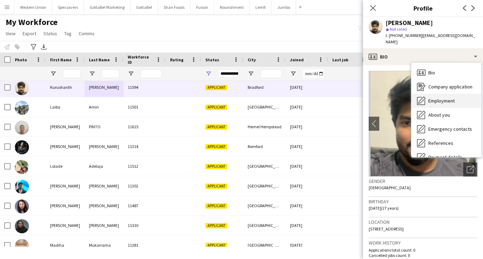
click at [442, 98] on span "Employment" at bounding box center [441, 101] width 26 height 6
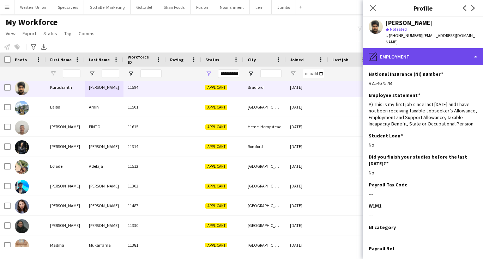
click at [439, 52] on div "pencil4 Employment" at bounding box center [423, 56] width 120 height 17
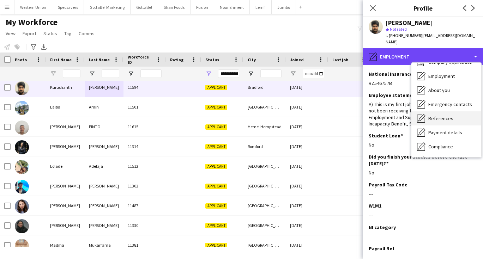
scroll to position [27, 0]
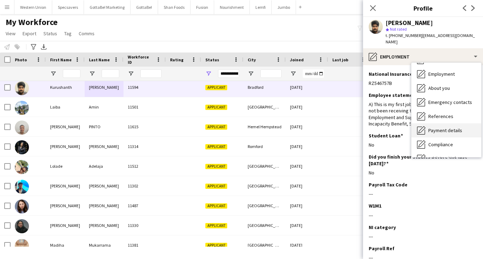
click at [439, 127] on span "Payment details" at bounding box center [445, 130] width 34 height 6
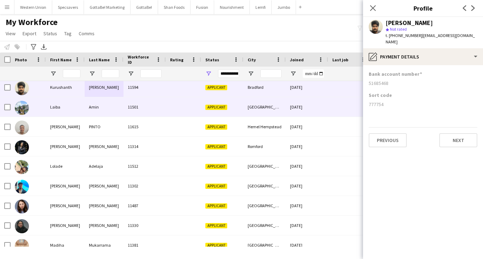
click at [85, 108] on div "Amin" at bounding box center [104, 106] width 39 height 19
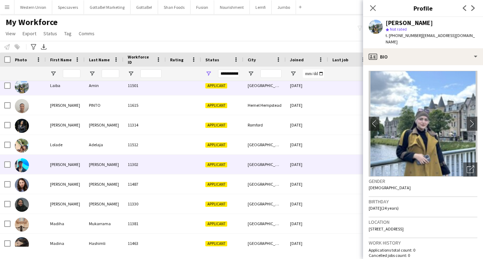
scroll to position [182, 0]
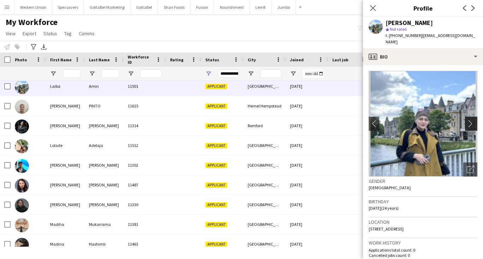
click at [470, 120] on app-icon "chevron-right" at bounding box center [472, 123] width 11 height 7
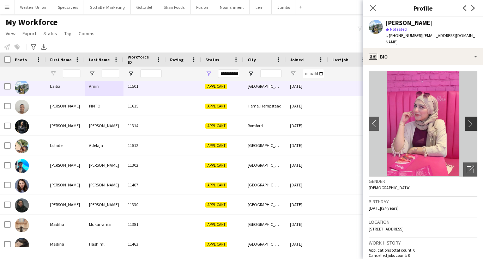
click at [470, 120] on app-icon "chevron-right" at bounding box center [472, 123] width 11 height 7
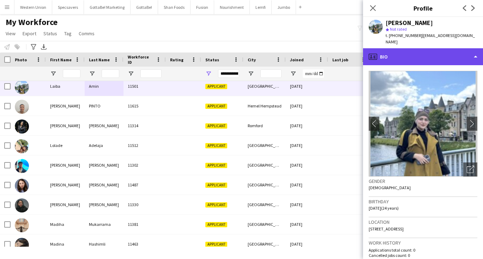
click at [440, 48] on div "profile Bio" at bounding box center [423, 56] width 120 height 17
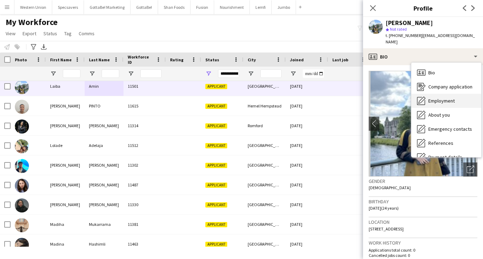
click at [445, 98] on span "Employment" at bounding box center [441, 101] width 26 height 6
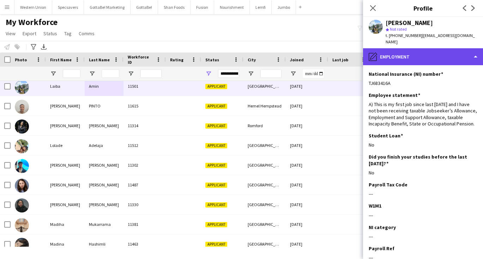
click at [420, 53] on div "pencil4 Employment" at bounding box center [423, 56] width 120 height 17
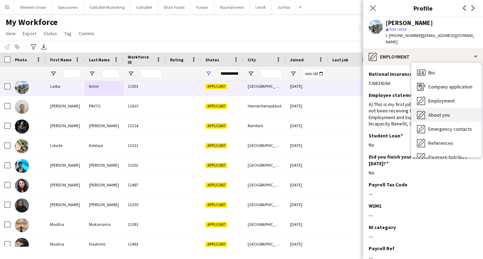
click at [438, 112] on span "About you" at bounding box center [439, 115] width 22 height 6
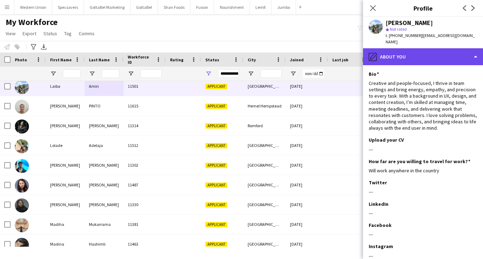
click at [418, 48] on div "pencil4 About you" at bounding box center [423, 56] width 120 height 17
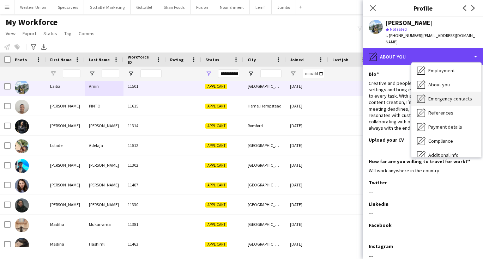
scroll to position [31, 0]
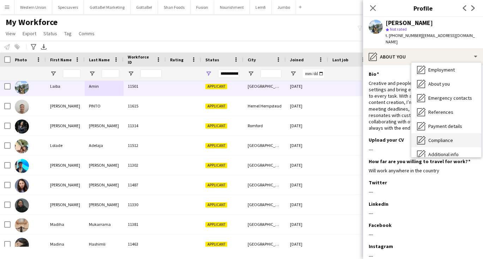
click at [443, 137] on span "Compliance" at bounding box center [440, 140] width 25 height 6
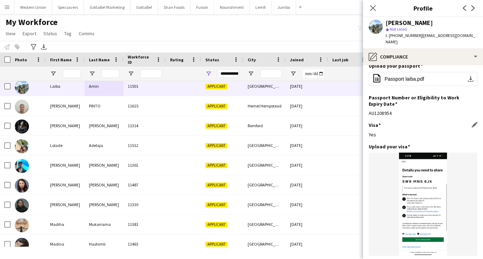
scroll to position [63, 0]
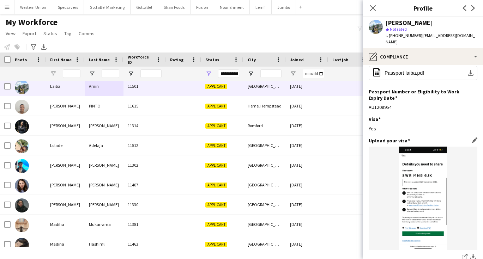
click at [428, 165] on img at bounding box center [423, 198] width 109 height 103
click at [430, 160] on img at bounding box center [423, 198] width 109 height 103
click at [462, 254] on icon "share-external-link-1" at bounding box center [465, 257] width 6 height 6
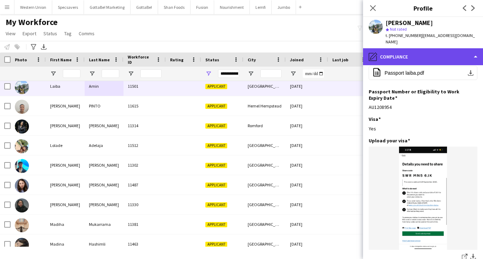
click at [414, 51] on div "pencil4 Compliance" at bounding box center [423, 56] width 120 height 17
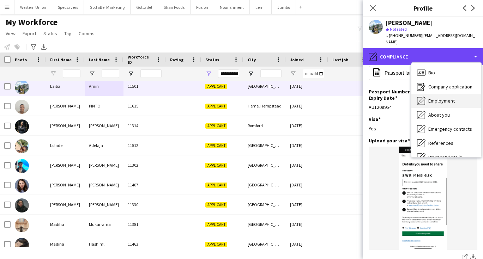
scroll to position [0, 0]
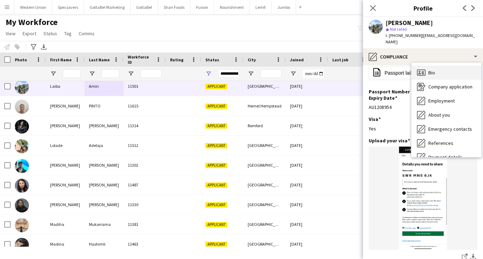
click at [427, 66] on div "Bio Bio" at bounding box center [446, 73] width 70 height 14
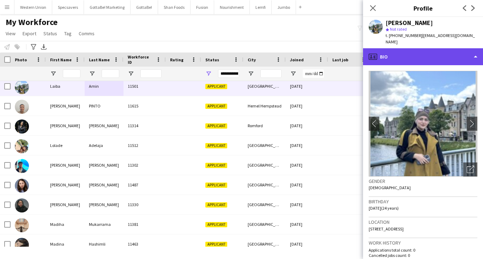
click at [428, 49] on div "profile Bio" at bounding box center [423, 56] width 120 height 17
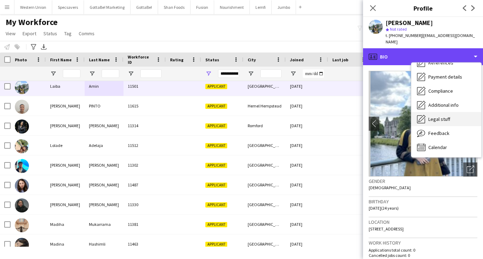
scroll to position [80, 0]
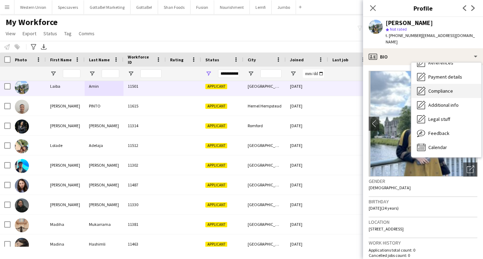
click at [444, 88] on span "Compliance" at bounding box center [440, 91] width 25 height 6
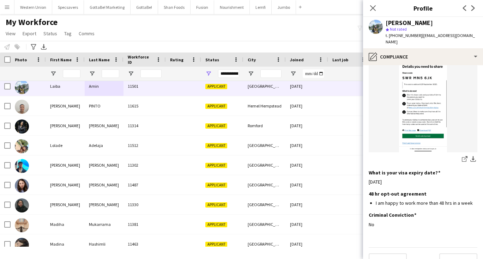
scroll to position [160, 0]
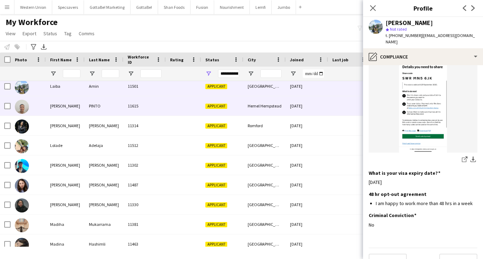
click at [100, 108] on div "PINTO" at bounding box center [104, 105] width 39 height 19
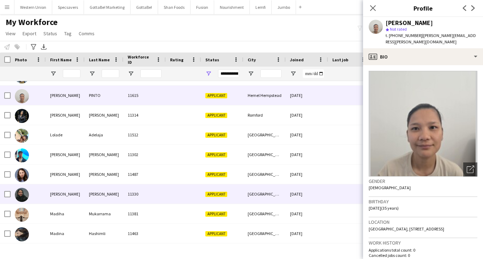
scroll to position [199, 0]
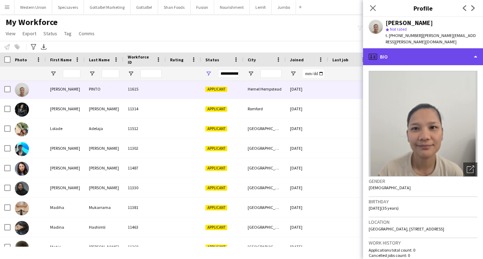
click at [408, 48] on div "profile Bio" at bounding box center [423, 56] width 120 height 17
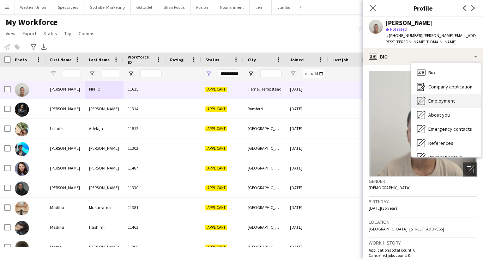
click at [431, 98] on span "Employment" at bounding box center [441, 101] width 26 height 6
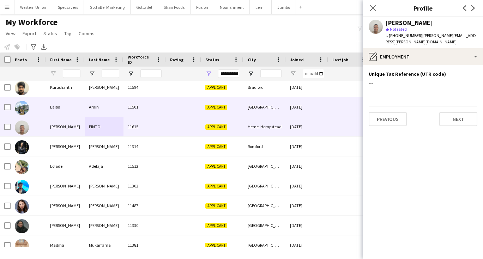
scroll to position [166, 0]
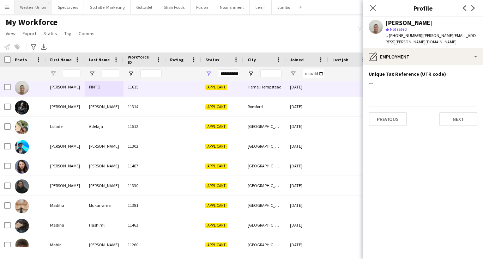
click at [47, 9] on button "Western Union Close" at bounding box center [33, 7] width 38 height 14
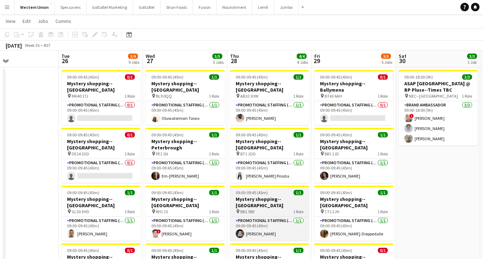
scroll to position [5, 0]
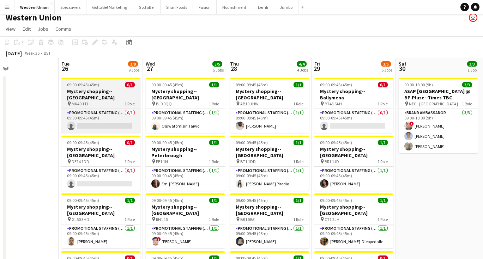
click at [101, 85] on div "09:00-09:45 (45m) 0/1" at bounding box center [100, 84] width 79 height 5
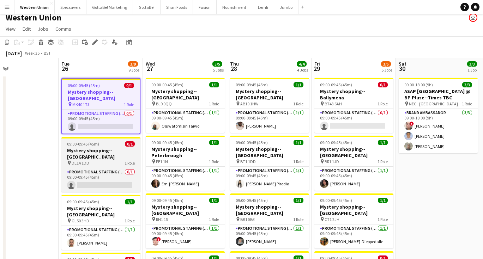
click at [102, 140] on app-job-card "09:00-09:45 (45m) 0/1 Mystery shopping--Burton pin DE14 1DD 1 Role Promotional …" at bounding box center [100, 164] width 79 height 55
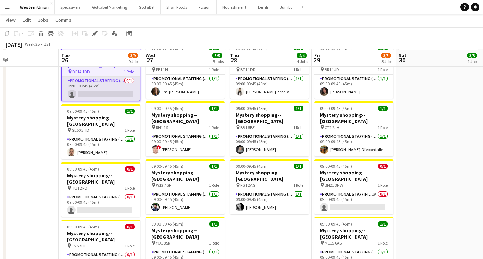
scroll to position [107, 0]
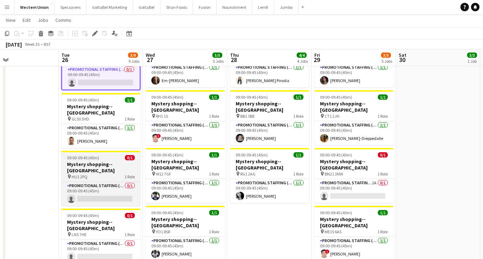
click at [109, 155] on div "09:00-09:45 (45m) 0/1" at bounding box center [100, 157] width 79 height 5
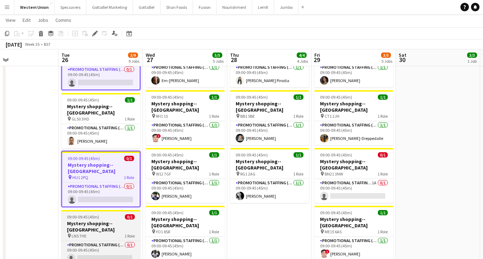
click at [107, 220] on h3 "Mystery shopping--[GEOGRAPHIC_DATA]" at bounding box center [100, 226] width 79 height 13
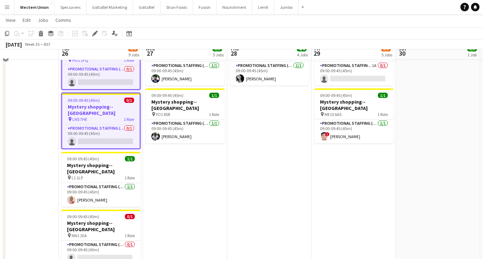
scroll to position [231, 0]
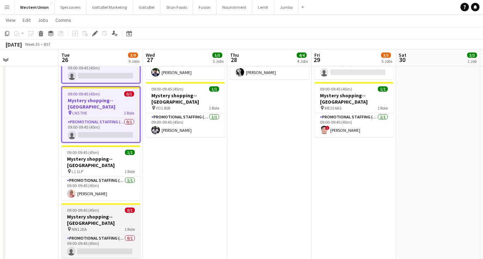
click at [105, 214] on h3 "Mystery shopping--[GEOGRAPHIC_DATA]" at bounding box center [100, 220] width 79 height 13
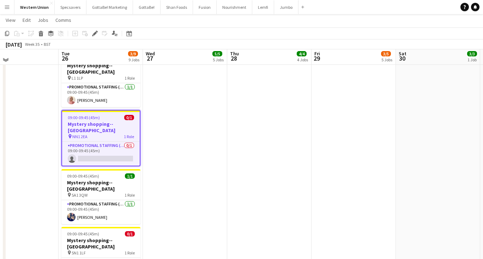
scroll to position [333, 0]
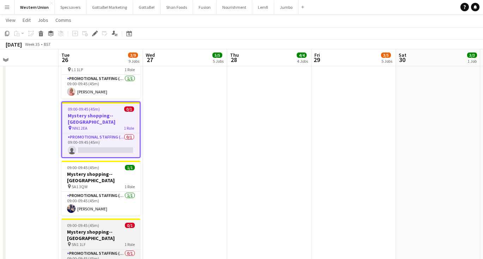
click at [99, 229] on h3 "Mystery shopping--[GEOGRAPHIC_DATA]" at bounding box center [100, 235] width 79 height 13
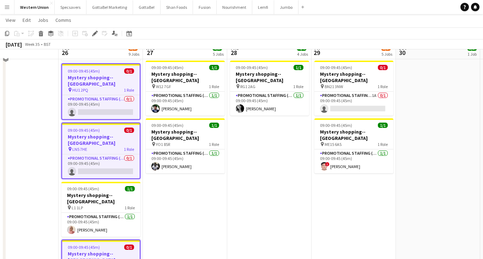
scroll to position [181, 0]
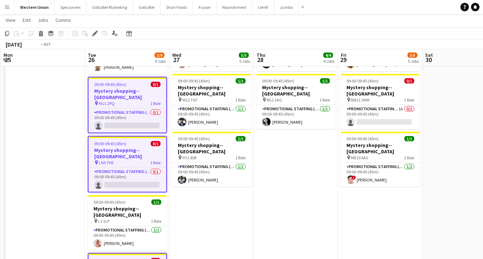
drag, startPoint x: 210, startPoint y: 182, endPoint x: 235, endPoint y: 181, distance: 25.0
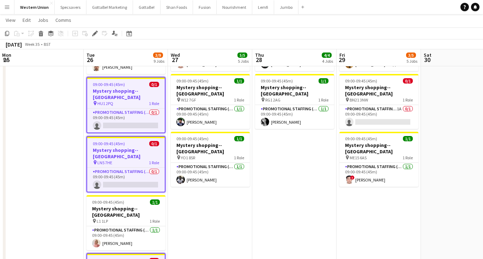
click at [231, 178] on app-date-cell "09:00-09:45 (45m) 1/1 Mystery shopping--Bury pin BL9 0QQ 1 Role Promotional Sta…" at bounding box center [210, 168] width 84 height 540
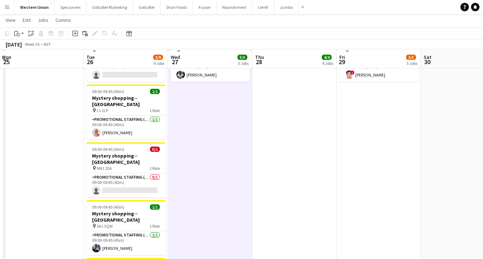
scroll to position [294, 0]
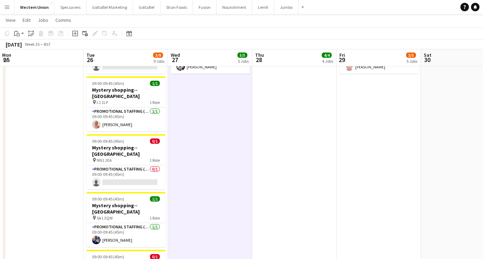
click at [209, 172] on app-date-cell "09:00-09:45 (45m) 1/1 Mystery shopping--Bury pin BL9 0QQ 1 Role Promotional Sta…" at bounding box center [210, 55] width 84 height 540
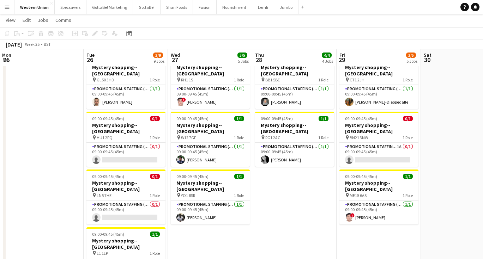
scroll to position [142, 0]
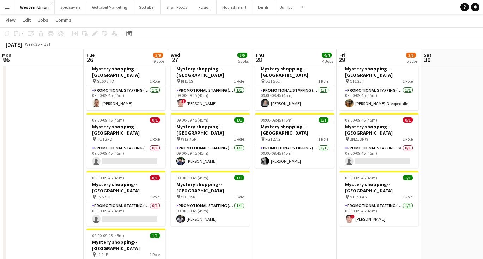
click at [197, 226] on app-date-cell "09:00-09:45 (45m) 1/1 Mystery shopping--Bury pin BL9 0QQ 1 Role Promotional Sta…" at bounding box center [210, 207] width 84 height 540
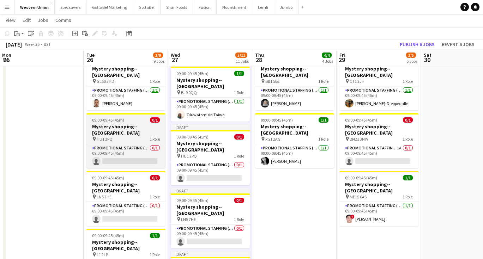
click at [128, 123] on h3 "Mystery shopping--[GEOGRAPHIC_DATA]" at bounding box center [125, 129] width 79 height 13
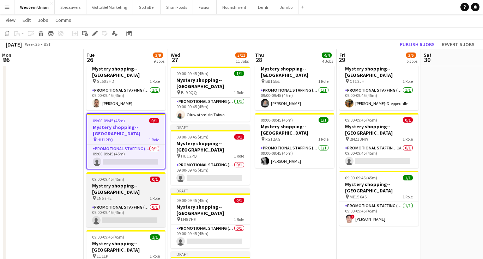
click at [129, 183] on h3 "Mystery shopping--[GEOGRAPHIC_DATA]" at bounding box center [125, 189] width 79 height 13
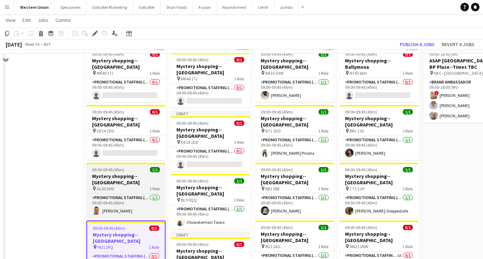
scroll to position [22, 0]
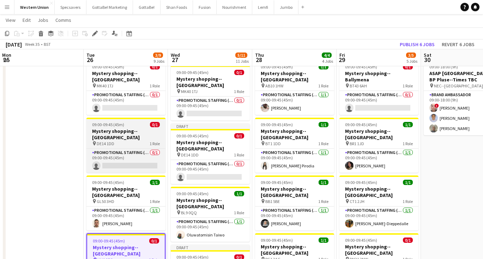
click at [127, 128] on h3 "Mystery shopping--[GEOGRAPHIC_DATA]" at bounding box center [125, 134] width 79 height 13
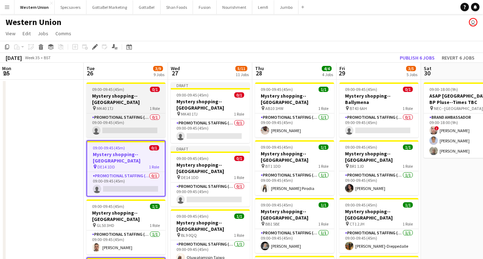
scroll to position [0, 0]
click at [117, 91] on span "09:00-09:45 (45m)" at bounding box center [108, 89] width 32 height 5
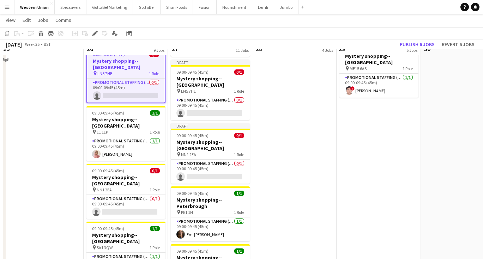
scroll to position [275, 0]
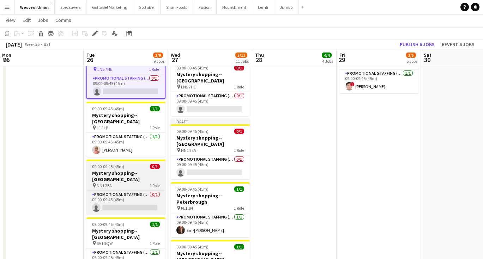
click at [119, 170] on h3 "Mystery shopping--[GEOGRAPHIC_DATA]" at bounding box center [125, 176] width 79 height 13
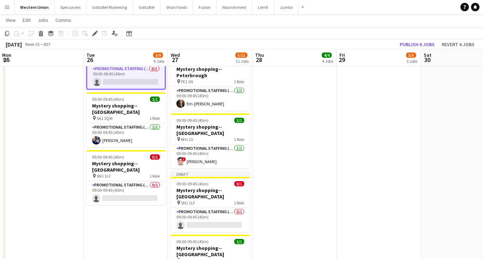
scroll to position [403, 0]
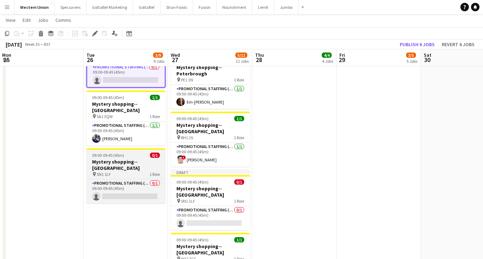
click at [122, 159] on h3 "Mystery shopping--[GEOGRAPHIC_DATA]" at bounding box center [125, 165] width 79 height 13
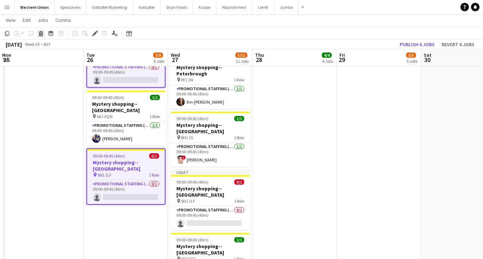
click at [40, 33] on icon at bounding box center [41, 35] width 4 height 4
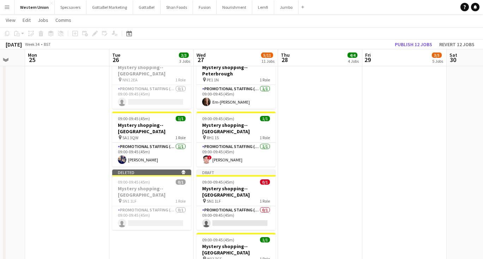
drag, startPoint x: 224, startPoint y: 137, endPoint x: 248, endPoint y: 127, distance: 26.5
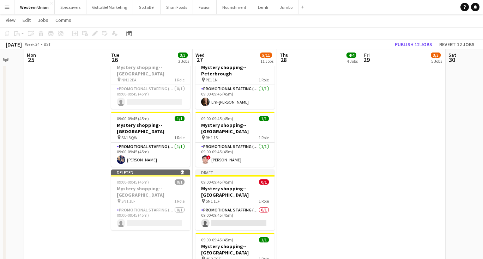
click at [320, 133] on app-date-cell "09:00-09:45 (45m) 1/1 Mystery shopping--Aberdeen pin AB10 1HW 1 Role Promotiona…" at bounding box center [319, 21] width 84 height 690
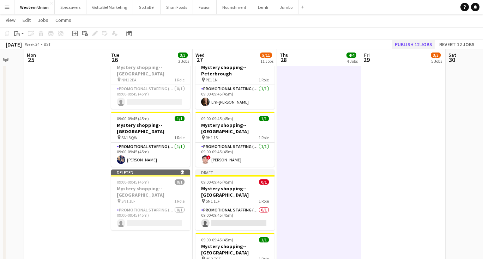
click at [410, 43] on button "Publish 12 jobs" at bounding box center [413, 44] width 43 height 9
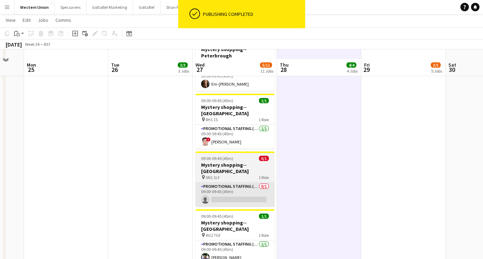
scroll to position [392, 0]
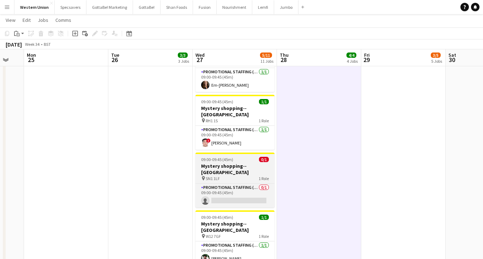
click at [235, 176] on div "pin SN1 1LF 1 Role" at bounding box center [234, 179] width 79 height 6
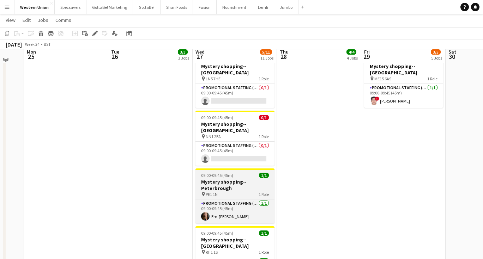
scroll to position [257, 0]
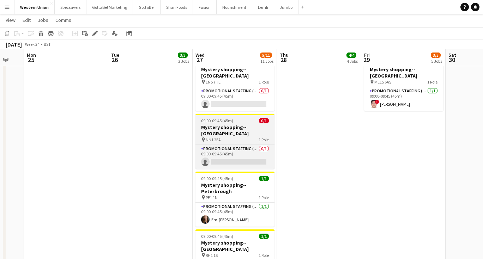
click at [233, 124] on h3 "Mystery shopping--[GEOGRAPHIC_DATA]" at bounding box center [234, 130] width 79 height 13
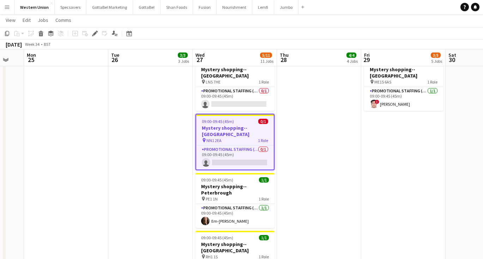
click at [311, 113] on app-date-cell "09:00-09:45 (45m) 1/1 Mystery shopping--Aberdeen pin AB10 1HW 1 Role Promotiona…" at bounding box center [319, 150] width 84 height 656
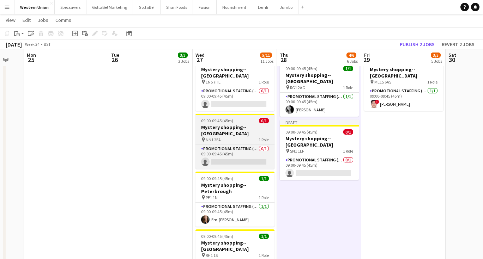
click at [217, 124] on h3 "Mystery shopping--[GEOGRAPHIC_DATA]" at bounding box center [234, 130] width 79 height 13
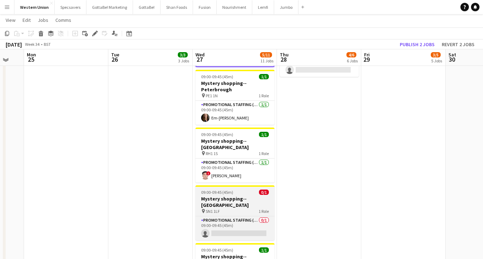
scroll to position [361, 0]
click at [234, 195] on h3 "Mystery shopping--[GEOGRAPHIC_DATA]" at bounding box center [234, 201] width 79 height 13
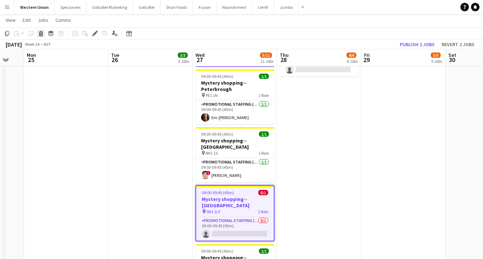
click at [42, 34] on icon "Delete" at bounding box center [41, 34] width 6 height 6
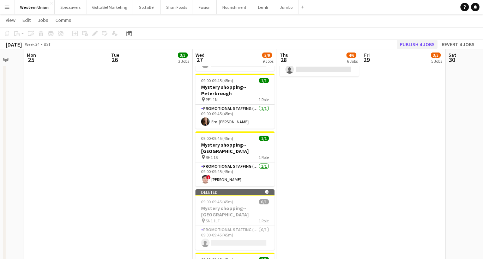
click at [420, 42] on button "Publish 4 jobs" at bounding box center [417, 44] width 41 height 9
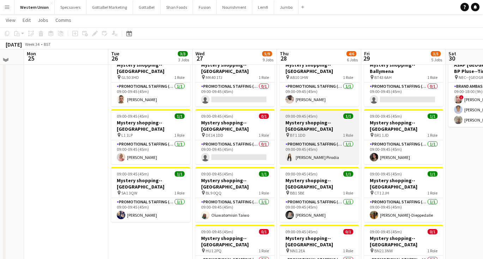
scroll to position [32, 0]
